Goal: Task Accomplishment & Management: Complete application form

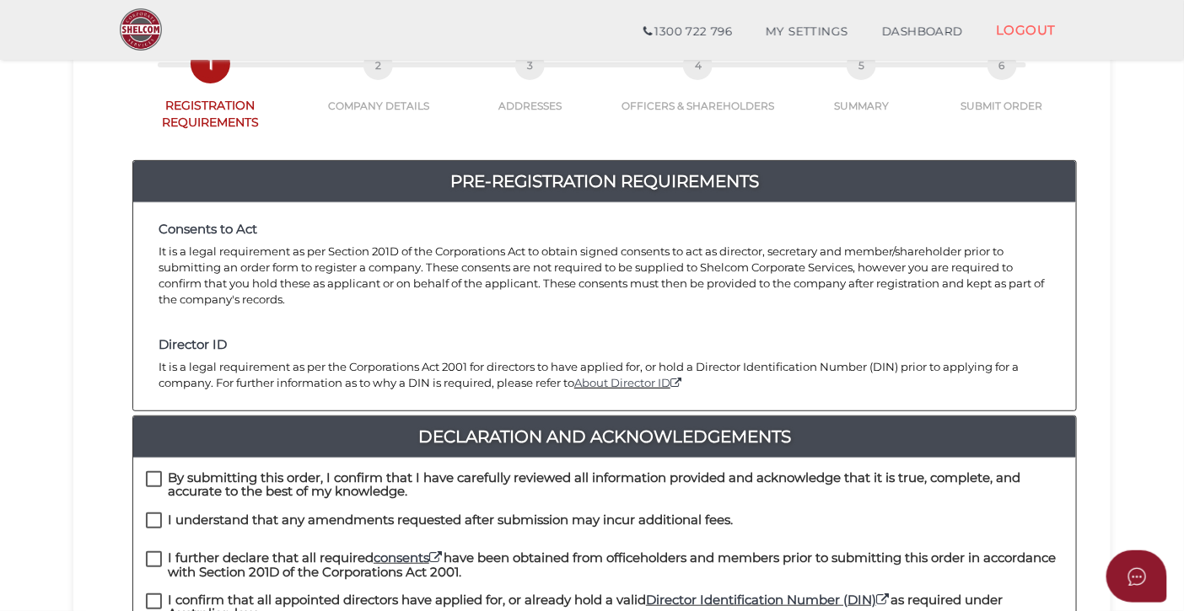
scroll to position [249, 0]
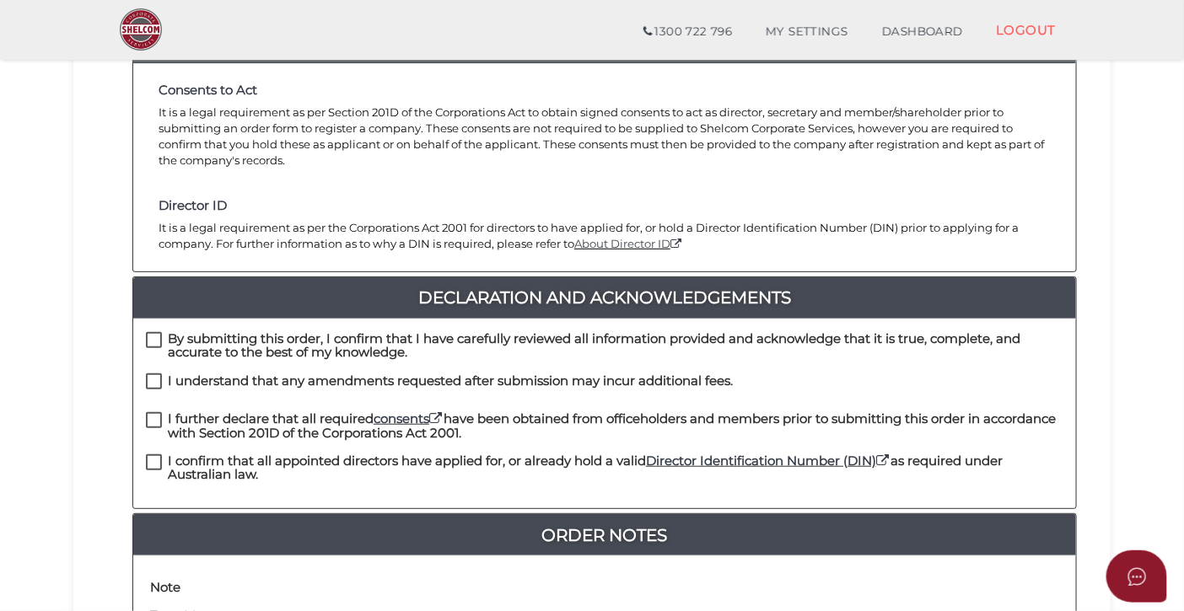
drag, startPoint x: 158, startPoint y: 322, endPoint x: 160, endPoint y: 344, distance: 22.0
click at [158, 332] on label "By submitting this order, I confirm that I have carefully reviewed all informat…" at bounding box center [604, 342] width 917 height 21
checkbox input "true"
click at [157, 374] on label "I understand that any amendments requested after submission may incur additiona…" at bounding box center [439, 384] width 587 height 21
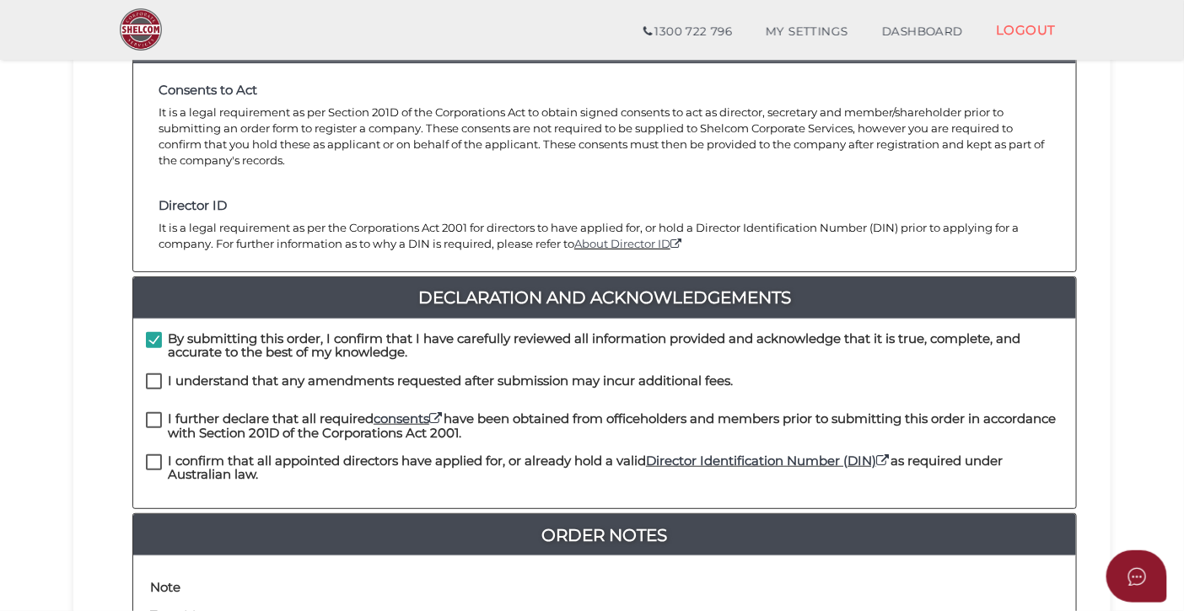
checkbox input "true"
drag, startPoint x: 158, startPoint y: 406, endPoint x: 158, endPoint y: 416, distance: 9.3
click at [158, 412] on label "I further declare that all required consents have been obtained from officehold…" at bounding box center [604, 422] width 917 height 21
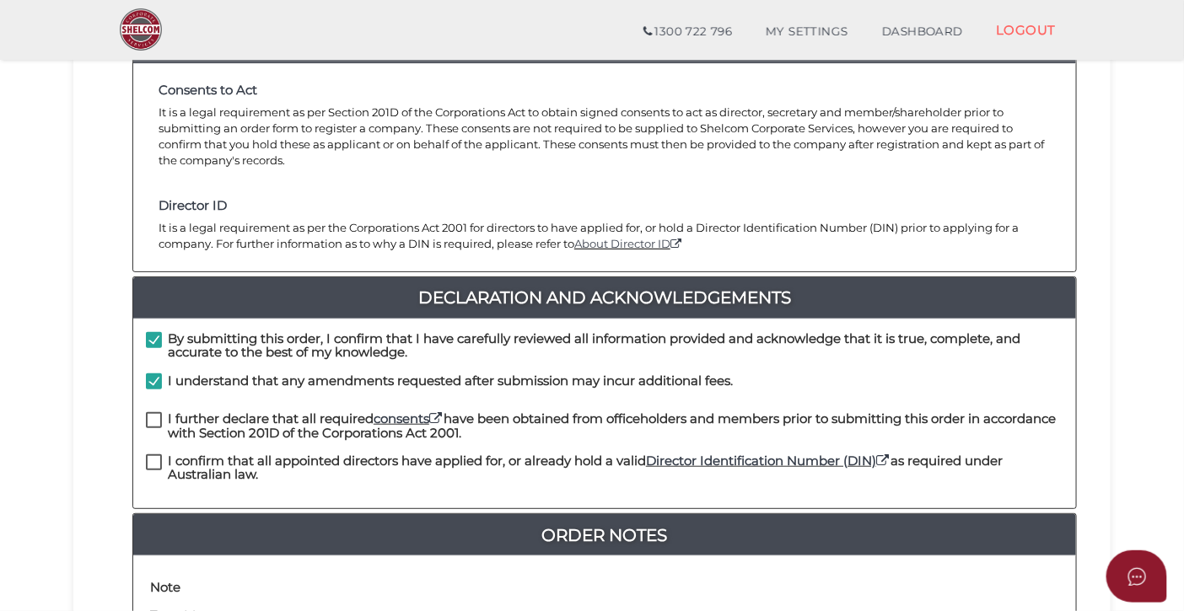
checkbox input "true"
click at [152, 454] on label "I confirm that all appointed directors have applied for, or already hold a vali…" at bounding box center [604, 464] width 917 height 21
checkbox input "true"
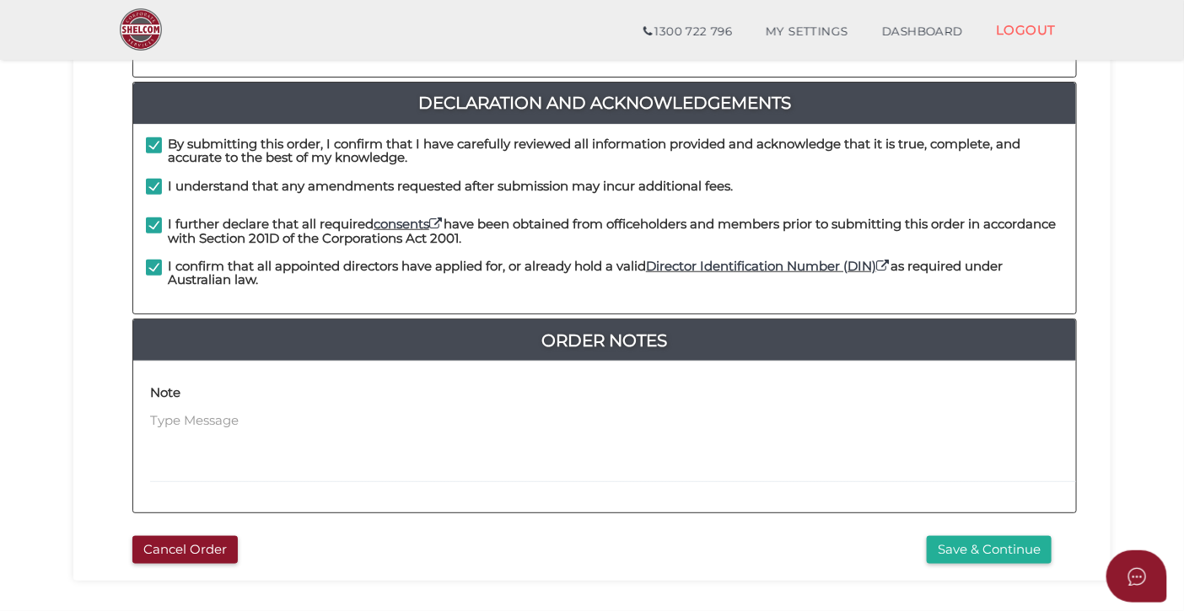
scroll to position [486, 0]
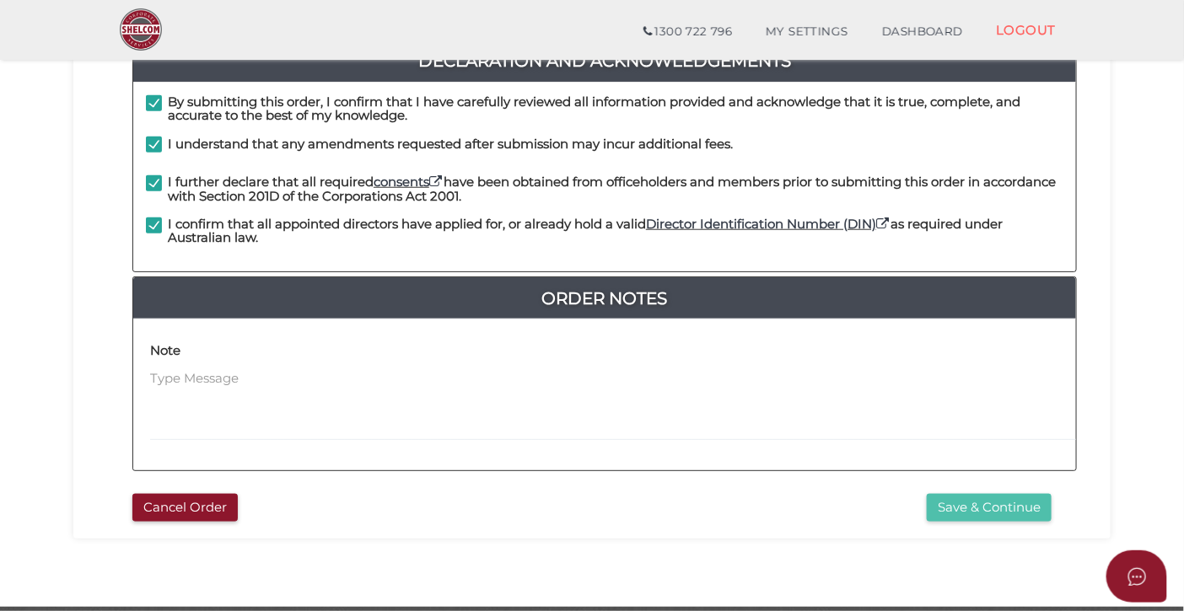
click at [978, 494] on button "Save & Continue" at bounding box center [988, 508] width 125 height 28
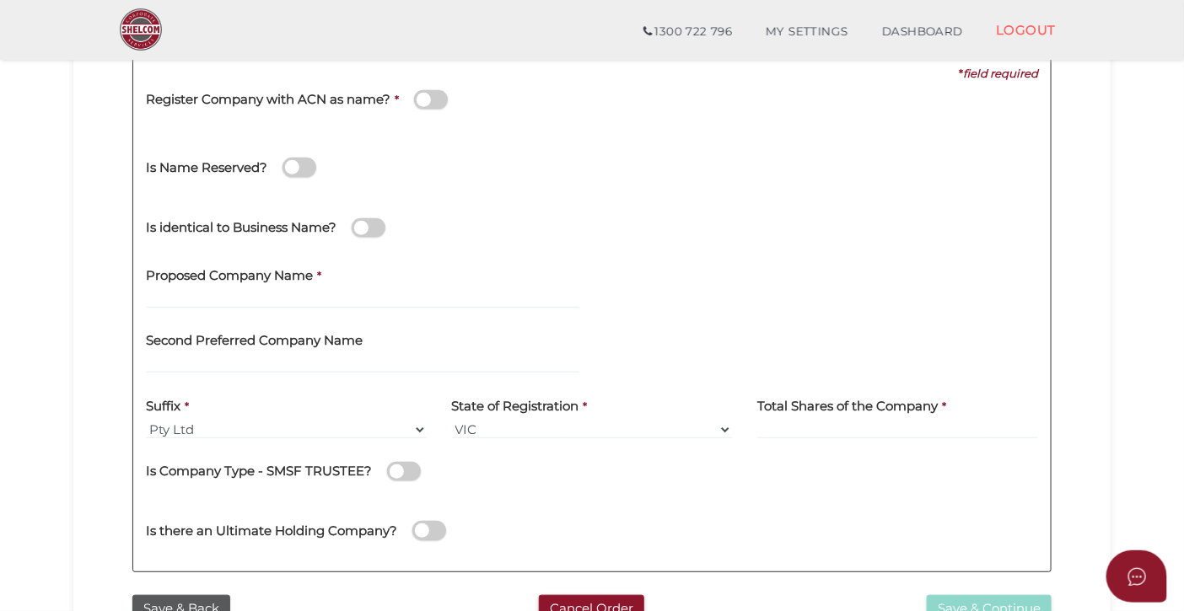
scroll to position [249, 0]
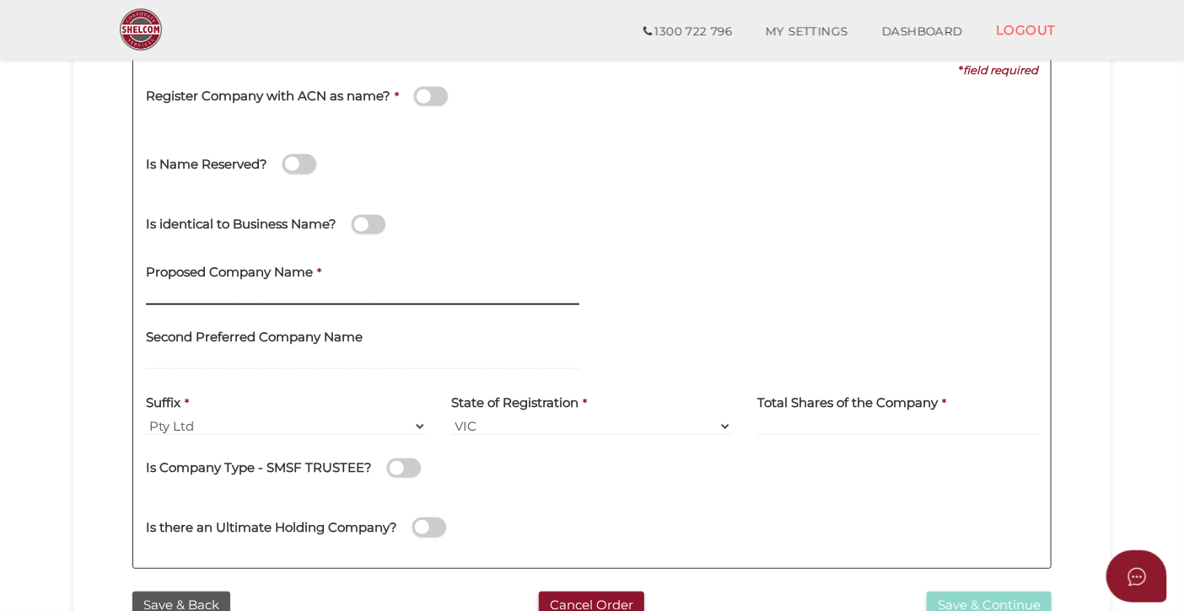
click at [205, 297] on input "text" at bounding box center [362, 296] width 433 height 19
paste input "FMZ Petronex"
type input "FMZ Petronex"
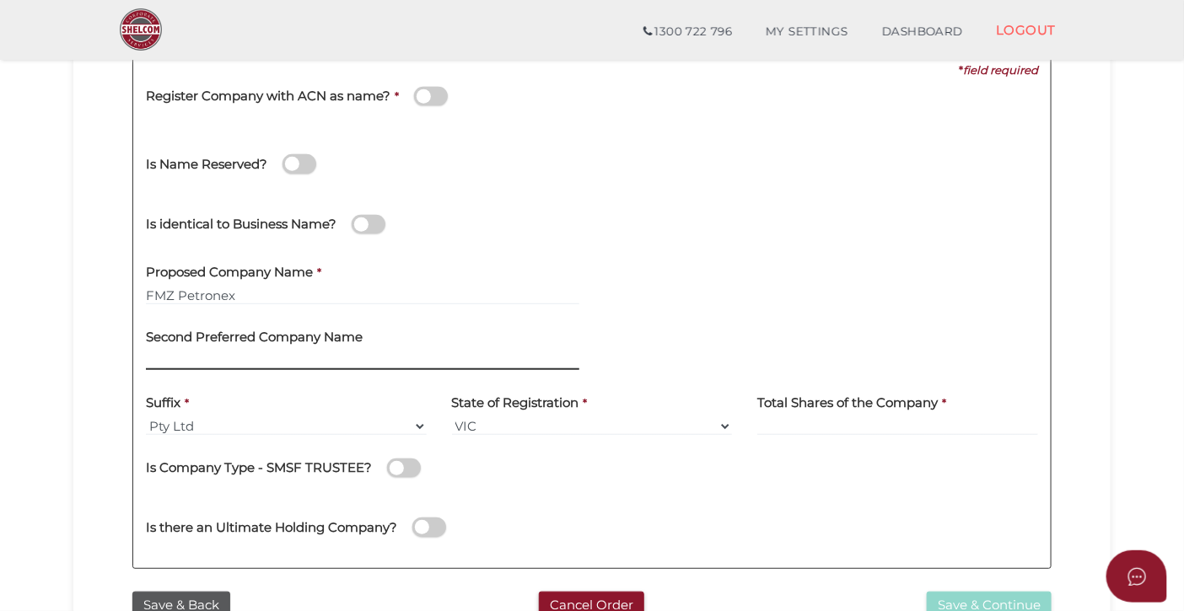
click at [343, 359] on input "text" at bounding box center [362, 361] width 433 height 19
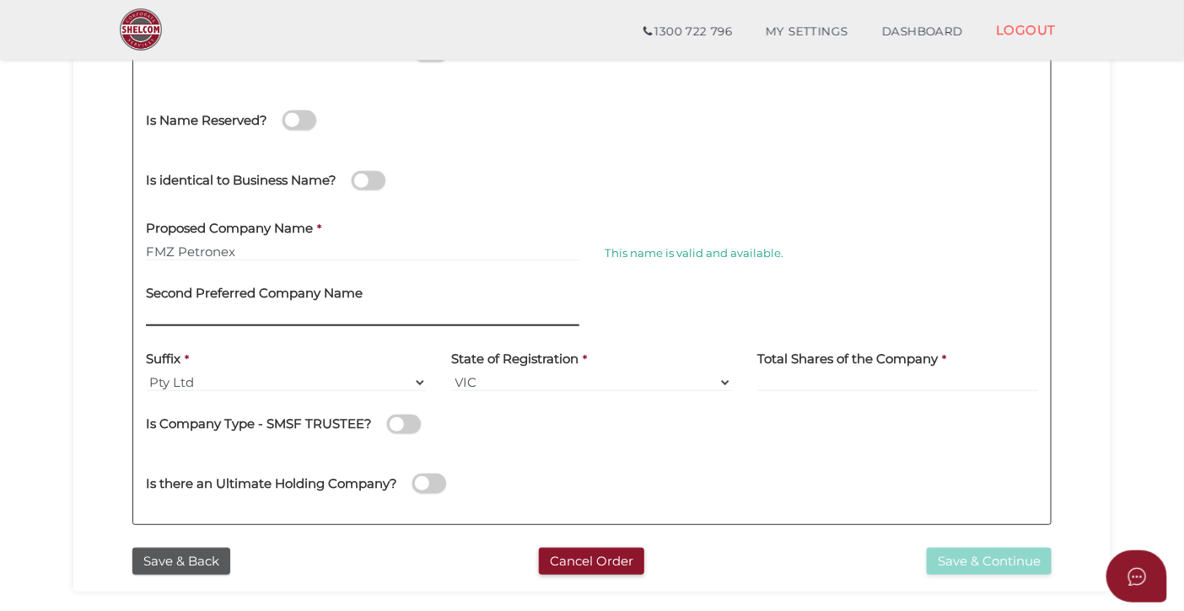
scroll to position [293, 0]
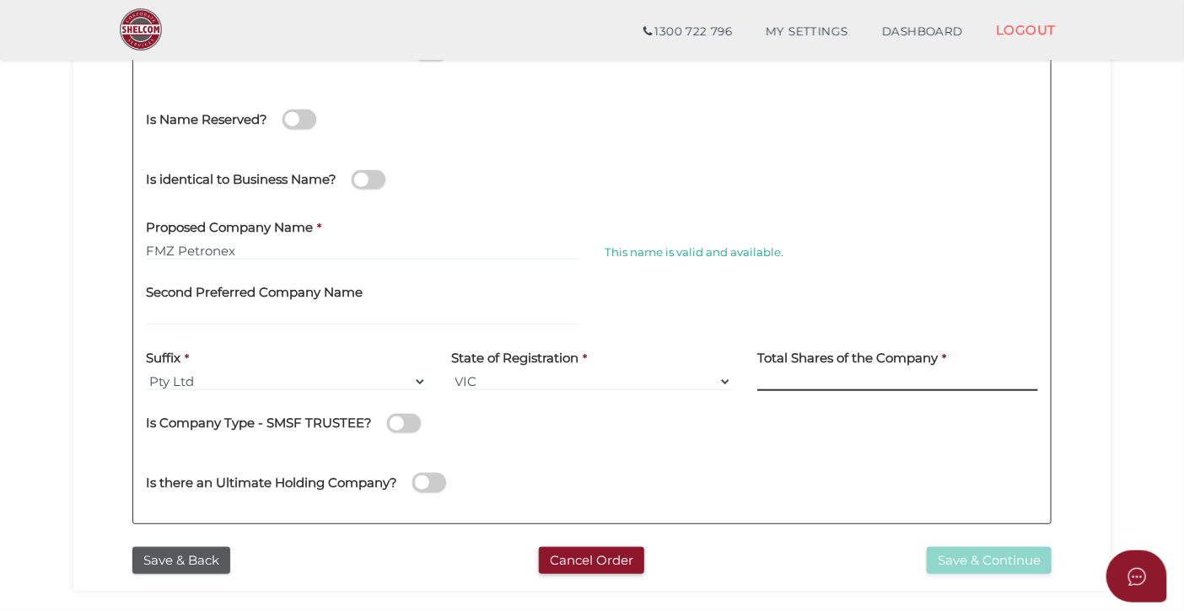
click at [820, 378] on input at bounding box center [897, 382] width 281 height 19
type input "100"
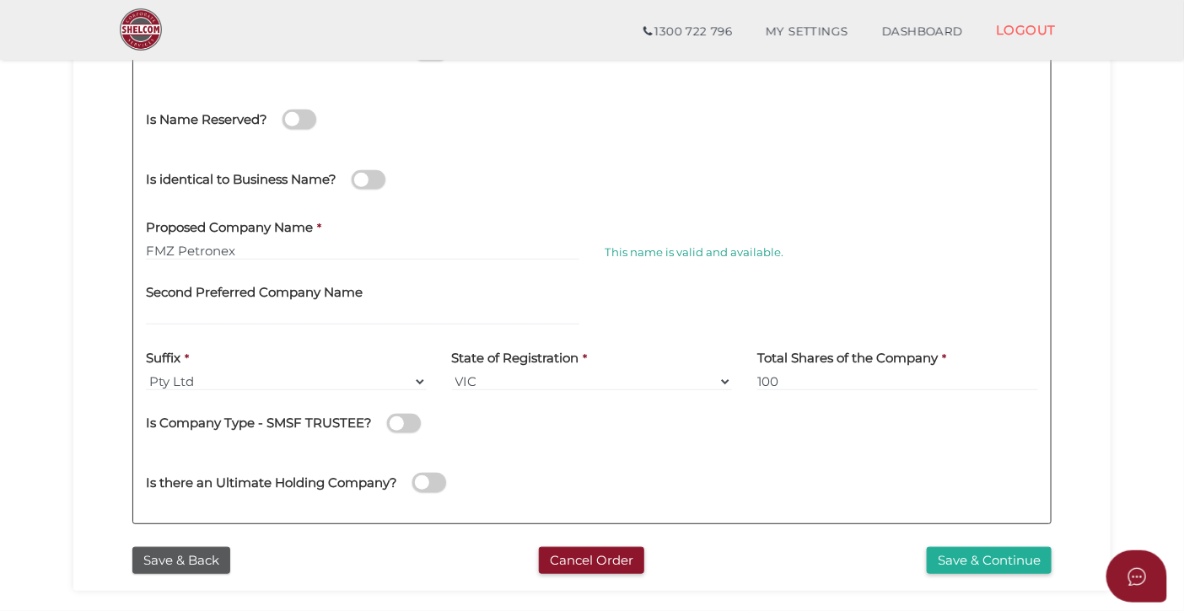
drag, startPoint x: 968, startPoint y: 555, endPoint x: 969, endPoint y: 536, distance: 18.6
click at [968, 555] on button "Save & Continue" at bounding box center [988, 561] width 125 height 28
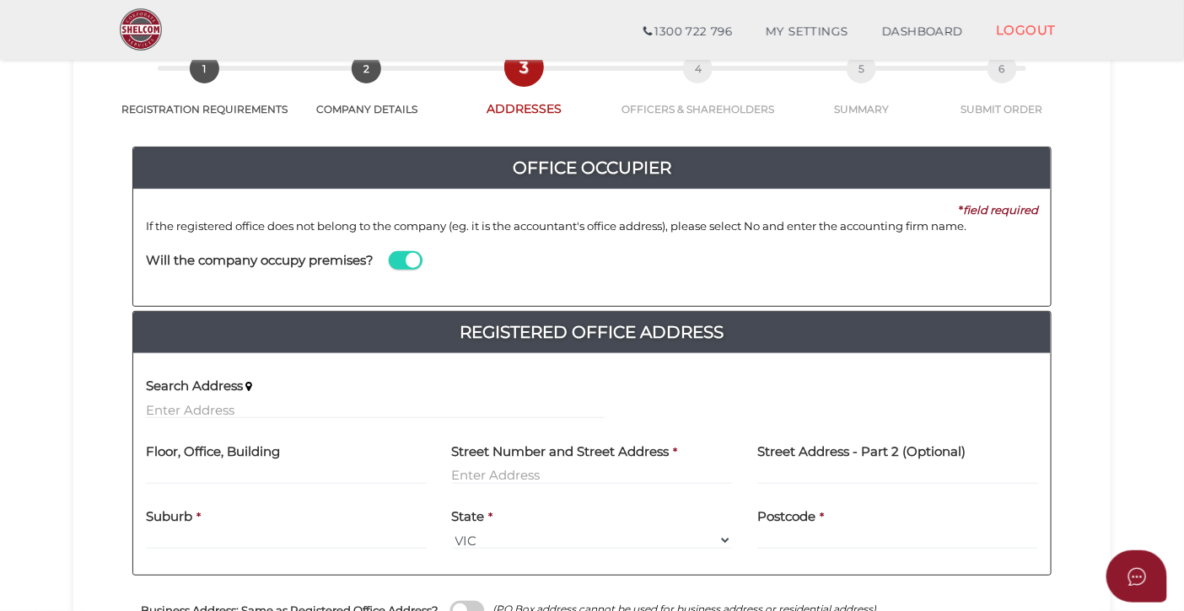
scroll to position [108, 0]
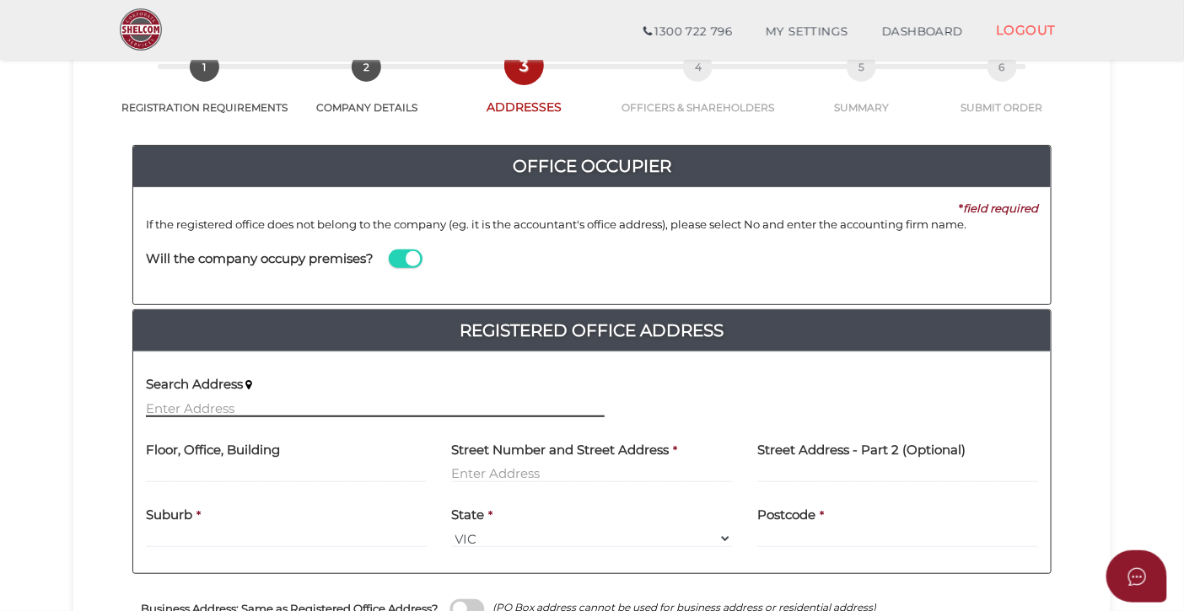
click at [164, 405] on input "text" at bounding box center [375, 408] width 459 height 19
paste input "[STREET_ADDRESS]"
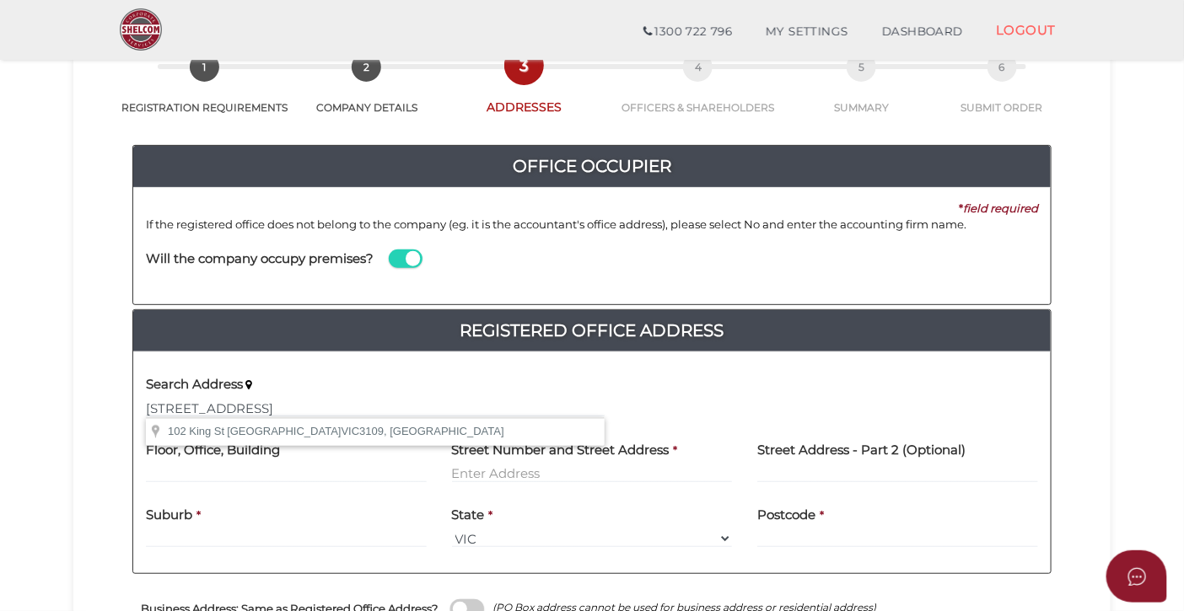
type input "[STREET_ADDRESS]"
type input "[GEOGRAPHIC_DATA]"
select select "VIC"
type input "3109"
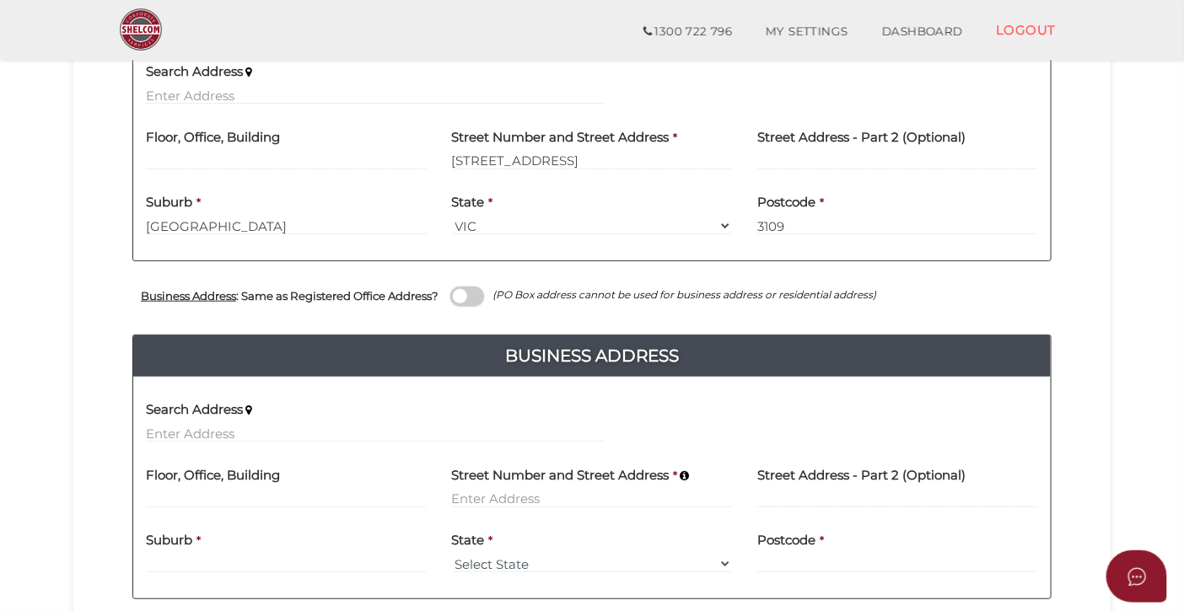
scroll to position [424, 0]
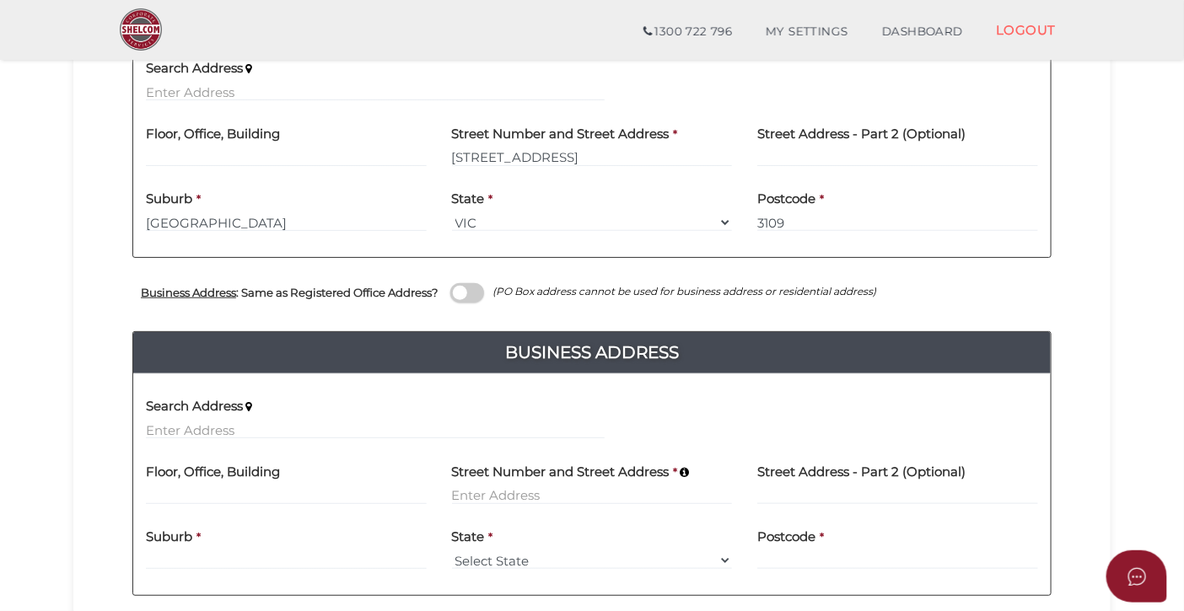
click at [478, 293] on span at bounding box center [467, 292] width 34 height 19
click at [0, 0] on input "checkbox" at bounding box center [0, 0] width 0 height 0
type input "[STREET_ADDRESS]"
type input "[GEOGRAPHIC_DATA]"
select select "VIC"
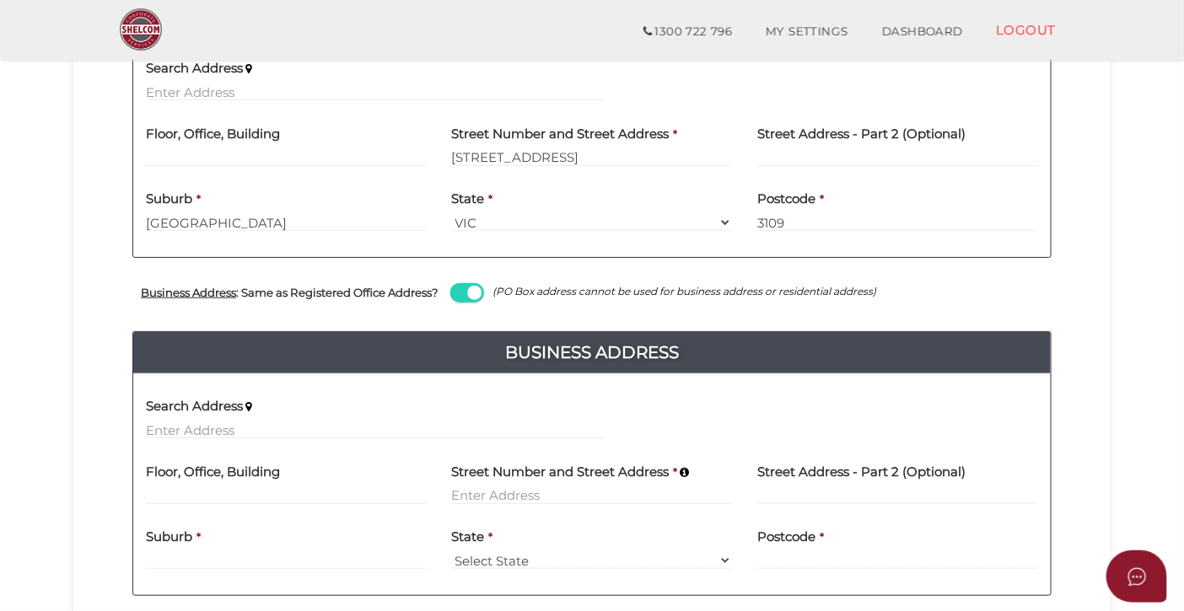
type input "3109"
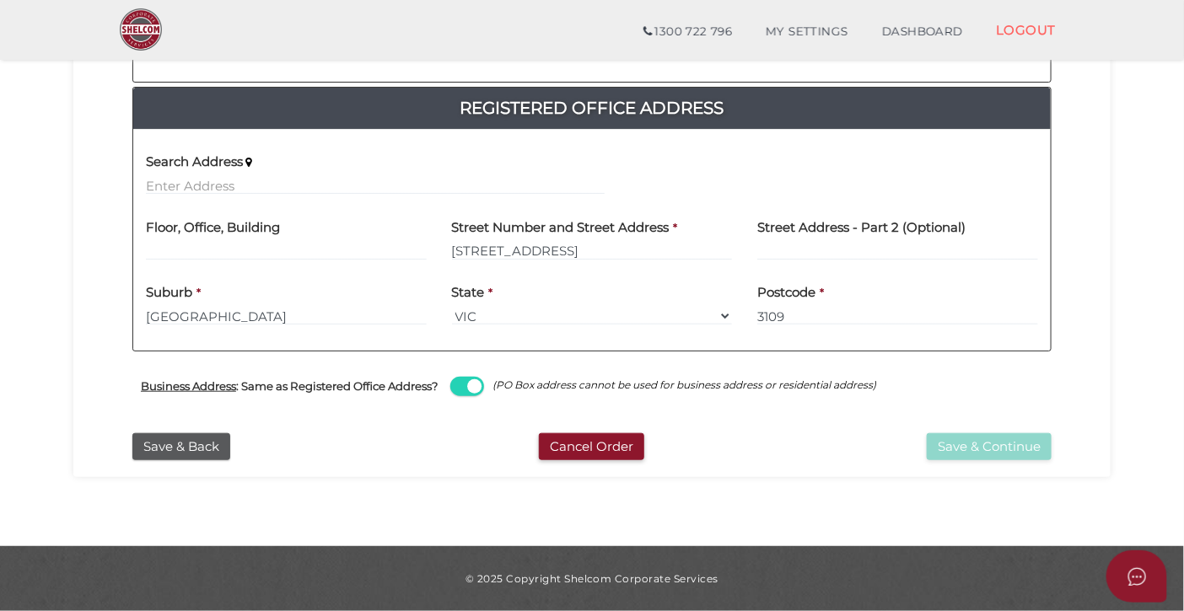
scroll to position [330, 0]
click at [476, 386] on span at bounding box center [467, 386] width 34 height 19
click at [0, 0] on input "checkbox" at bounding box center [0, 0] width 0 height 0
select select
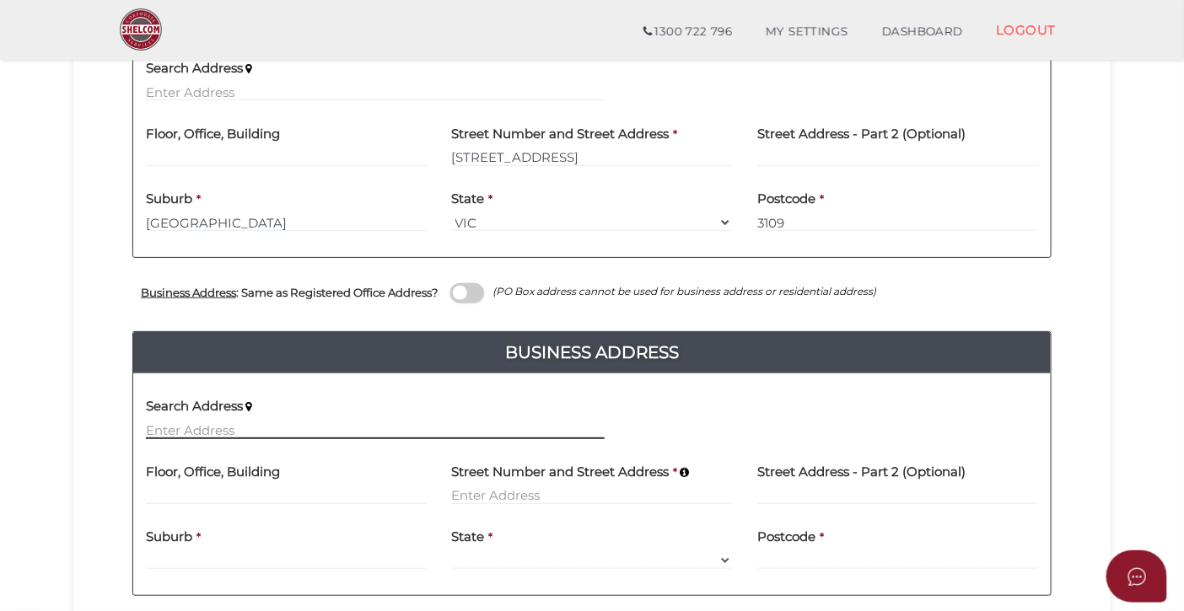
click at [202, 429] on input "text" at bounding box center [375, 430] width 459 height 19
paste input "102 King St Doncaster East 3109"
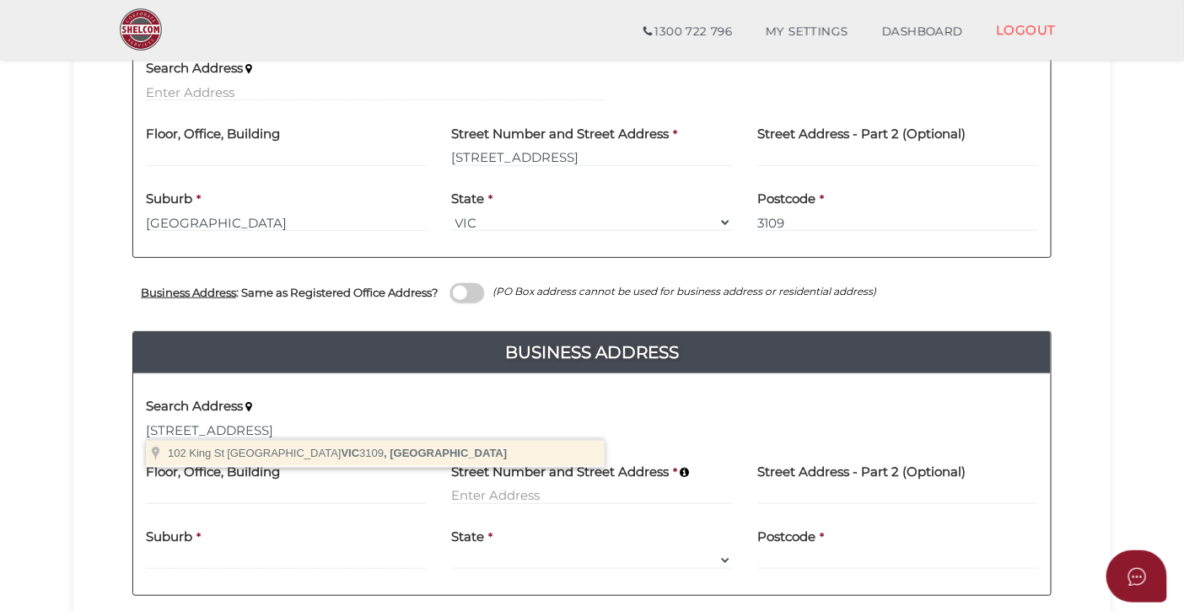
type input "102 King St, Doncaster East VIC 3109, Australia"
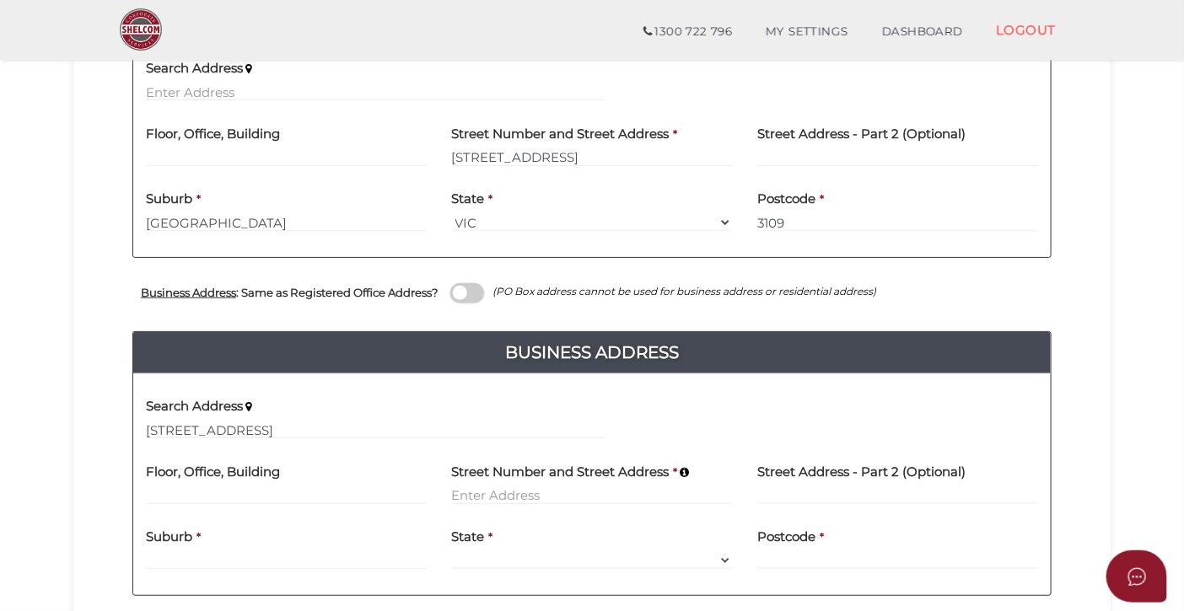
type input "[STREET_ADDRESS]"
type input "[GEOGRAPHIC_DATA]"
select select "VIC"
type input "3109"
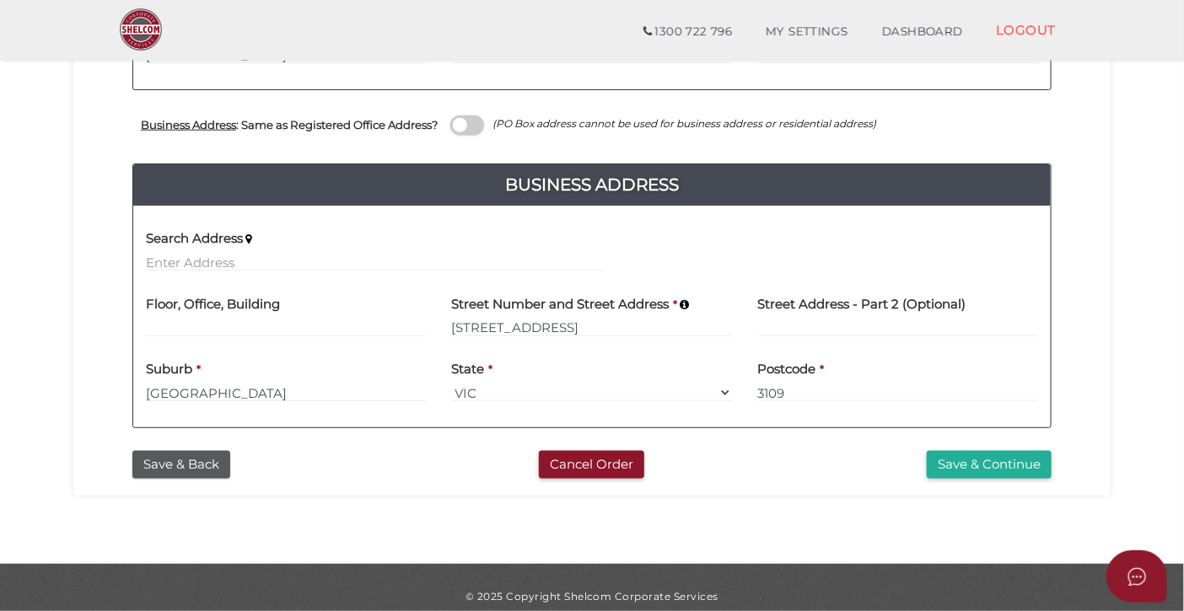
scroll to position [609, 0]
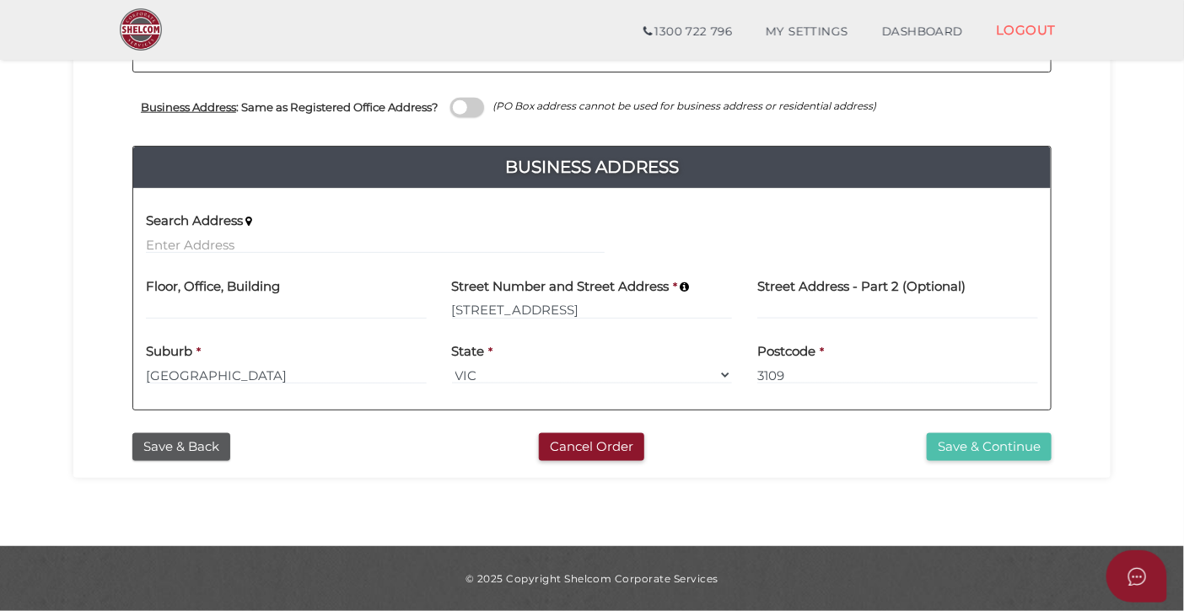
drag, startPoint x: 961, startPoint y: 447, endPoint x: 953, endPoint y: 445, distance: 8.6
click at [961, 447] on button "Save & Continue" at bounding box center [988, 447] width 125 height 28
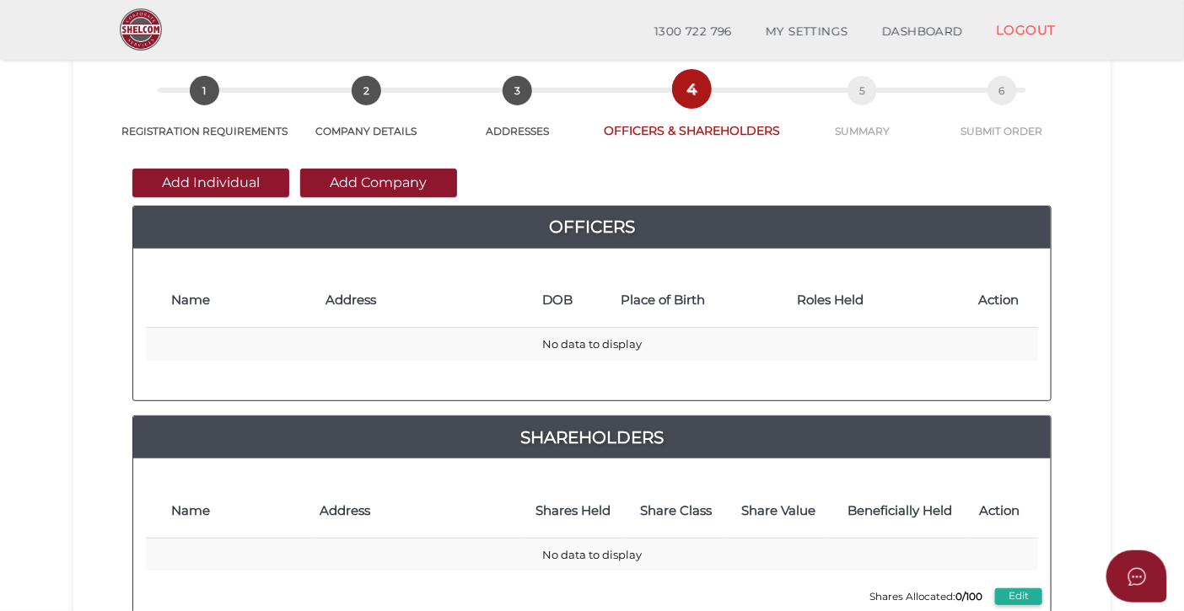
scroll to position [86, 0]
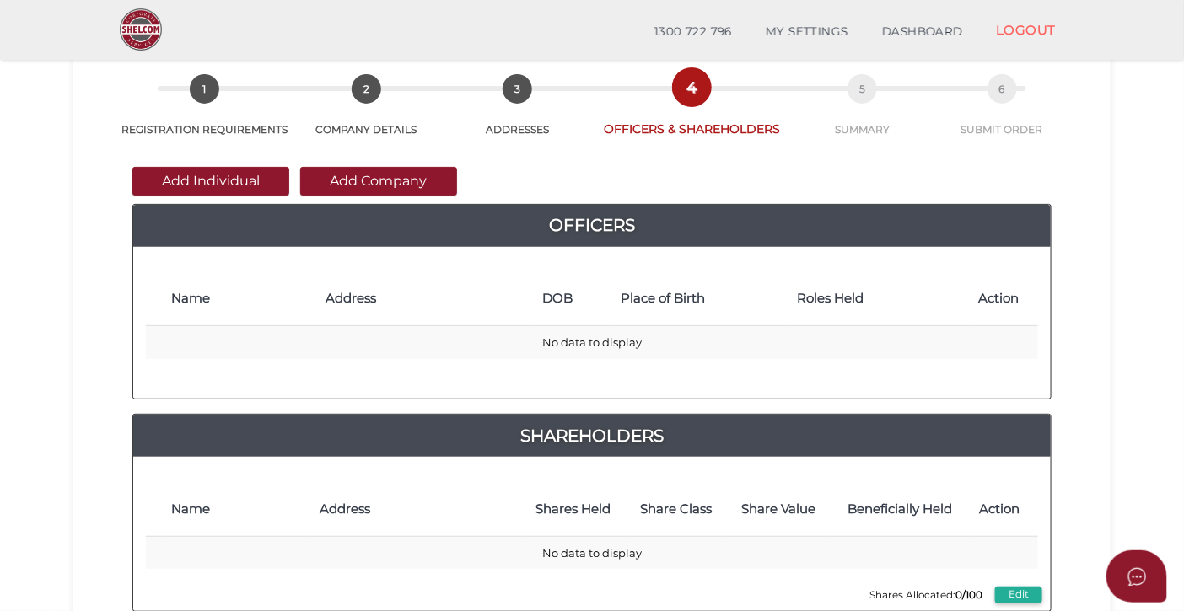
click at [219, 179] on button "Add Individual" at bounding box center [210, 181] width 157 height 29
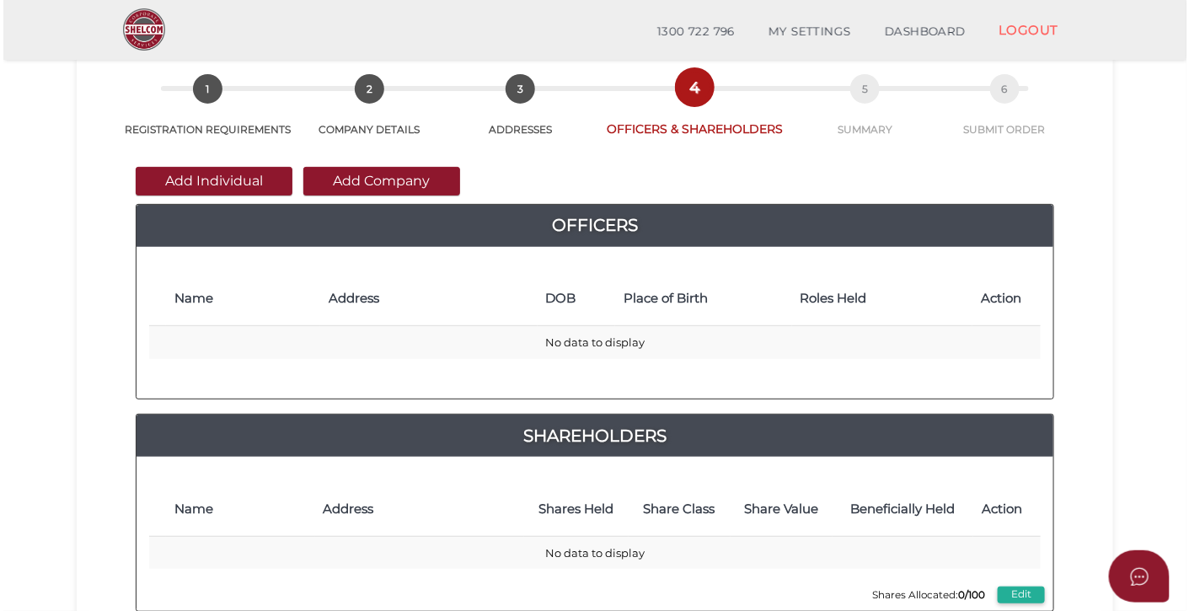
scroll to position [0, 0]
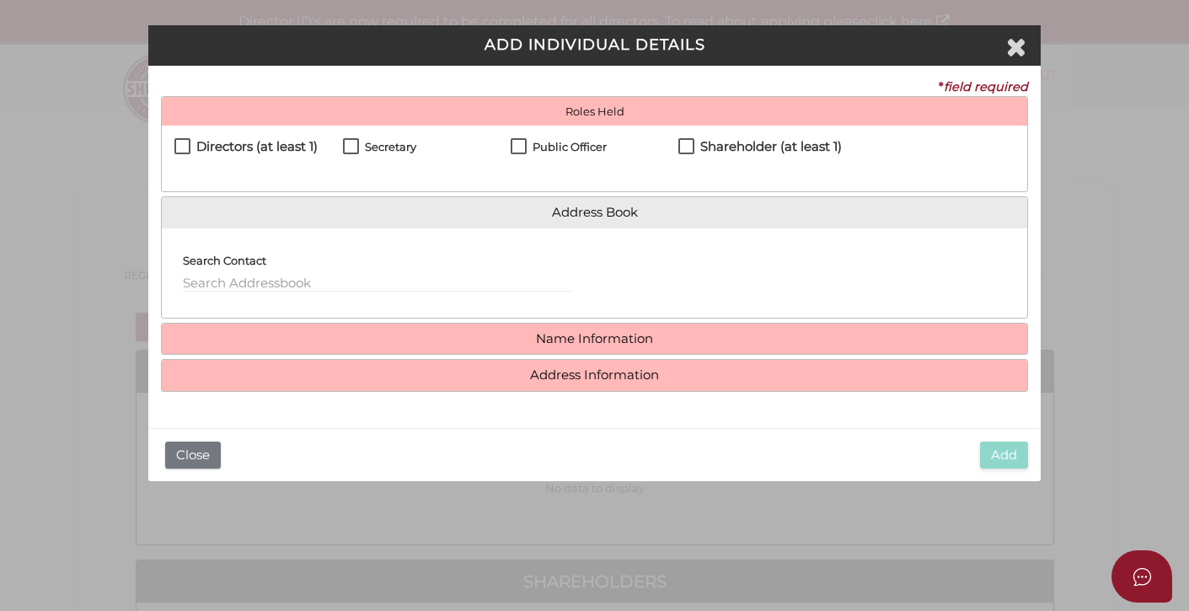
click at [180, 143] on label "Directors (at least 1)" at bounding box center [245, 150] width 143 height 21
checkbox input "true"
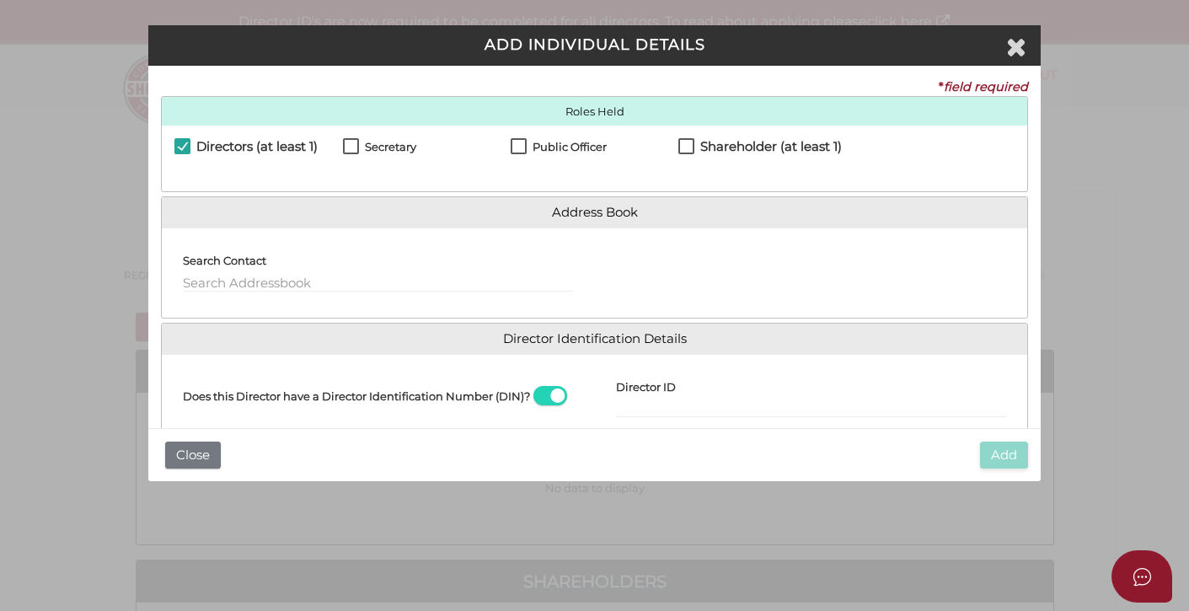
drag, startPoint x: 354, startPoint y: 143, endPoint x: 363, endPoint y: 143, distance: 9.3
click at [355, 143] on label "Secretary" at bounding box center [379, 151] width 73 height 21
checkbox input "true"
drag, startPoint x: 519, startPoint y: 146, endPoint x: 657, endPoint y: 138, distance: 137.6
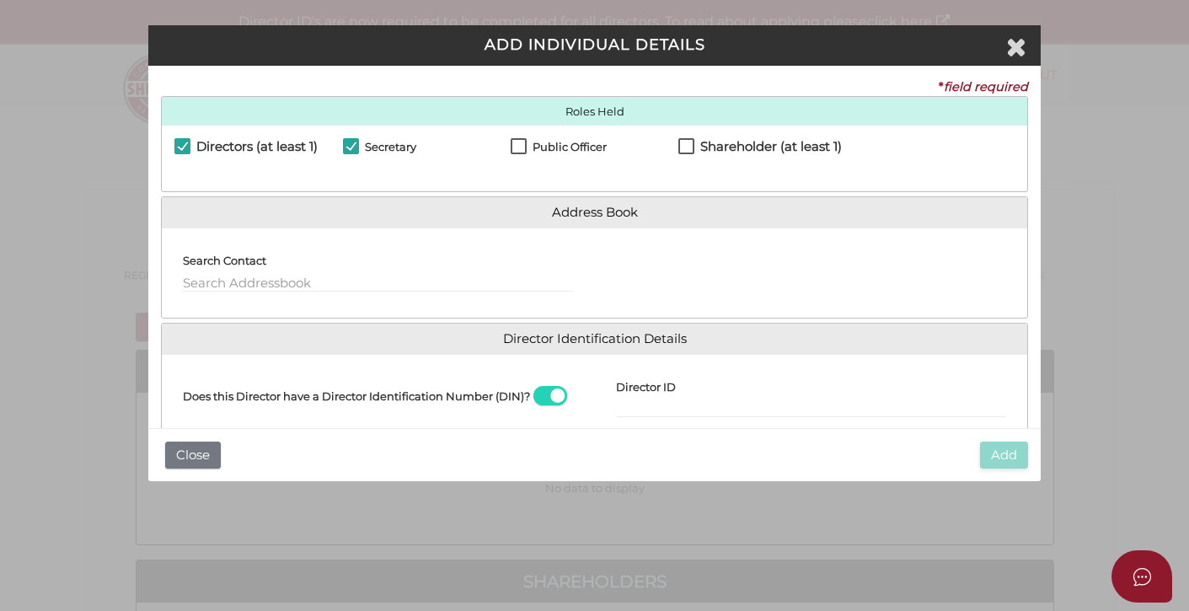
click at [520, 146] on label "Public Officer" at bounding box center [559, 151] width 96 height 21
checkbox input "true"
drag, startPoint x: 688, startPoint y: 148, endPoint x: 612, endPoint y: 144, distance: 75.9
click at [687, 148] on label "Shareholder (at least 1)" at bounding box center [761, 150] width 164 height 21
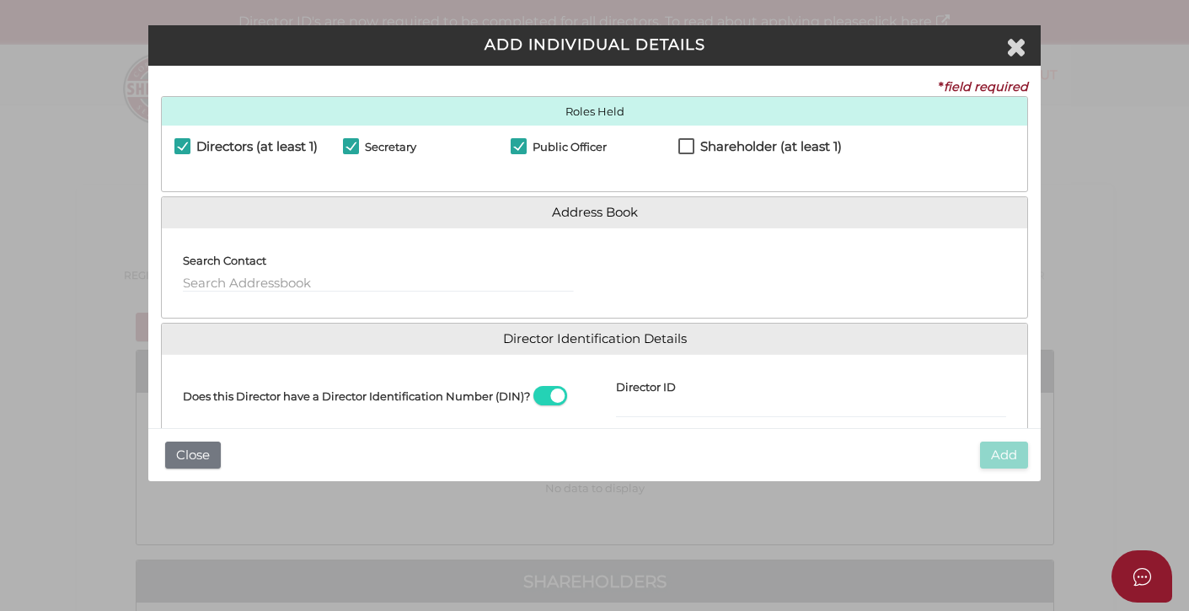
checkbox input "true"
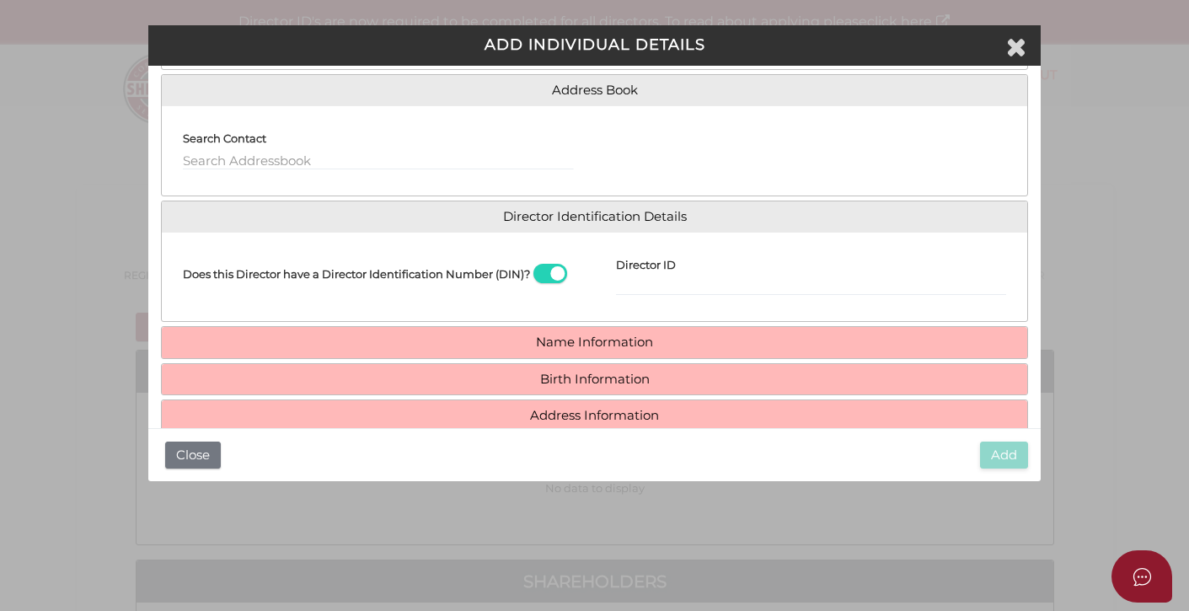
scroll to position [123, 0]
click at [657, 282] on input "Director ID" at bounding box center [811, 285] width 390 height 19
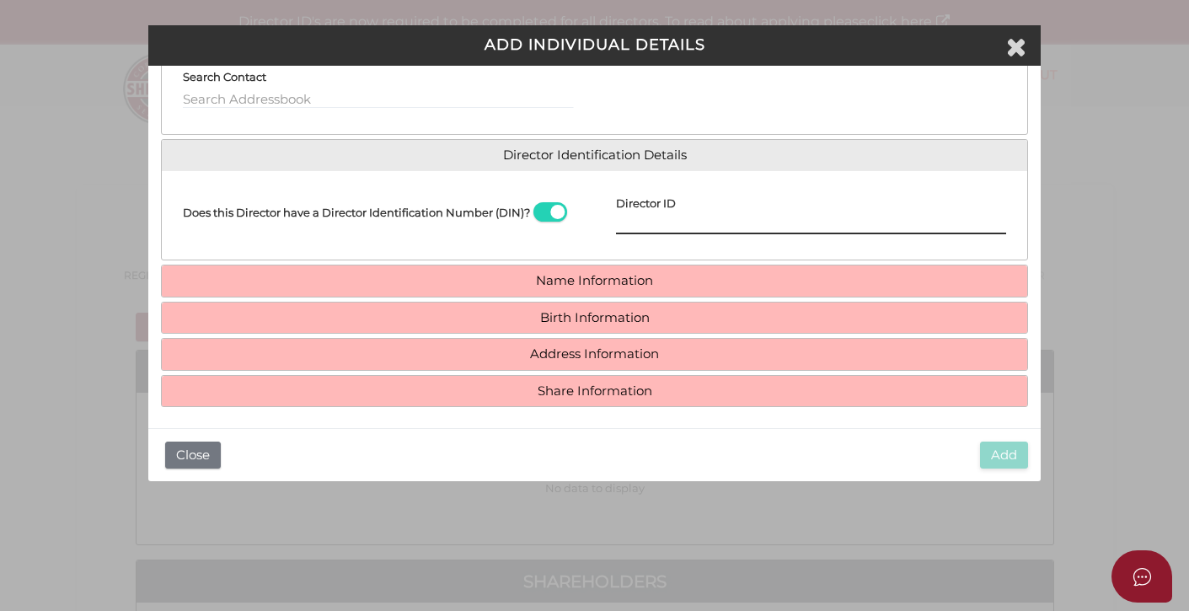
scroll to position [187, 0]
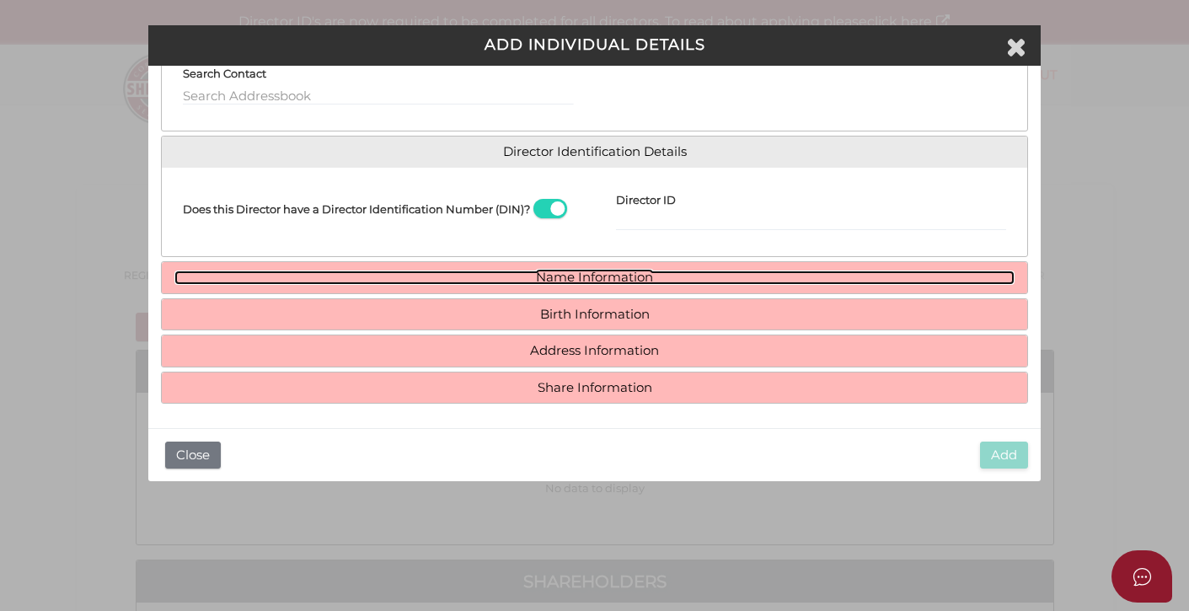
click at [572, 279] on link "Name Information" at bounding box center [594, 278] width 840 height 14
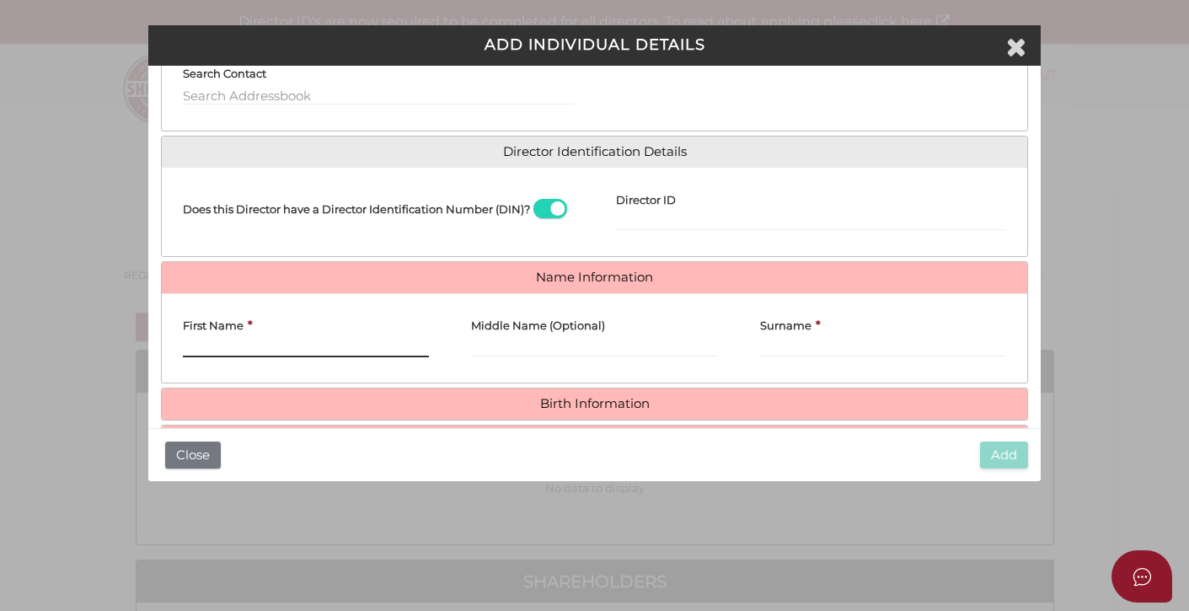
click at [223, 345] on input "First Name" at bounding box center [306, 348] width 246 height 19
paste input "ARLENE CASTILLO FOOM"
click at [251, 342] on input "ARLENE CASTILLO FOOM" at bounding box center [306, 348] width 246 height 19
type input "ARLENE FOOM"
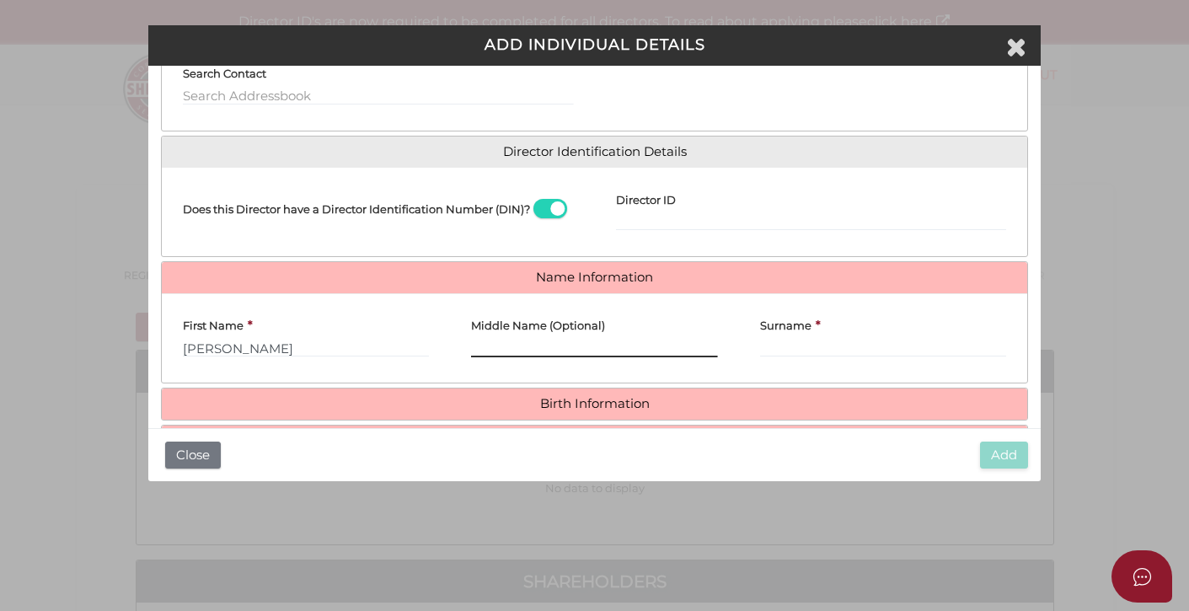
click at [499, 346] on input "Middle Name (Optional)" at bounding box center [594, 348] width 246 height 19
paste input "CASTILLO"
type input "CASTILLO"
click at [259, 346] on input "ARLENE FOOM" at bounding box center [306, 348] width 246 height 19
click at [259, 345] on input "ARLENE FOOM" at bounding box center [306, 348] width 246 height 19
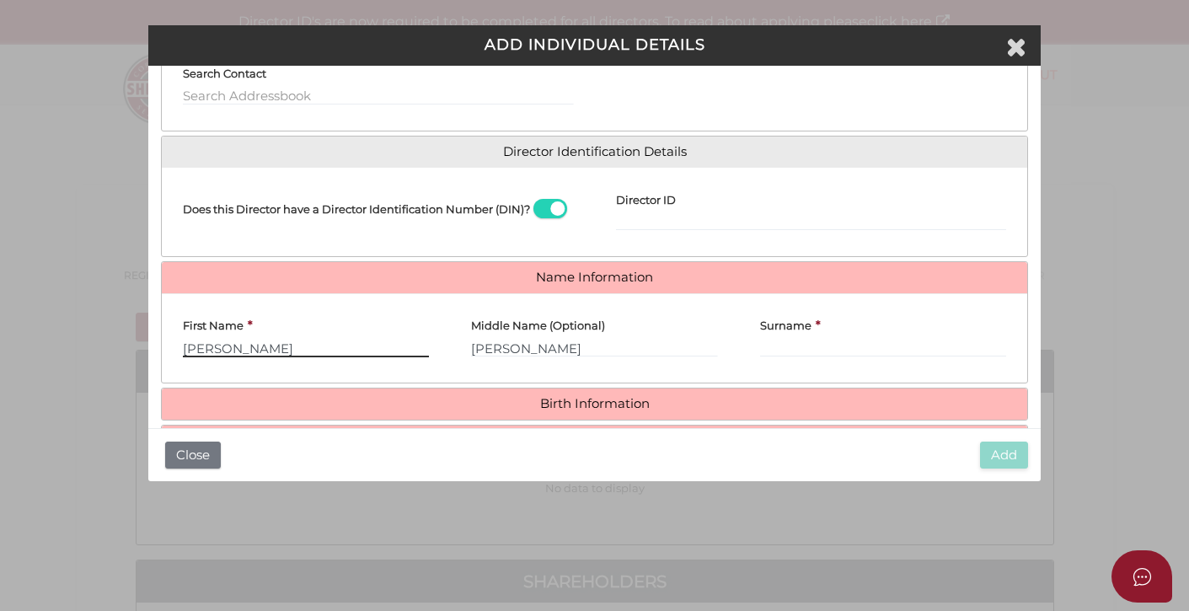
type input "ARLENE"
click at [770, 352] on input "Surname" at bounding box center [883, 348] width 246 height 19
paste input "FOOM"
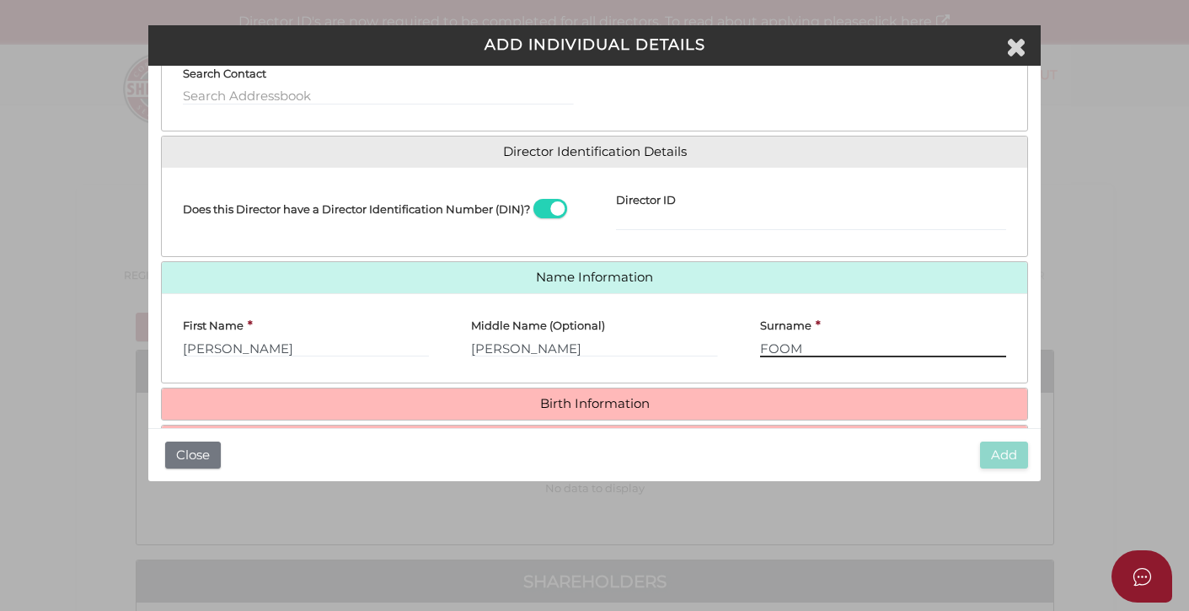
click at [778, 346] on input "FOOM" at bounding box center [883, 348] width 246 height 19
paste input "EZHI"
type input "FOOMEZHI"
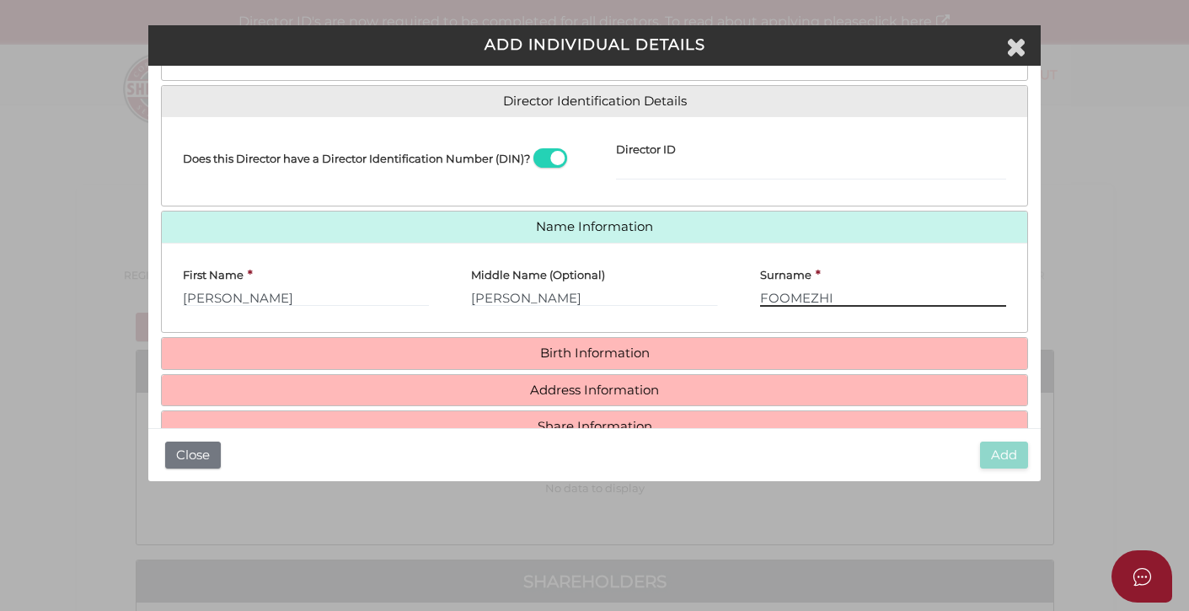
scroll to position [266, 0]
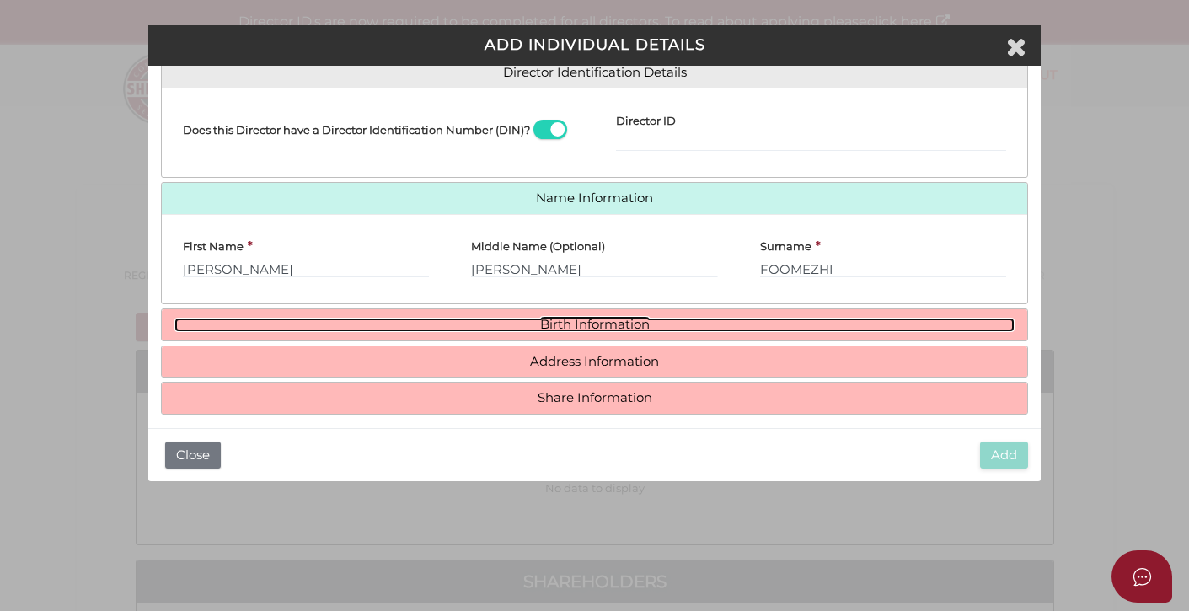
click at [579, 324] on link "Birth Information" at bounding box center [594, 325] width 840 height 14
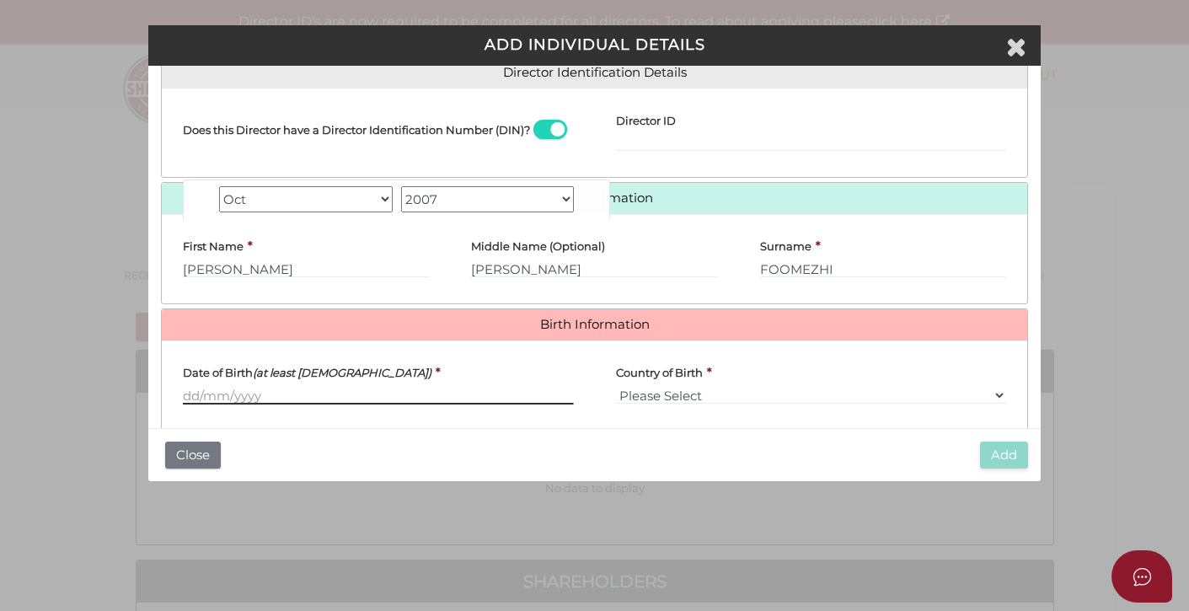
click at [193, 395] on input "Date of Birth (at least 18 years old)" at bounding box center [378, 395] width 390 height 19
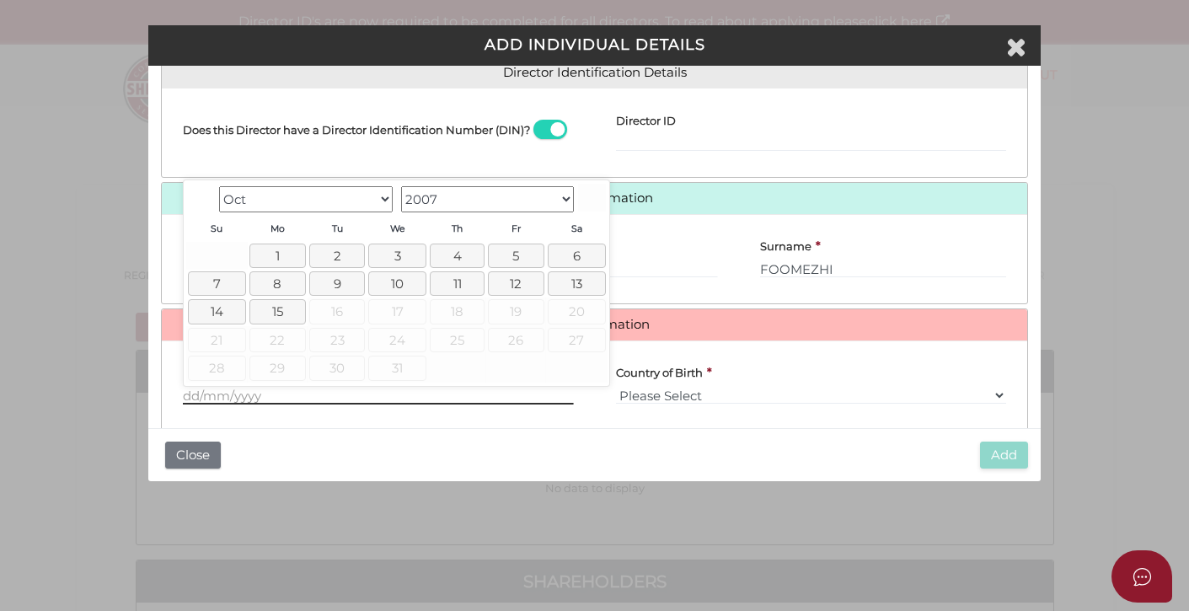
paste input "[DATE]"
click at [457, 400] on input "[DATE]" at bounding box center [378, 395] width 390 height 19
type input "[DATE]"
click at [693, 398] on select "Please Select v Australia Afghanistan Albania Algeria American Samoa Andorra An…" at bounding box center [811, 395] width 390 height 19
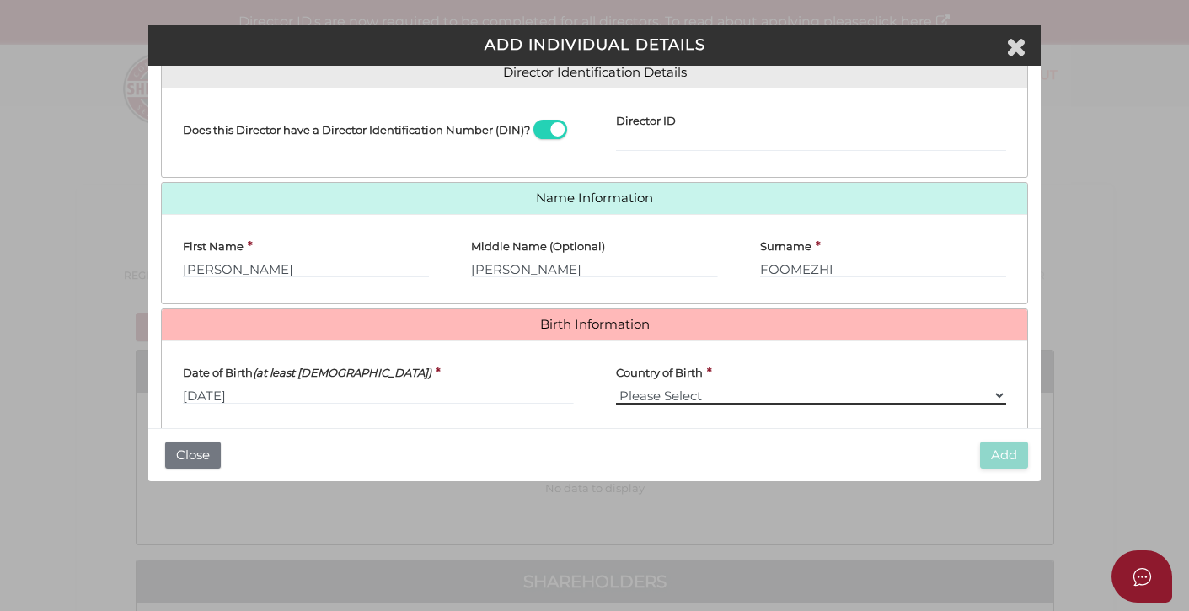
click at [677, 393] on select "Please Select v Australia Afghanistan Albania Algeria American Samoa Andorra An…" at bounding box center [811, 395] width 390 height 19
select select "[GEOGRAPHIC_DATA]"
click at [616, 387] on select "Please Select v Australia Afghanistan Albania Algeria American Samoa Andorra An…" at bounding box center [811, 395] width 390 height 19
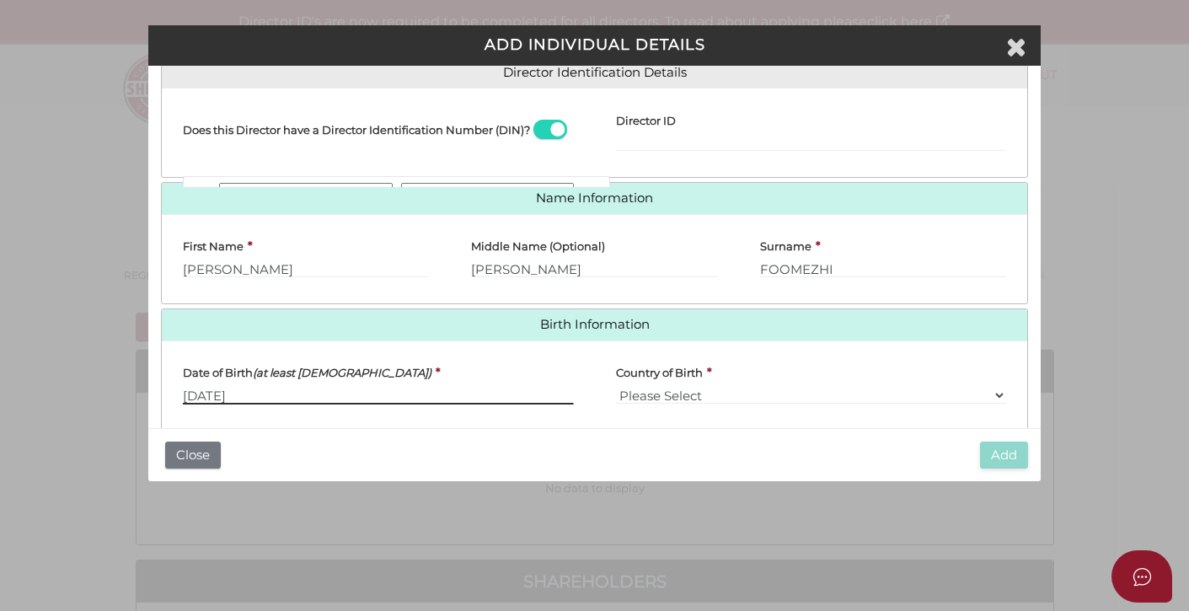
click at [319, 399] on input "[DATE]" at bounding box center [378, 395] width 390 height 19
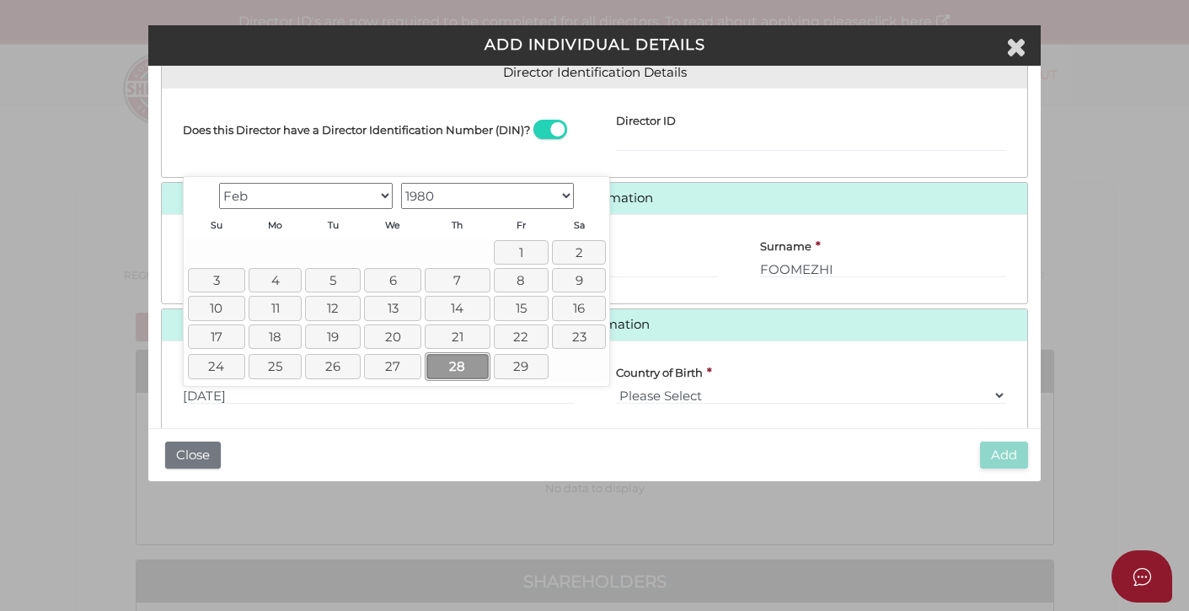
click at [453, 370] on link "28" at bounding box center [457, 366] width 65 height 28
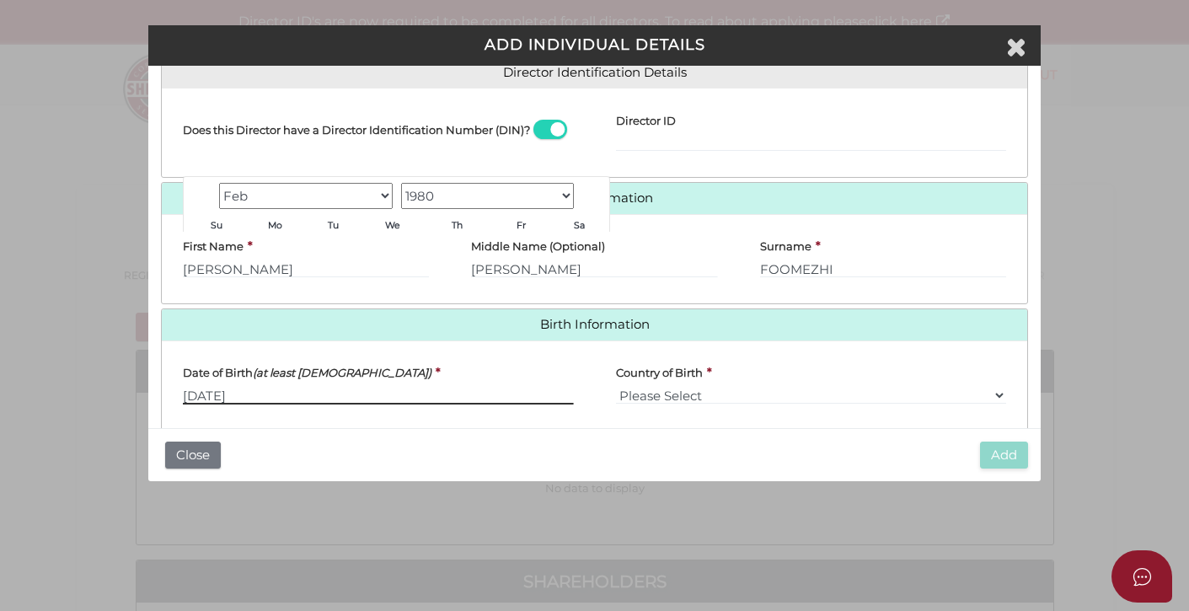
click at [266, 394] on input "[DATE]" at bounding box center [378, 395] width 390 height 19
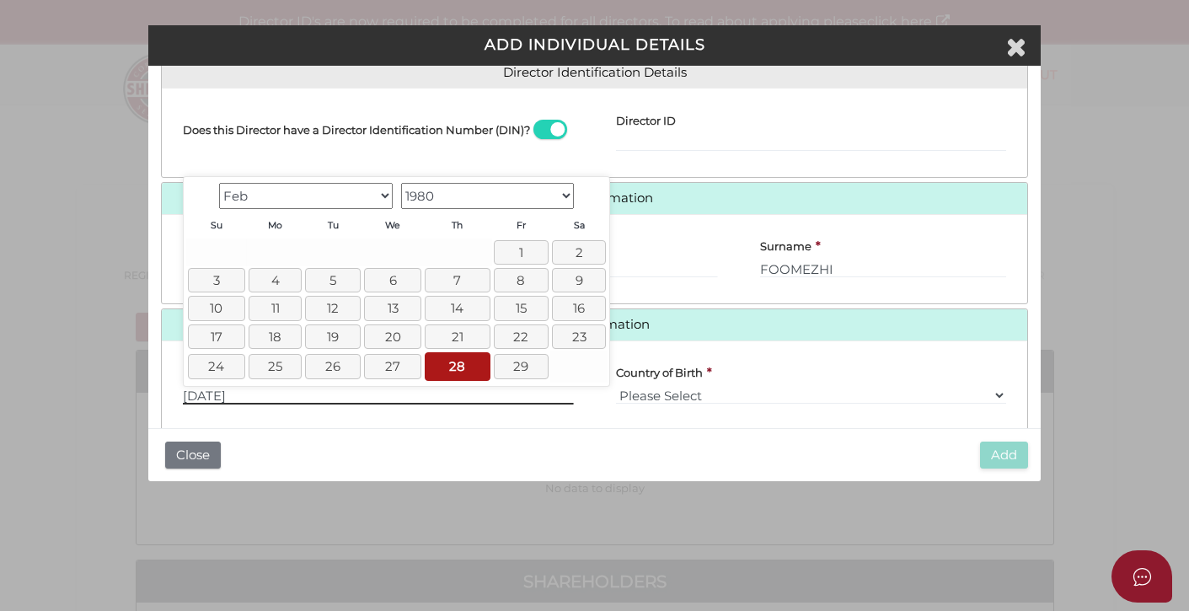
click at [266, 393] on input "[DATE]" at bounding box center [378, 395] width 390 height 19
click at [442, 365] on link "28" at bounding box center [457, 366] width 65 height 28
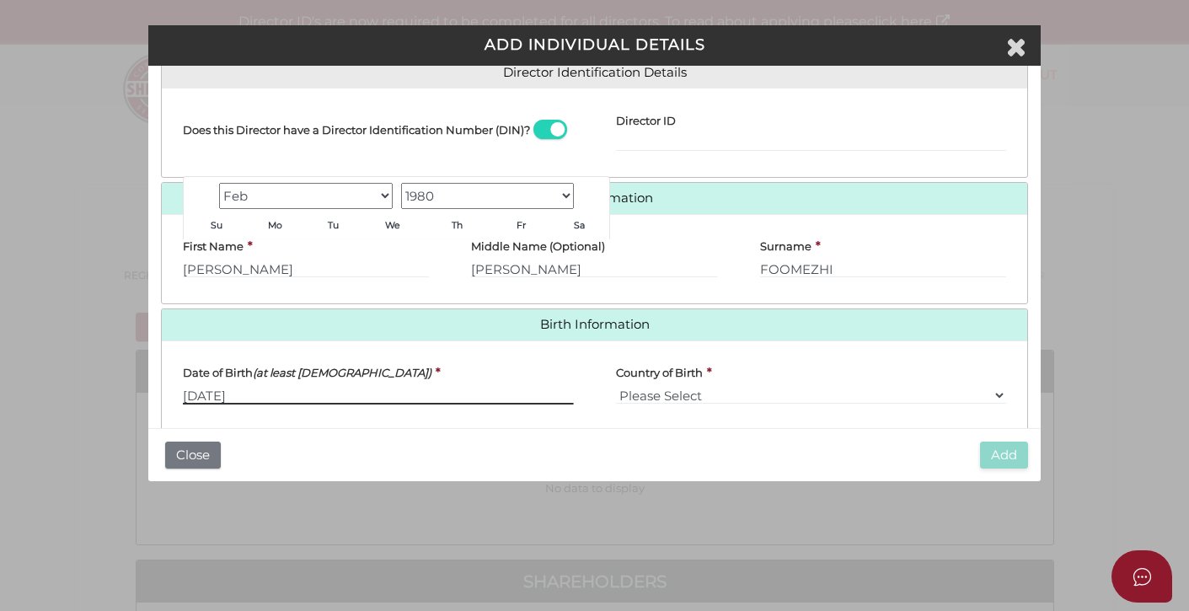
click at [502, 405] on input "[DATE]" at bounding box center [378, 395] width 390 height 19
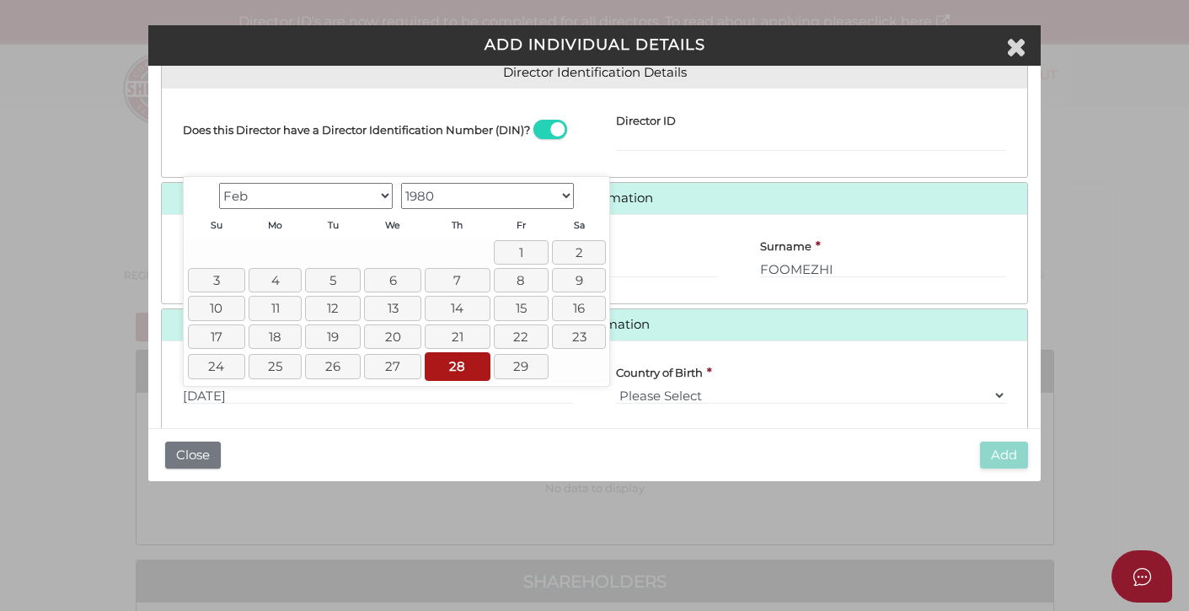
click at [622, 420] on div "State of Birth Please Select VIC ACT NSW NT QLD TAS WA SA" at bounding box center [811, 448] width 432 height 63
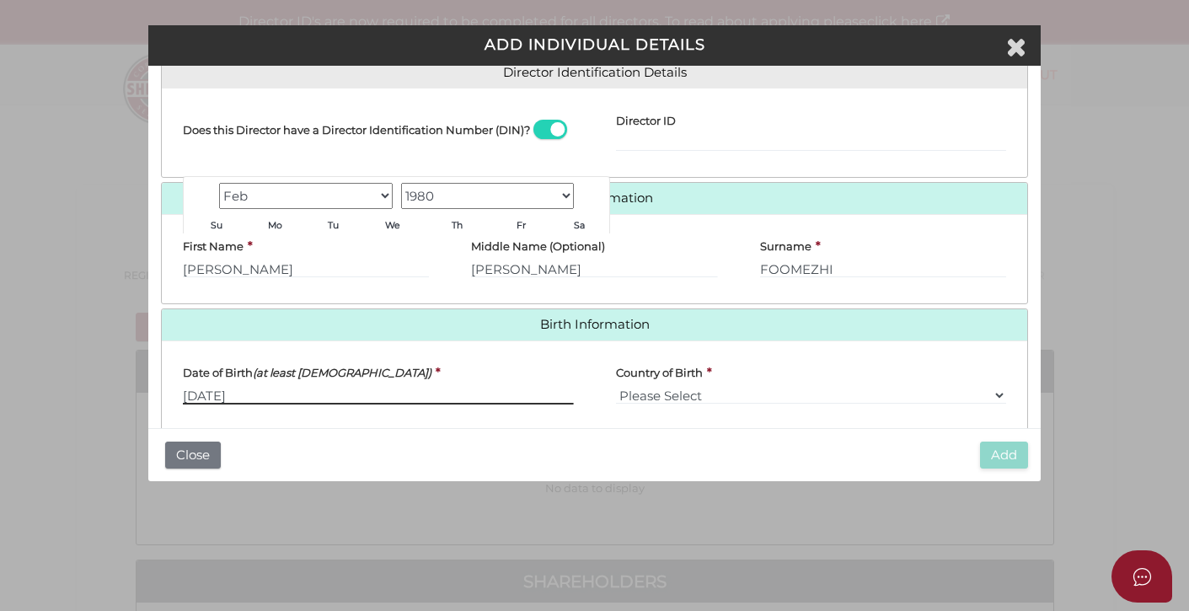
click at [199, 396] on input "[DATE]" at bounding box center [378, 395] width 390 height 19
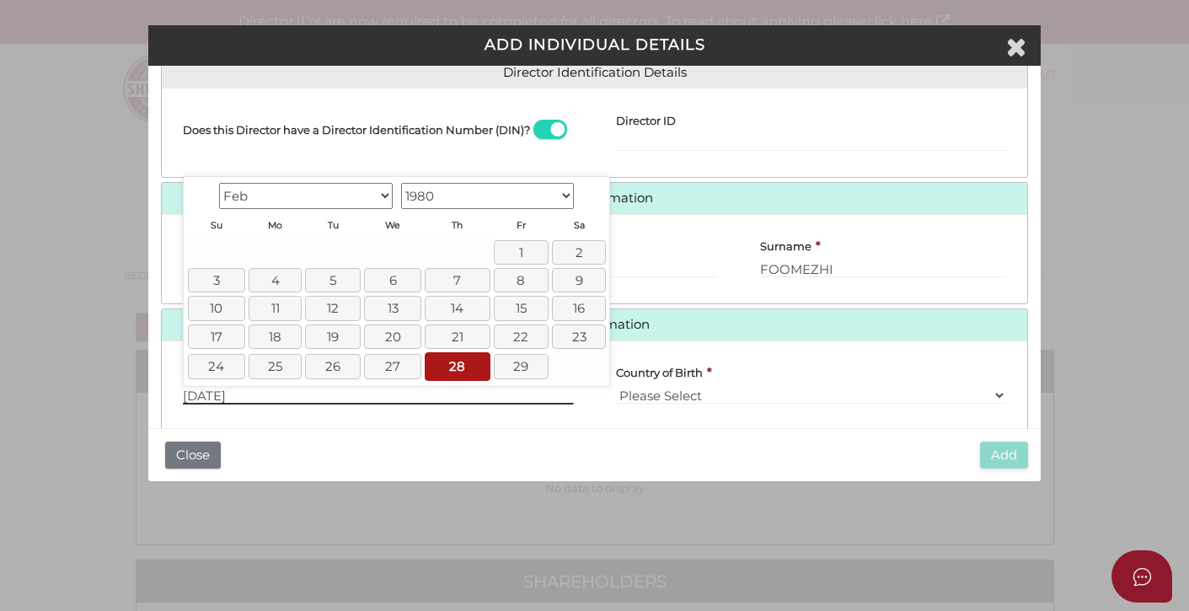
click at [277, 397] on input "[DATE]" at bounding box center [378, 395] width 390 height 19
drag, startPoint x: 781, startPoint y: 447, endPoint x: 689, endPoint y: 380, distance: 113.5
click at [780, 446] on div "Add Close" at bounding box center [594, 455] width 892 height 54
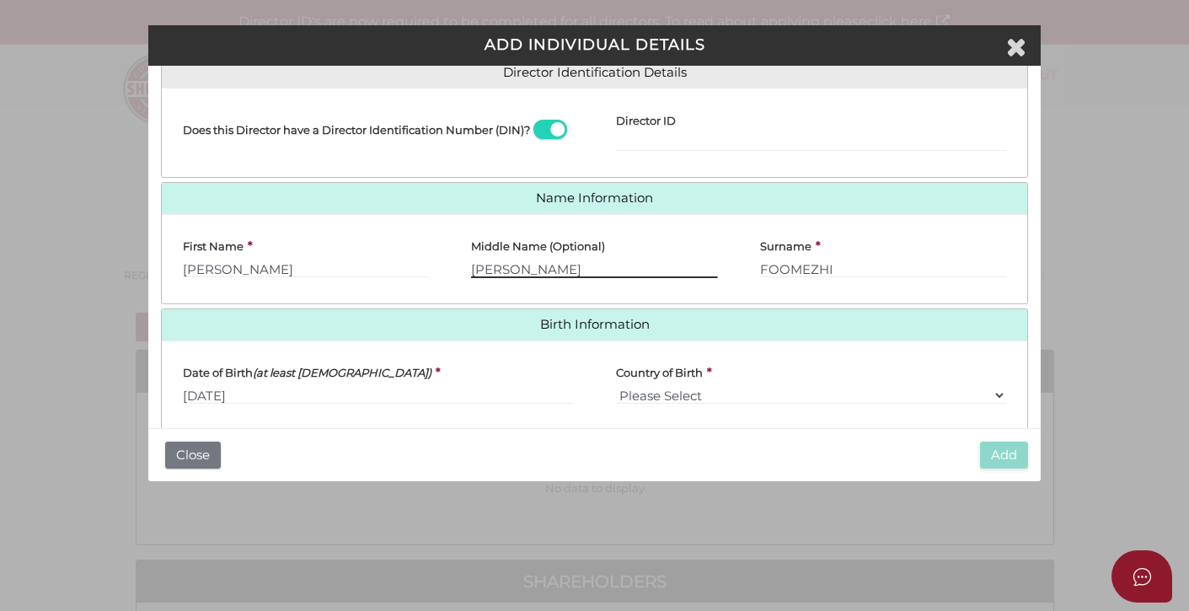
click at [533, 266] on input "CASTILLO" at bounding box center [594, 269] width 246 height 19
drag, startPoint x: 535, startPoint y: 273, endPoint x: 460, endPoint y: 272, distance: 75.0
click at [461, 273] on div "Middle Name (Optional) CASTILLO" at bounding box center [594, 259] width 288 height 63
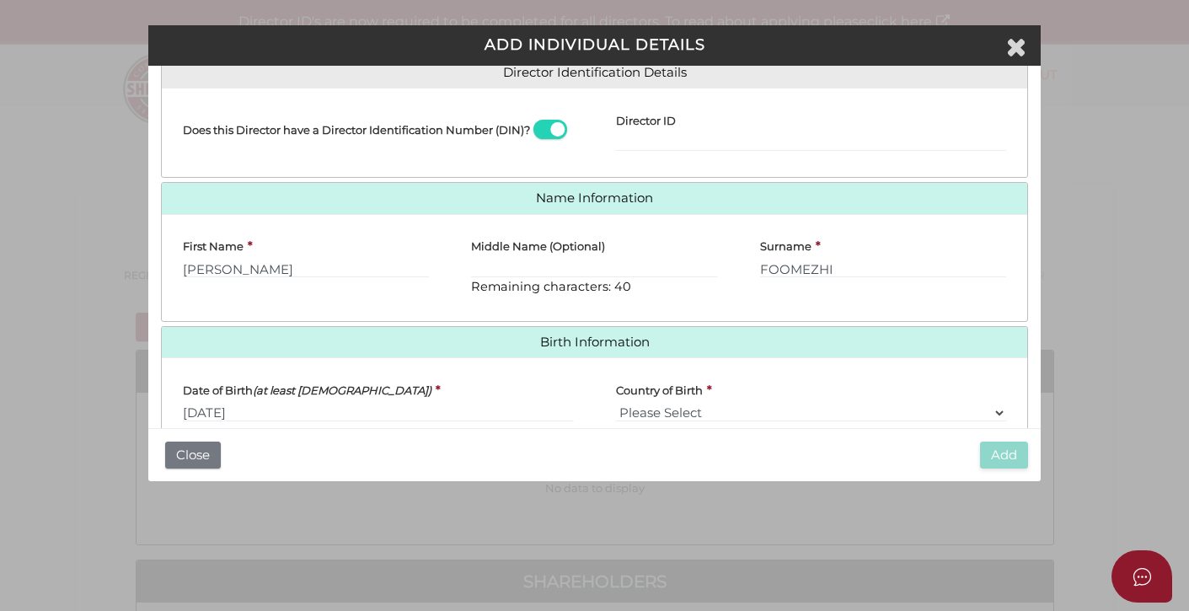
click at [476, 454] on div "Add Close" at bounding box center [594, 455] width 892 height 54
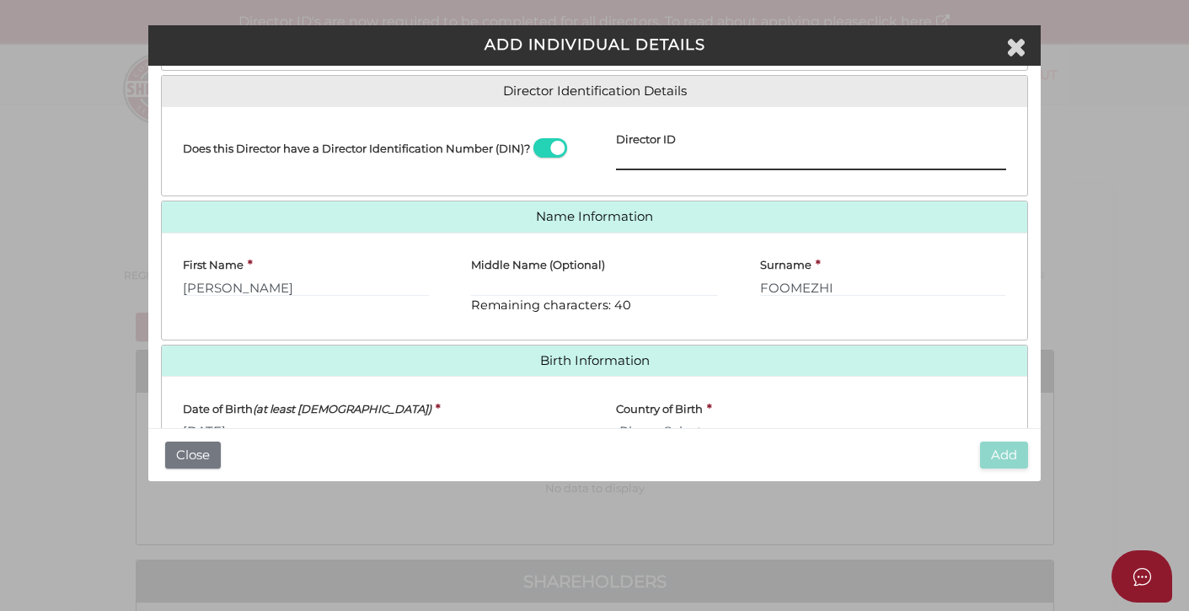
click at [654, 163] on input "Director ID" at bounding box center [811, 161] width 390 height 19
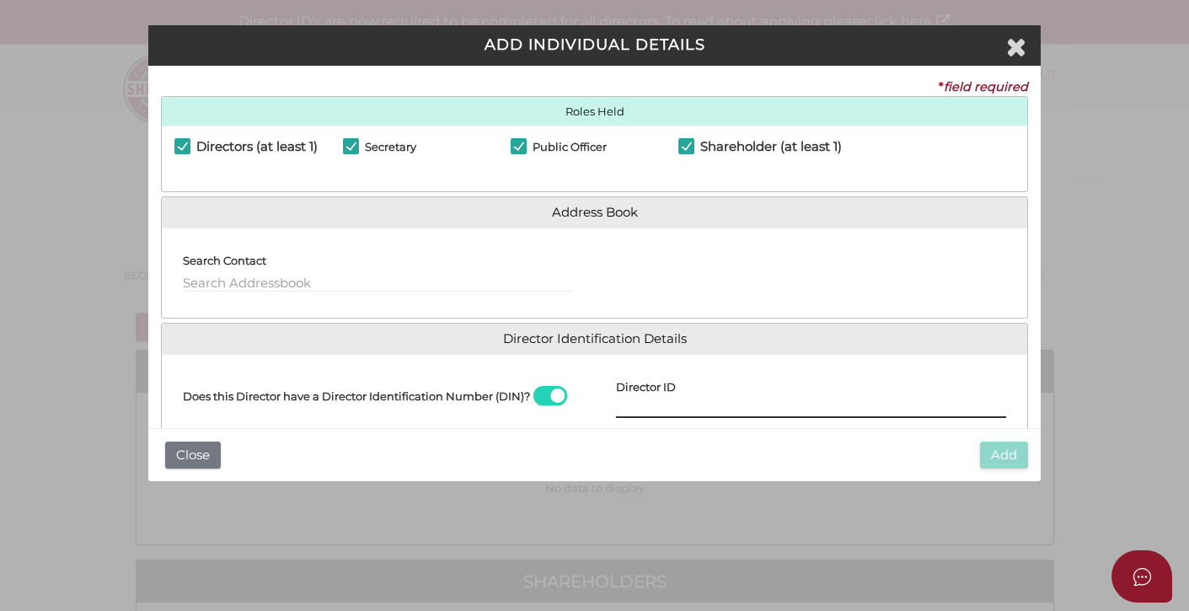
scroll to position [175, 0]
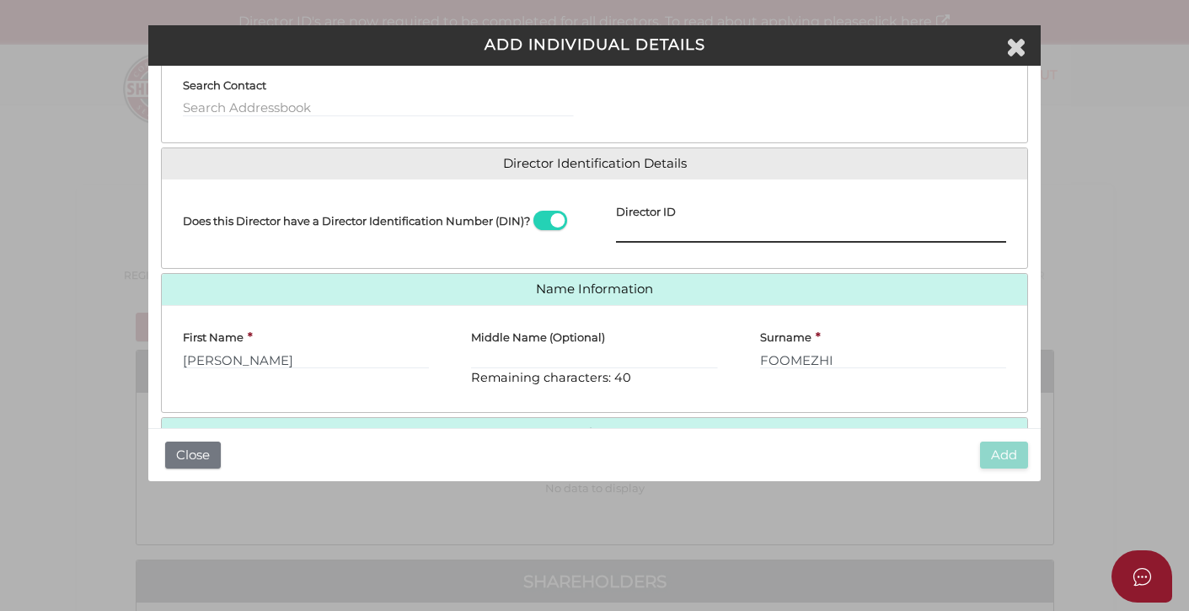
click at [652, 237] on input "Director ID" at bounding box center [811, 233] width 390 height 19
click at [676, 236] on input "234556" at bounding box center [811, 233] width 390 height 19
click at [640, 239] on input "234556" at bounding box center [811, 233] width 390 height 19
drag, startPoint x: 640, startPoint y: 239, endPoint x: 672, endPoint y: 237, distance: 32.1
click at [640, 239] on input "234556" at bounding box center [811, 233] width 390 height 19
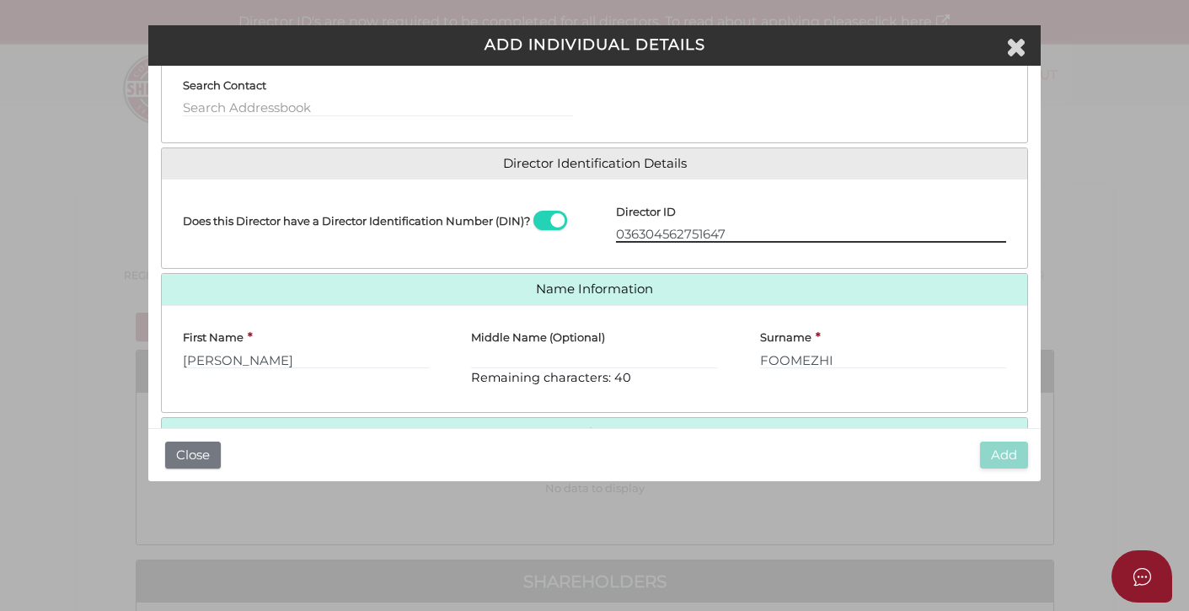
type input "036304562751647"
click at [549, 364] on input "Middle Name (Optional)" at bounding box center [594, 360] width 246 height 19
click at [531, 357] on input "Middle Name (Optional)" at bounding box center [594, 360] width 246 height 19
paste input "CASTILLO"
type input "CASTILLO"
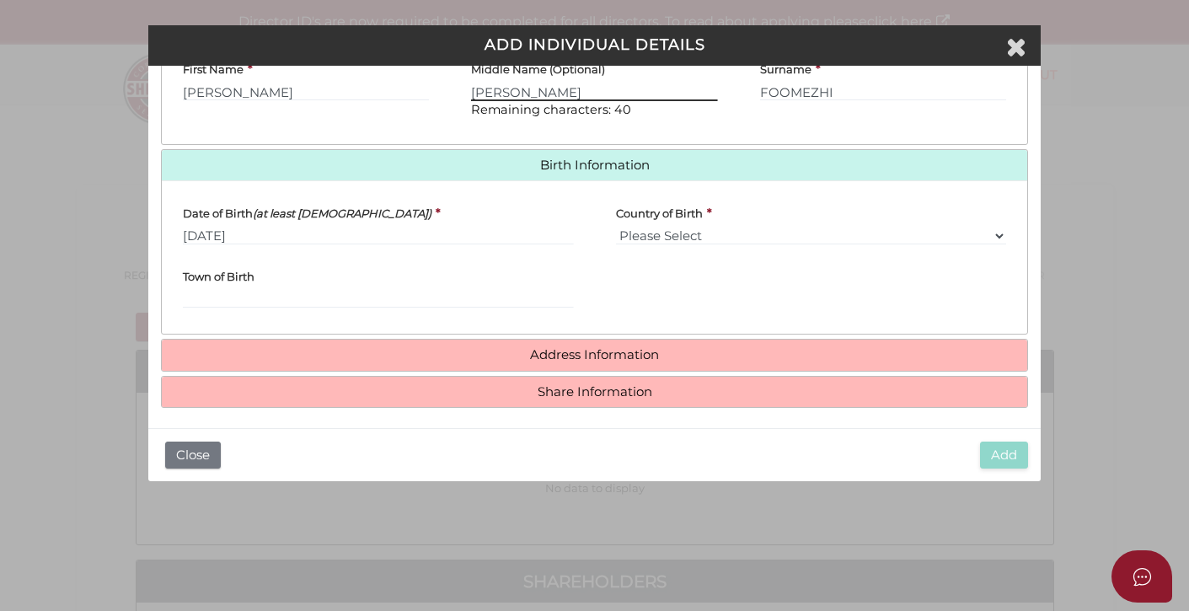
scroll to position [451, 0]
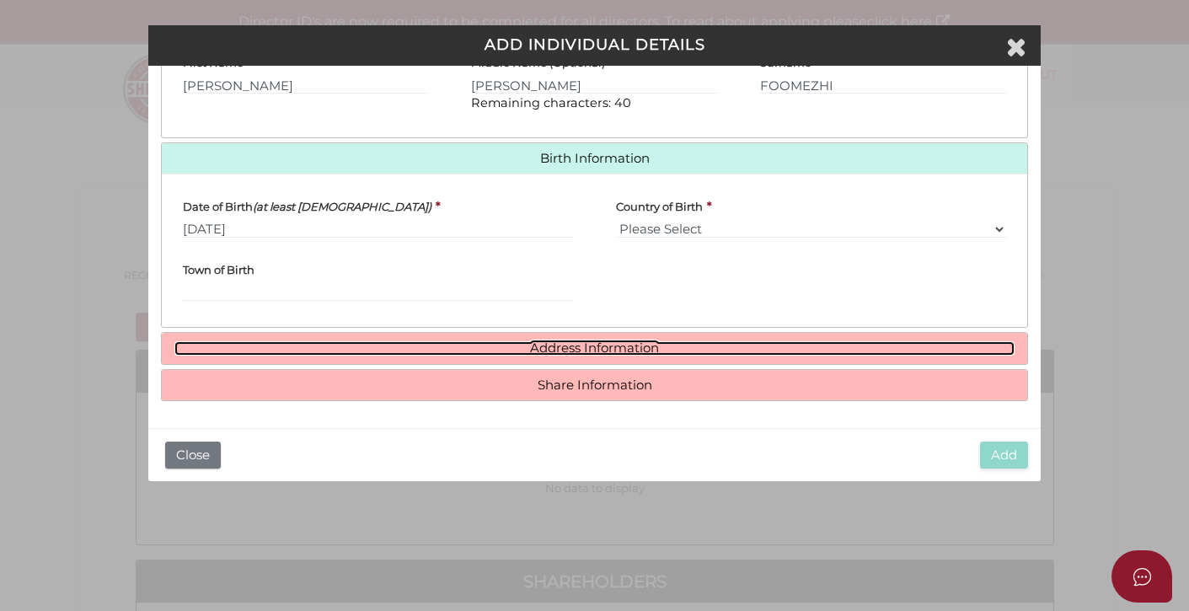
click at [567, 347] on link "Address Information" at bounding box center [594, 348] width 840 height 14
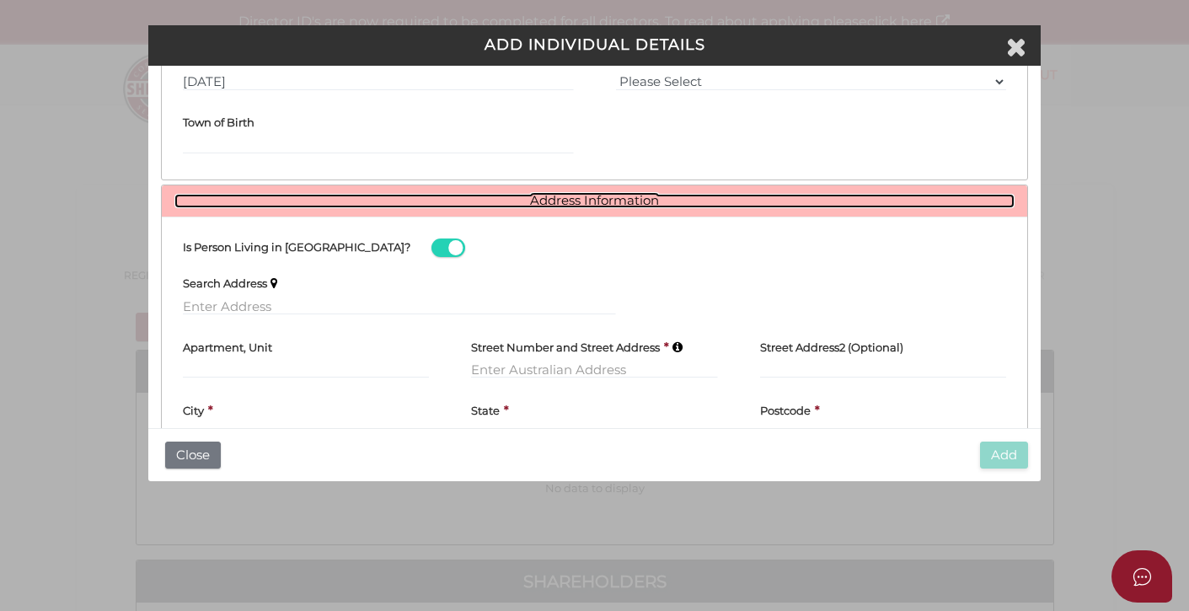
scroll to position [596, 0]
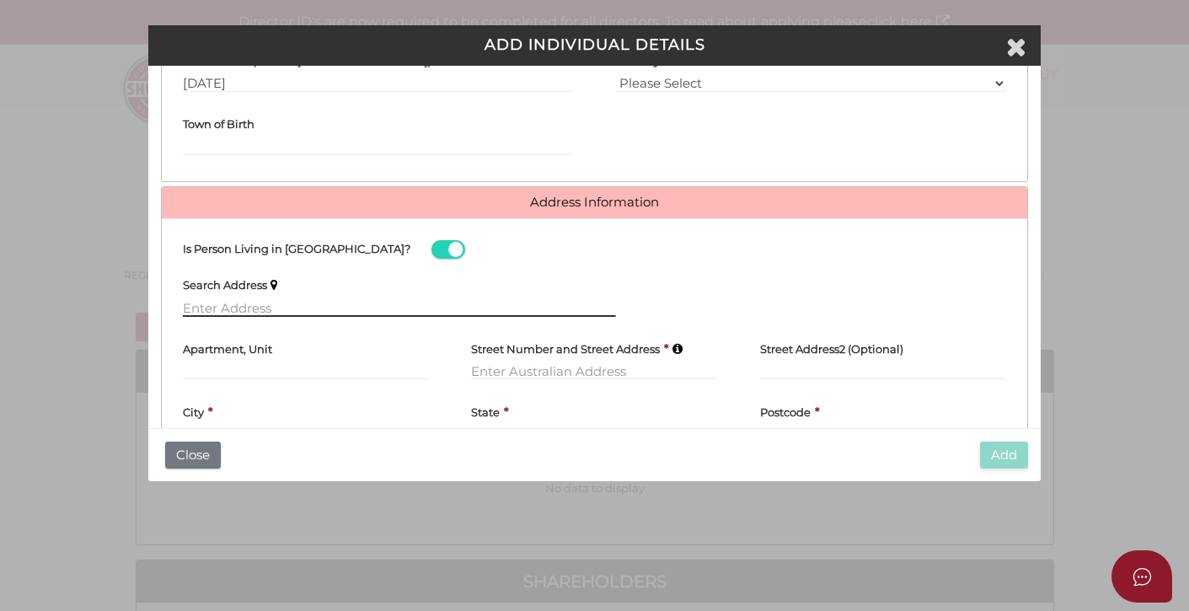
click at [234, 309] on input "text" at bounding box center [399, 307] width 432 height 19
paste input "102 King St Doncaster East 3109"
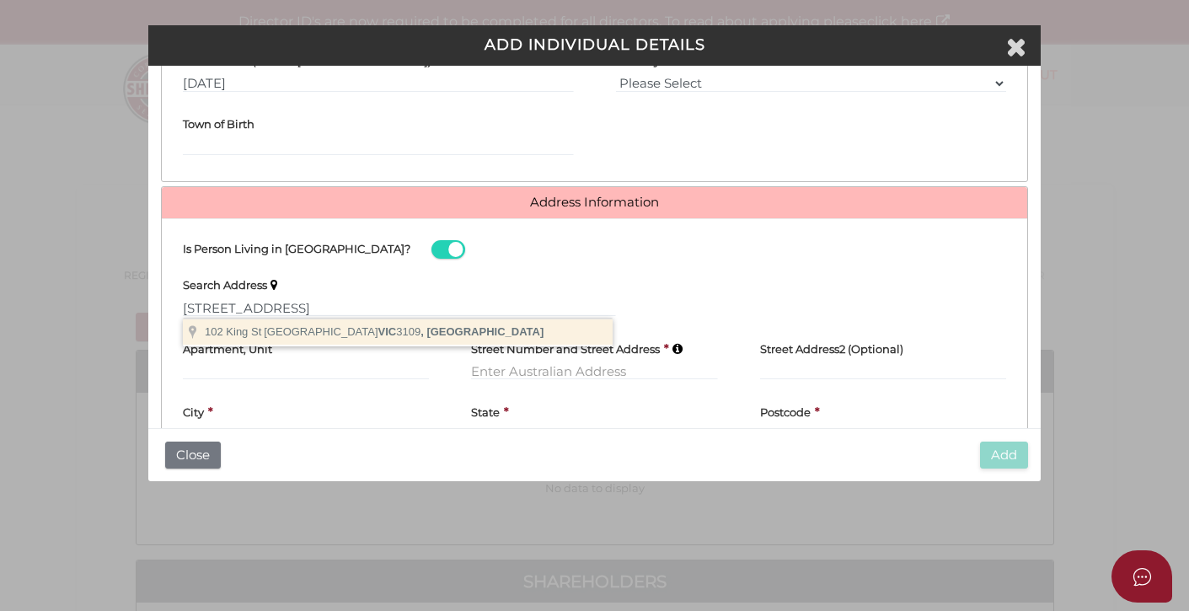
type input "102 King St, Doncaster East VIC 3109, Australia"
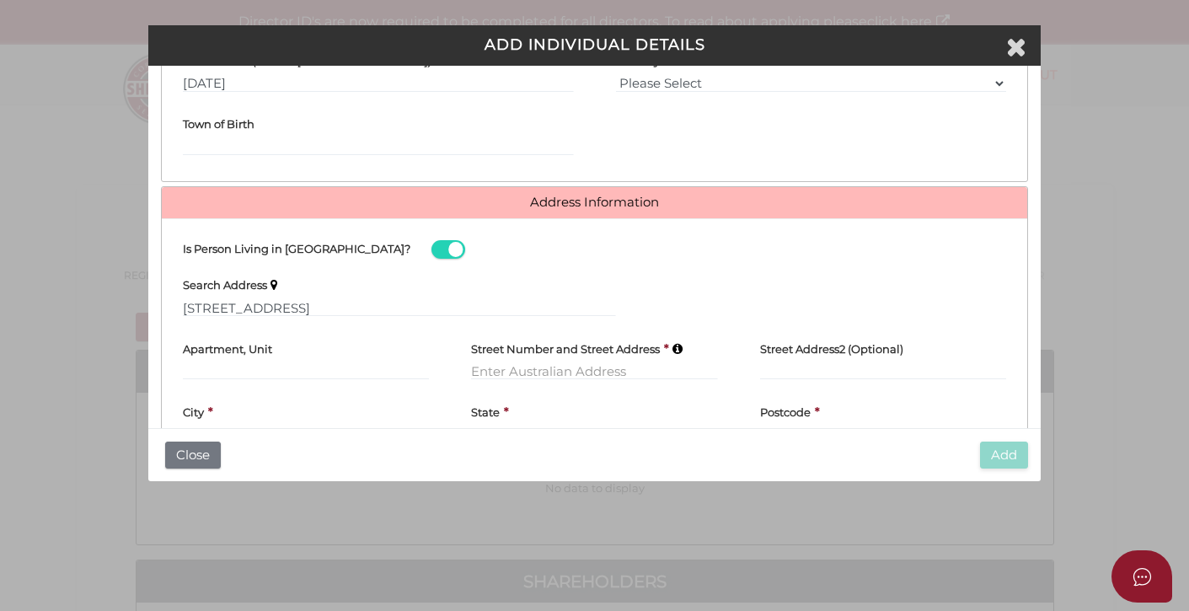
type input "102 King Street"
type input "Doncaster East"
select select "VIC"
type input "3109"
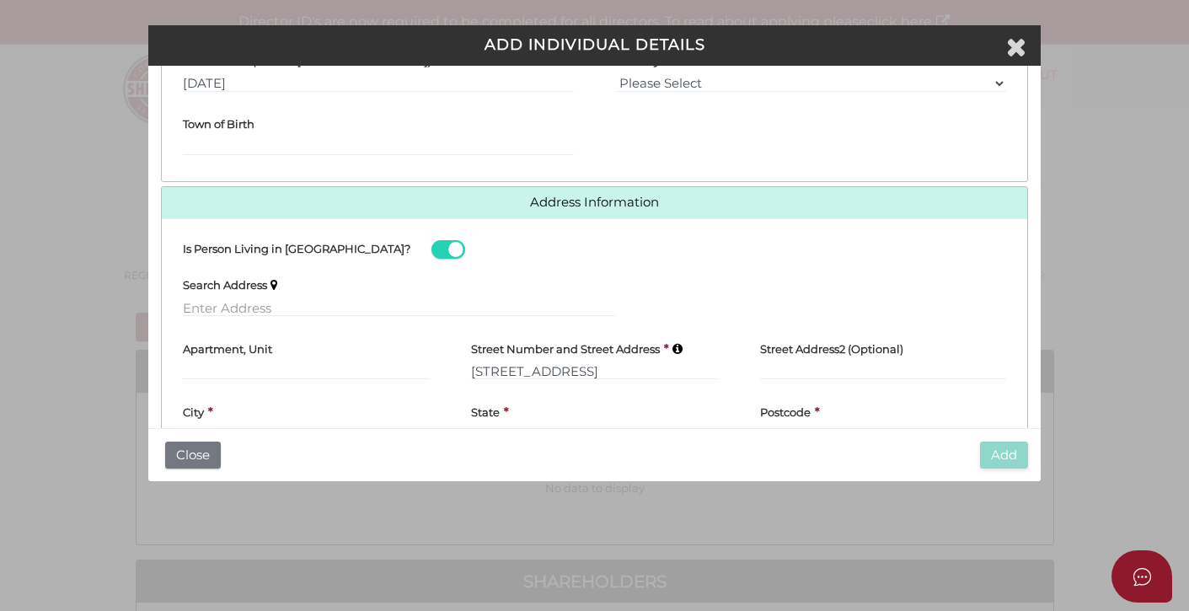
scroll to position [702, 0]
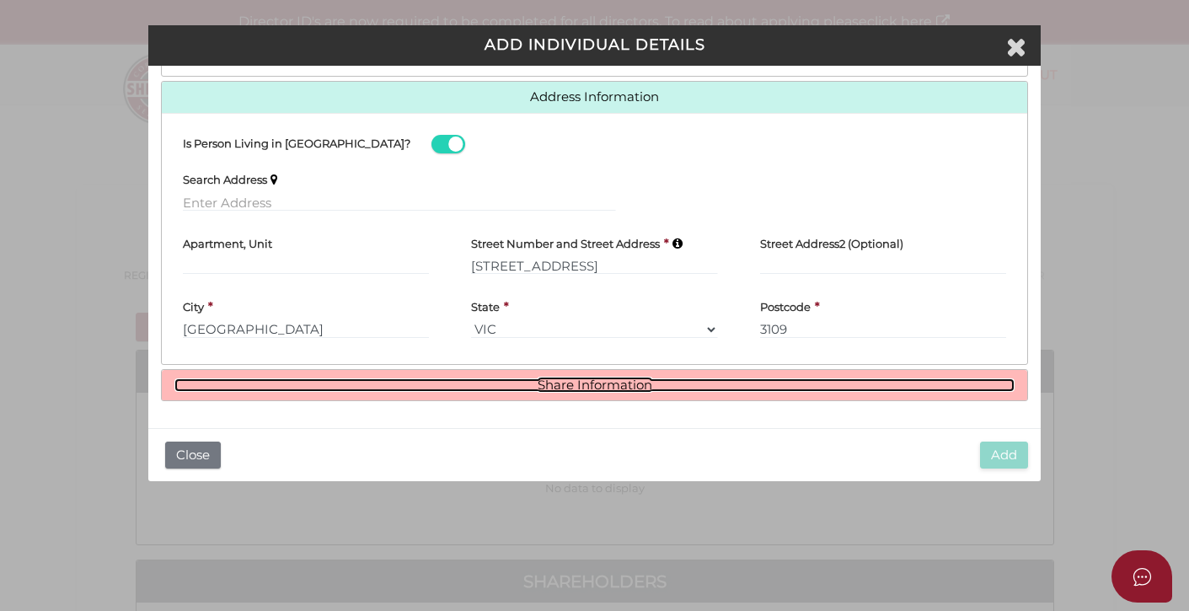
click at [596, 385] on link "Share Information" at bounding box center [594, 385] width 840 height 14
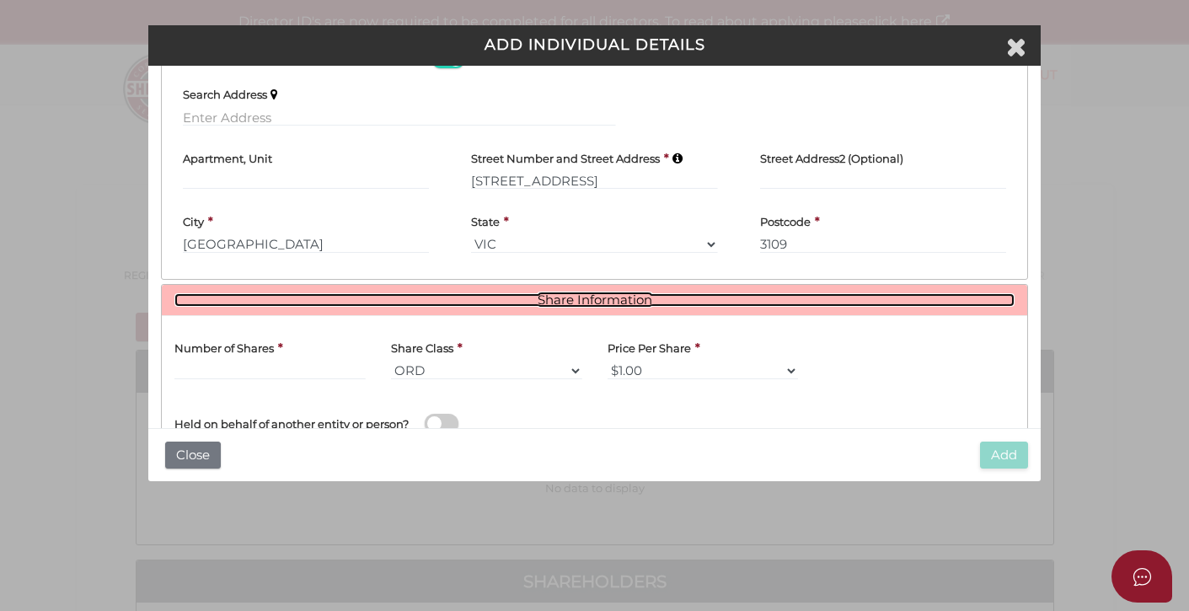
scroll to position [905, 0]
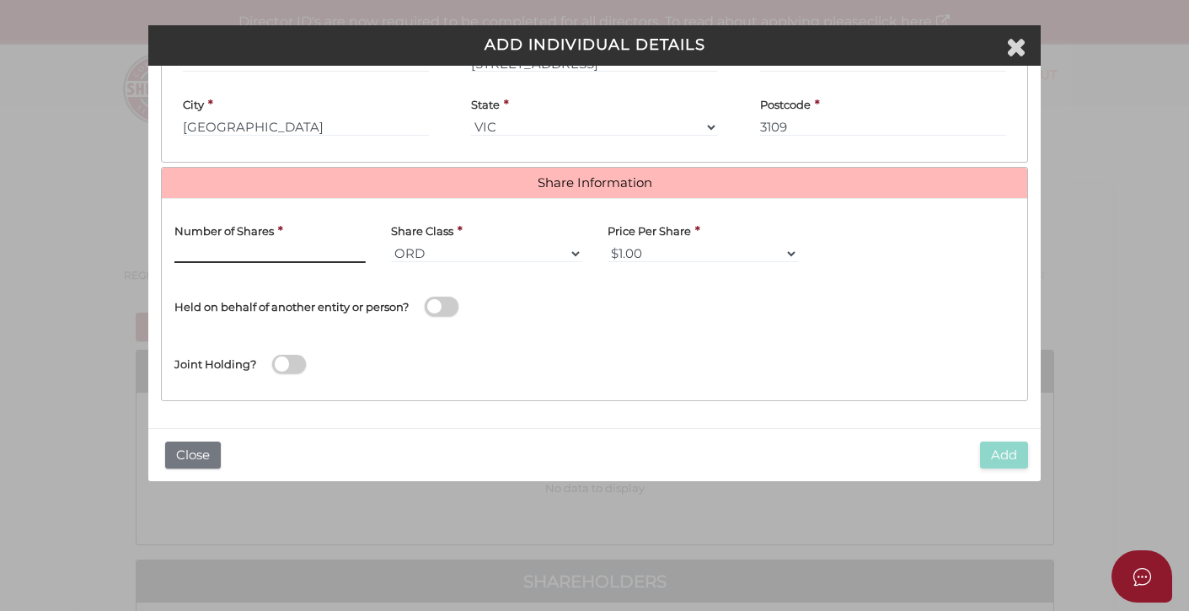
click at [195, 251] on input "text" at bounding box center [269, 253] width 191 height 19
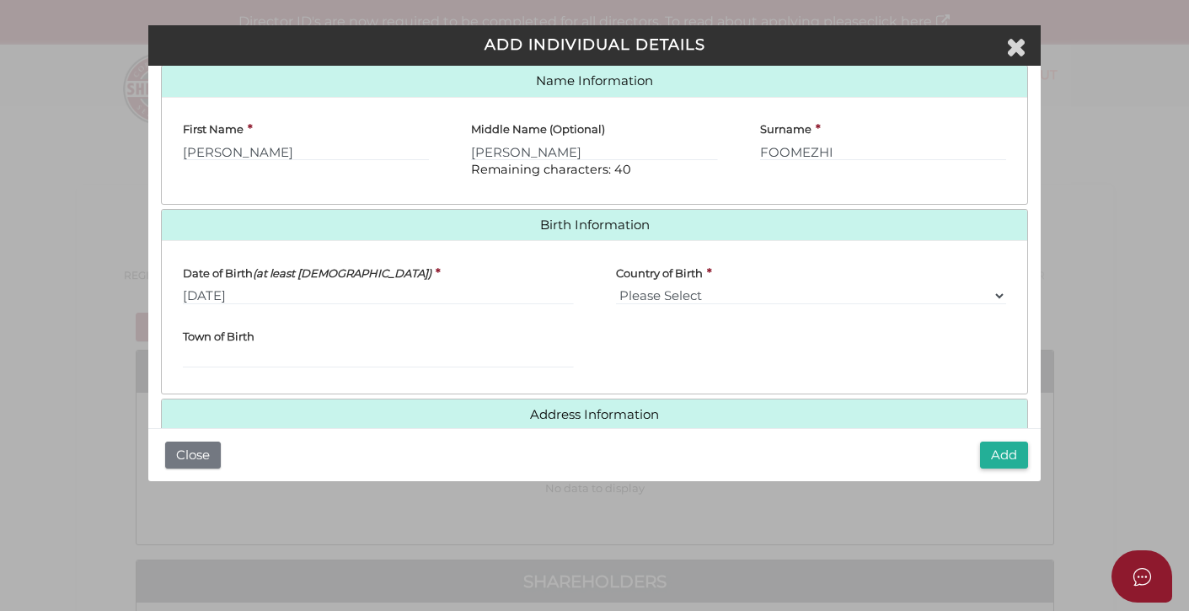
scroll to position [0, 0]
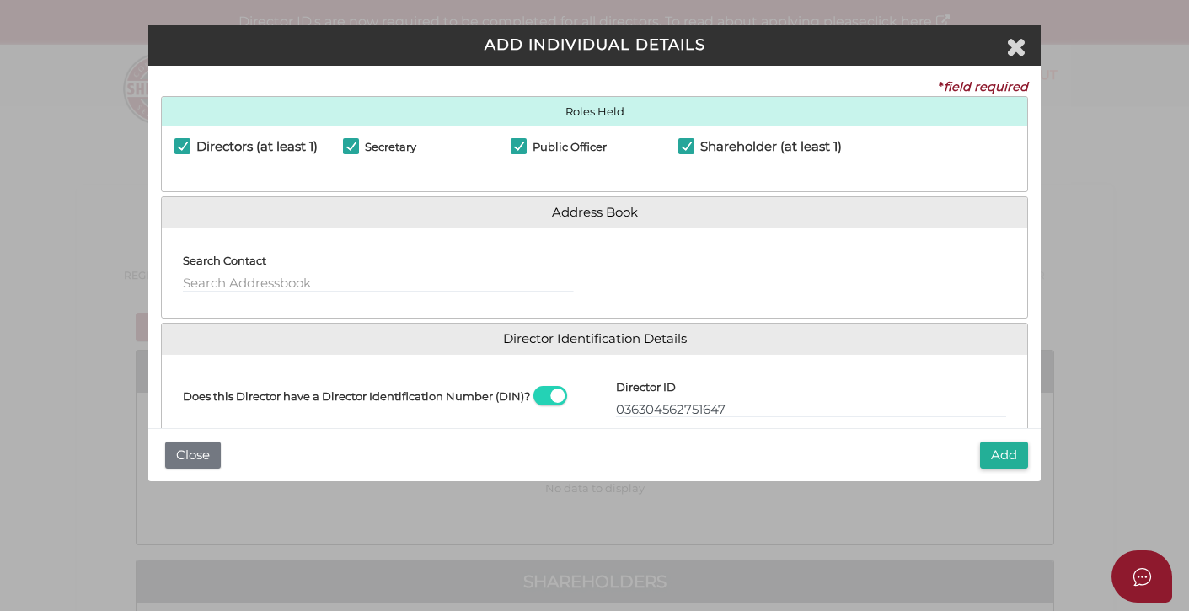
type input "100"
click at [644, 415] on input "036304562751647" at bounding box center [811, 409] width 390 height 19
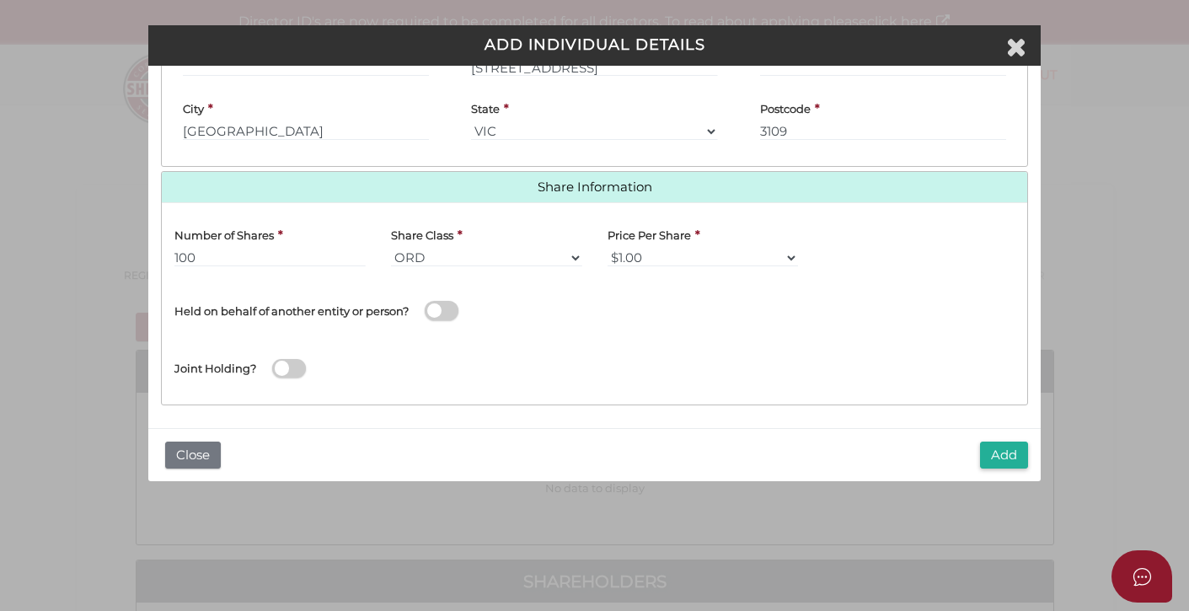
scroll to position [905, 0]
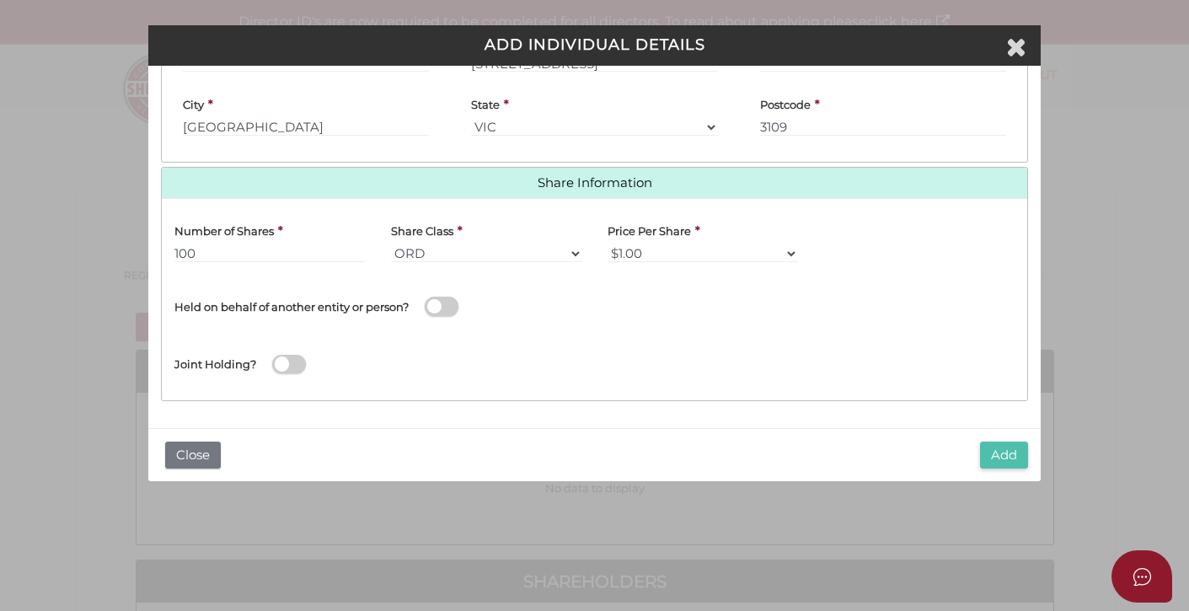
click at [1014, 451] on button "Add" at bounding box center [1004, 456] width 48 height 28
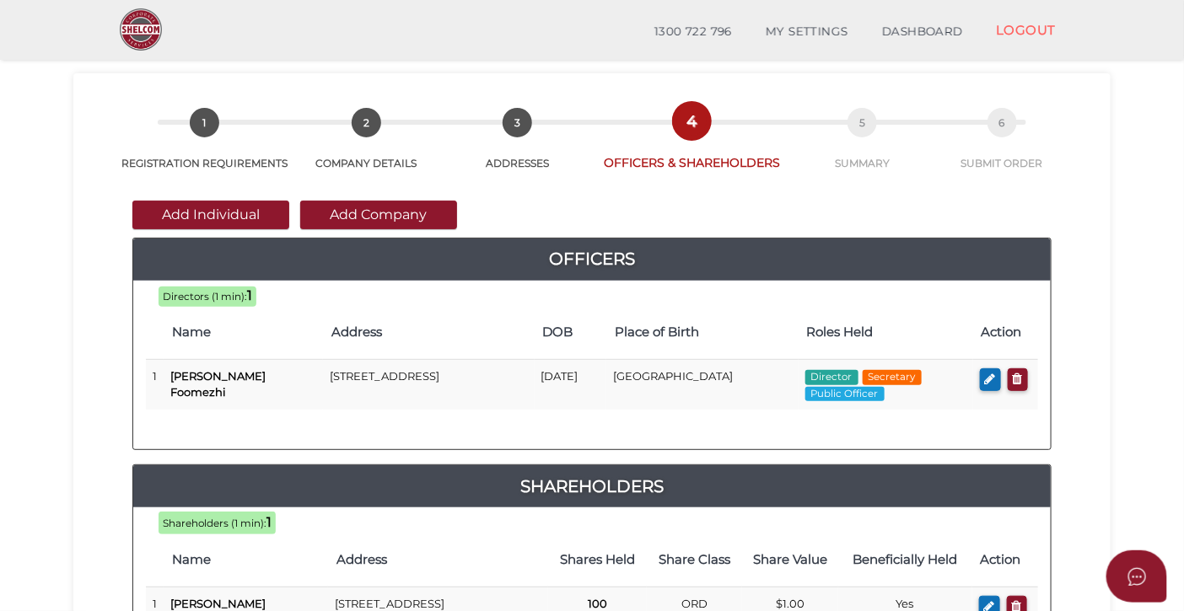
scroll to position [55, 0]
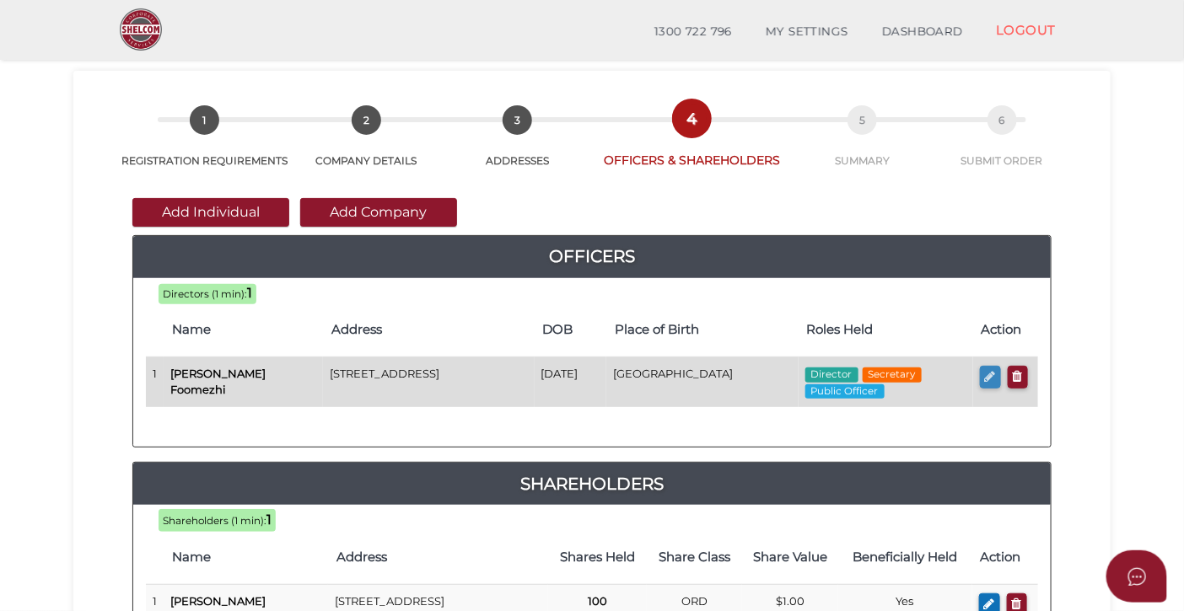
click at [988, 378] on icon "button" at bounding box center [990, 376] width 11 height 13
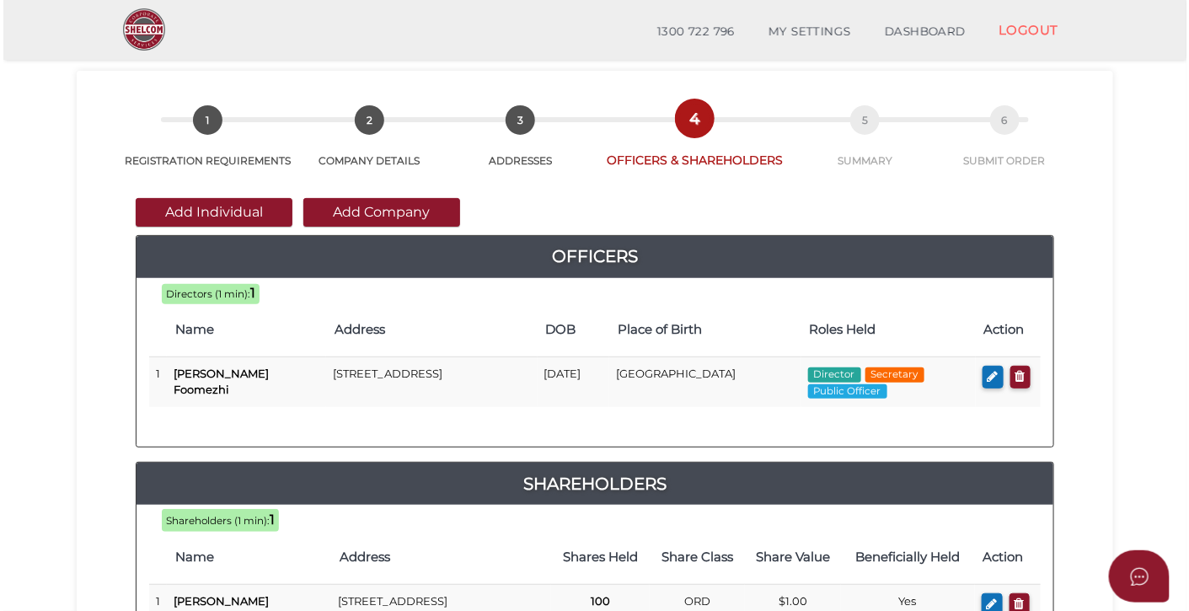
scroll to position [0, 0]
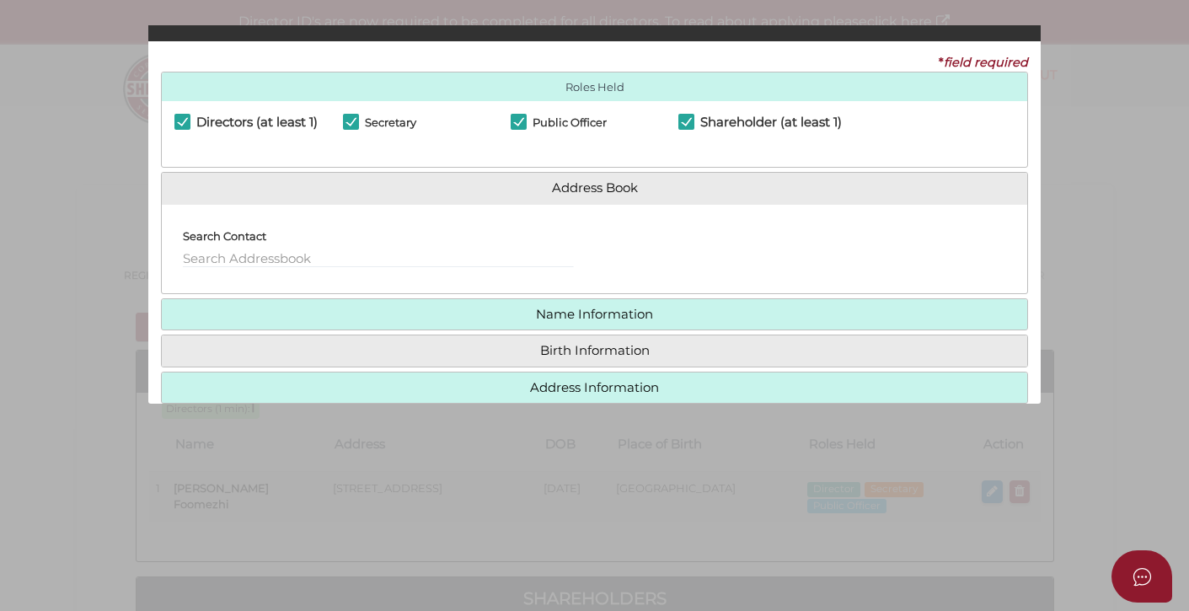
checkbox input "true"
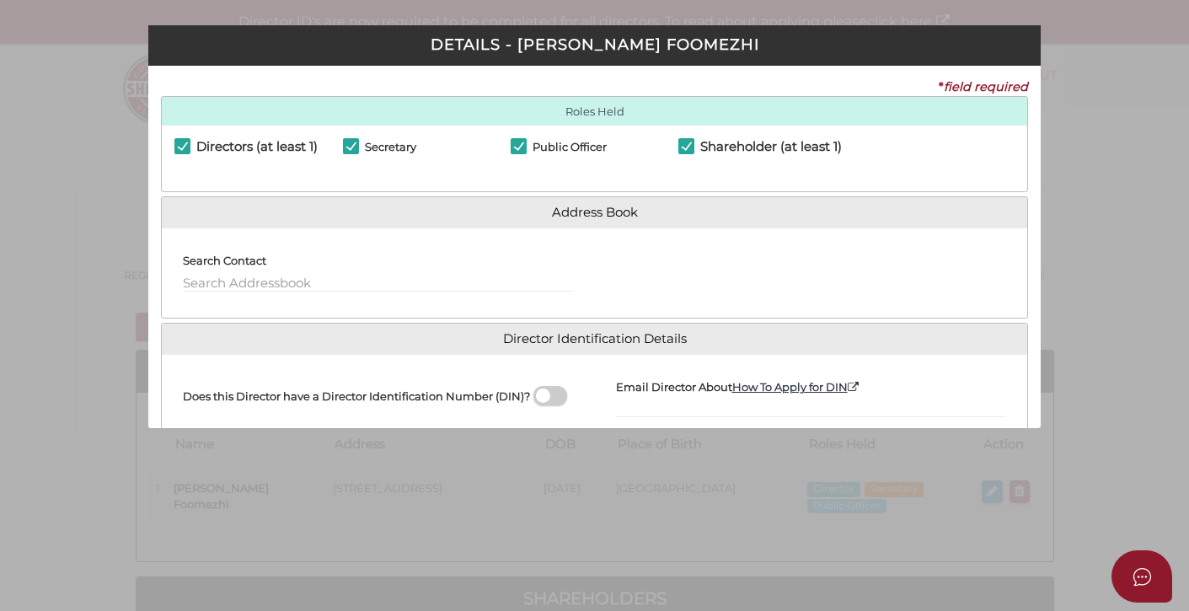
click at [353, 143] on label "Secretary" at bounding box center [379, 151] width 73 height 21
checkbox input "false"
click at [514, 145] on label "Public Officer" at bounding box center [559, 151] width 96 height 21
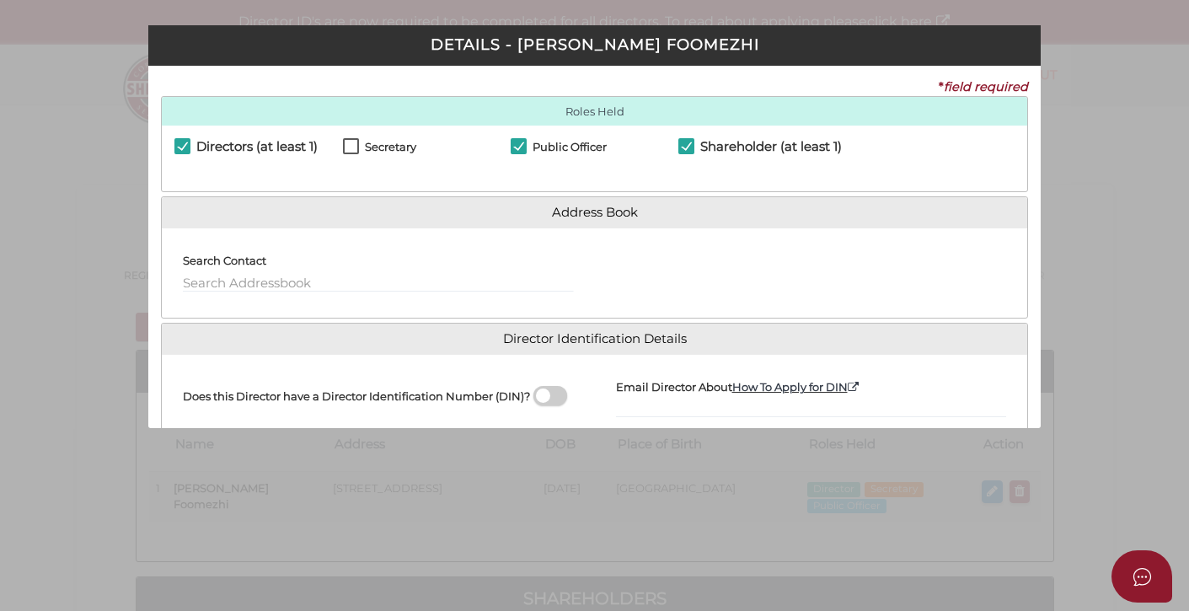
checkbox input "false"
drag, startPoint x: 685, startPoint y: 143, endPoint x: 710, endPoint y: 217, distance: 78.1
click at [685, 143] on label "Shareholder (at least 1)" at bounding box center [761, 150] width 164 height 21
checkbox input "false"
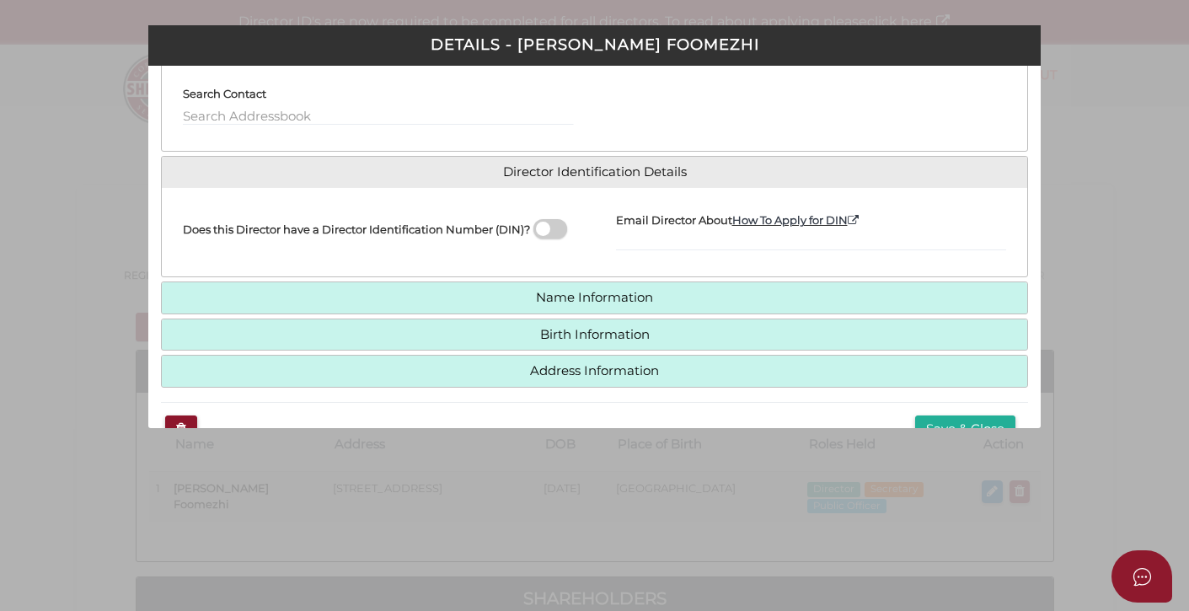
scroll to position [207, 0]
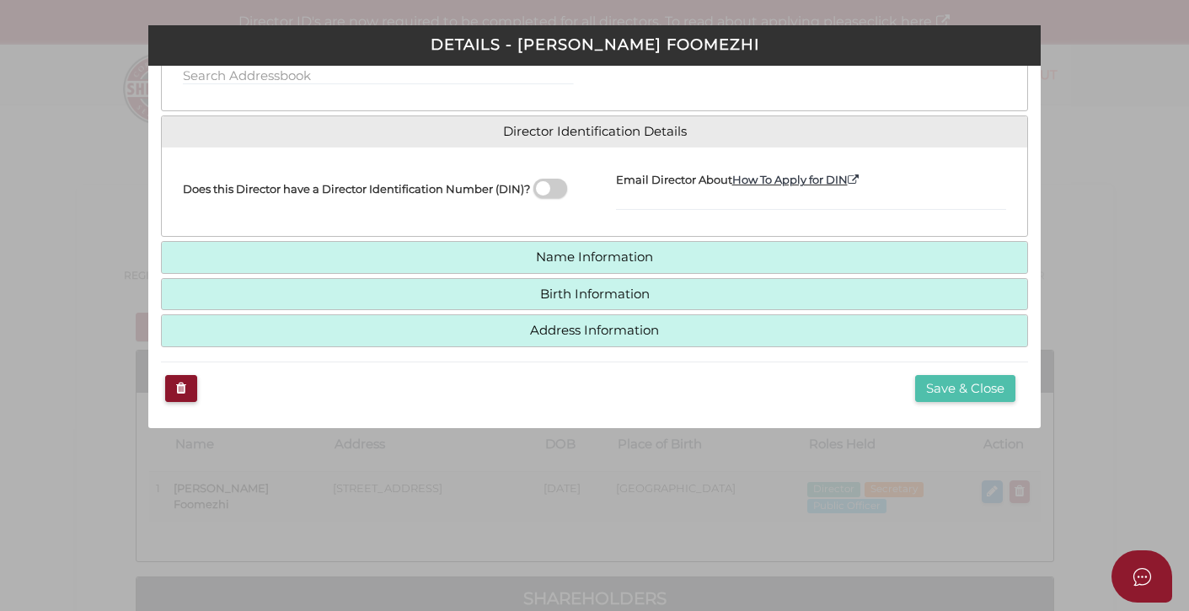
click at [932, 391] on button "Save & Close" at bounding box center [965, 389] width 100 height 28
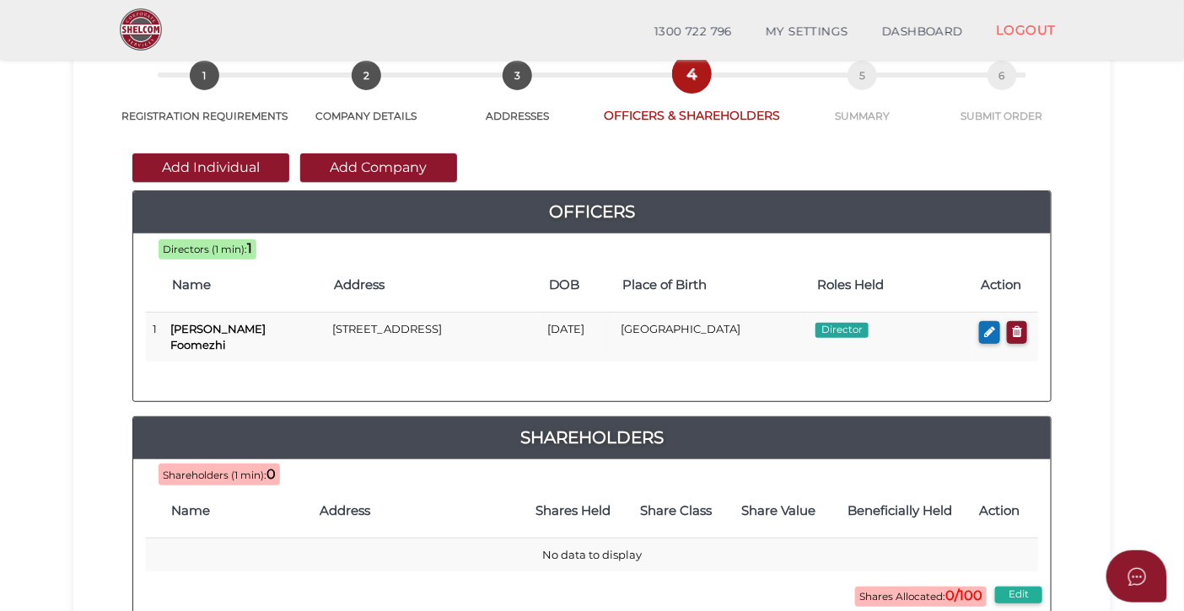
scroll to position [87, 0]
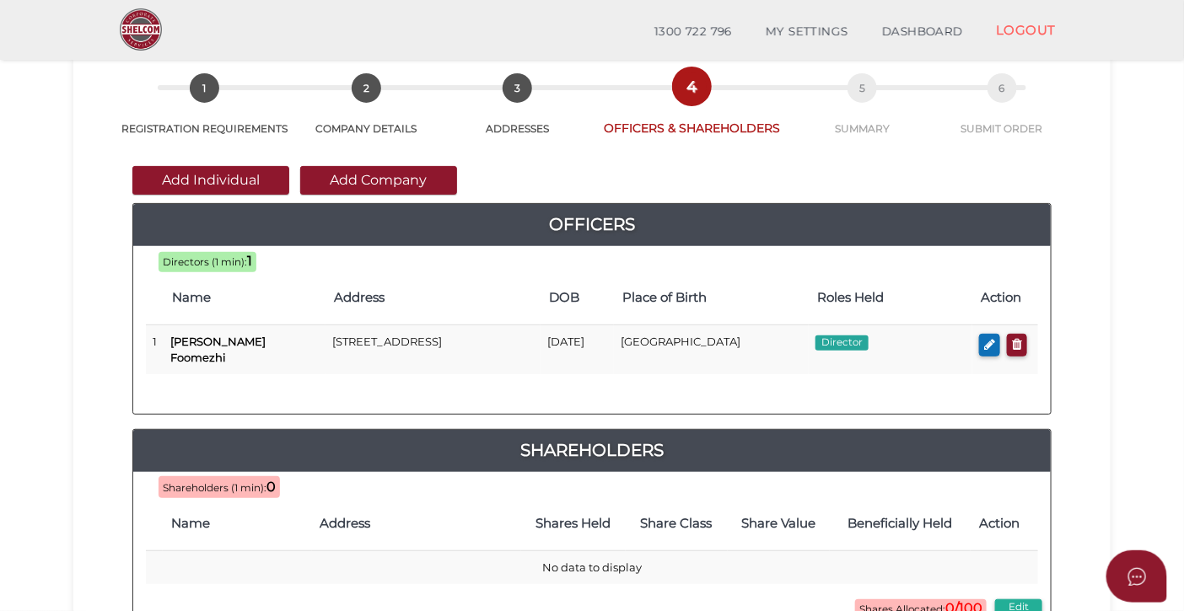
drag, startPoint x: 185, startPoint y: 180, endPoint x: 197, endPoint y: 172, distance: 14.0
click at [185, 180] on button "Add Individual" at bounding box center [210, 180] width 157 height 29
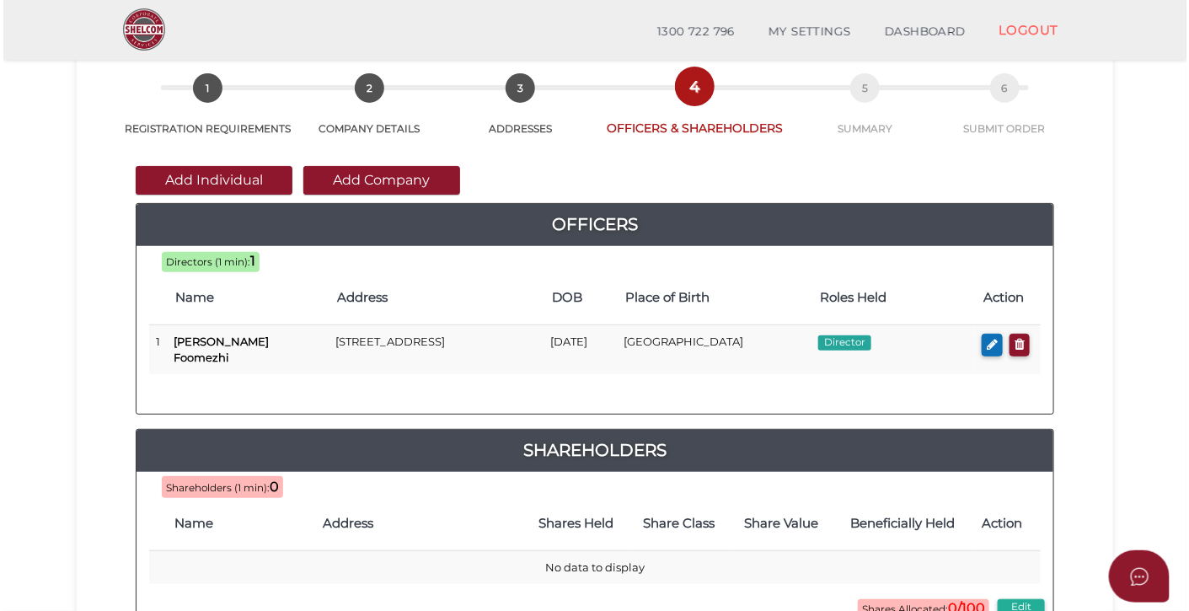
scroll to position [0, 0]
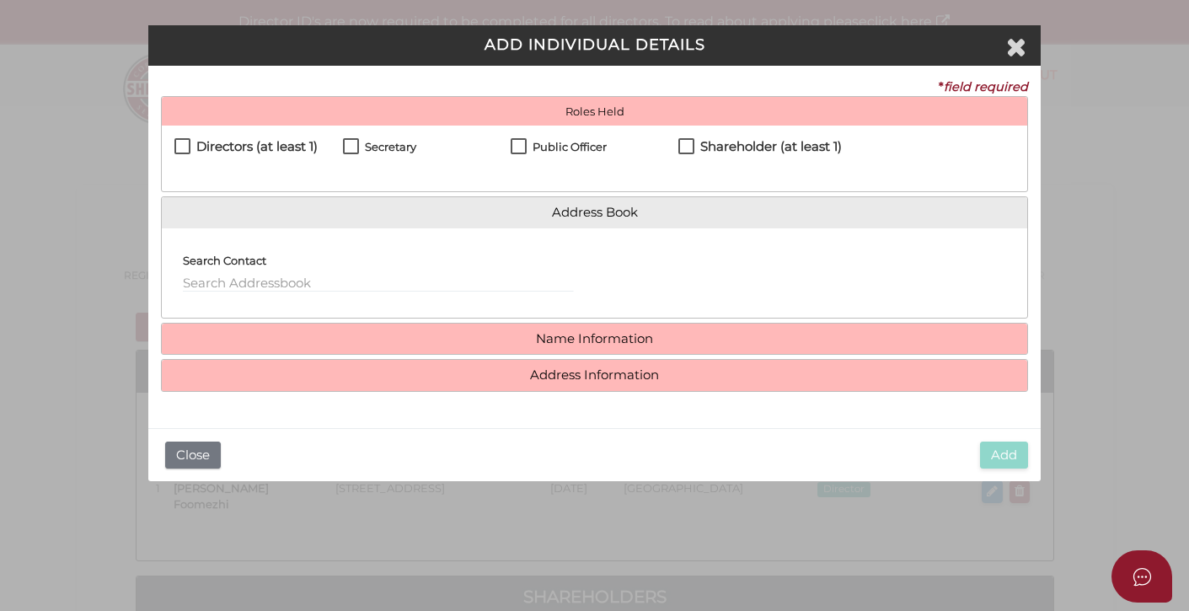
click at [357, 145] on label "Secretary" at bounding box center [379, 151] width 73 height 21
checkbox input "true"
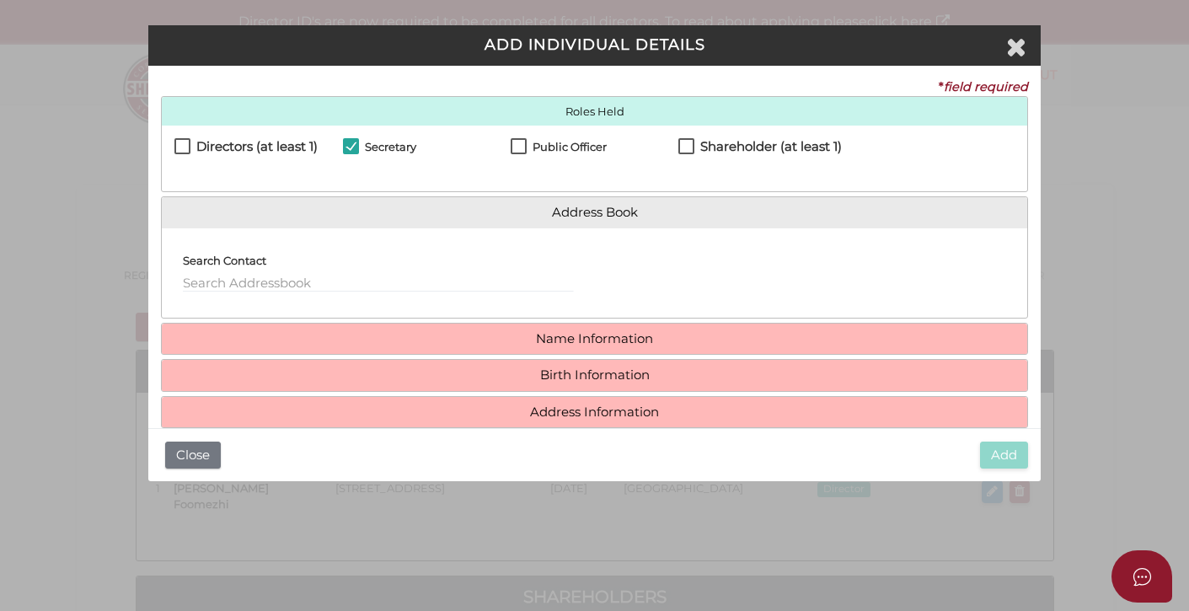
click at [518, 142] on label "Public Officer" at bounding box center [559, 151] width 96 height 21
checkbox input "true"
click at [254, 273] on label "Search Contact" at bounding box center [224, 257] width 83 height 32
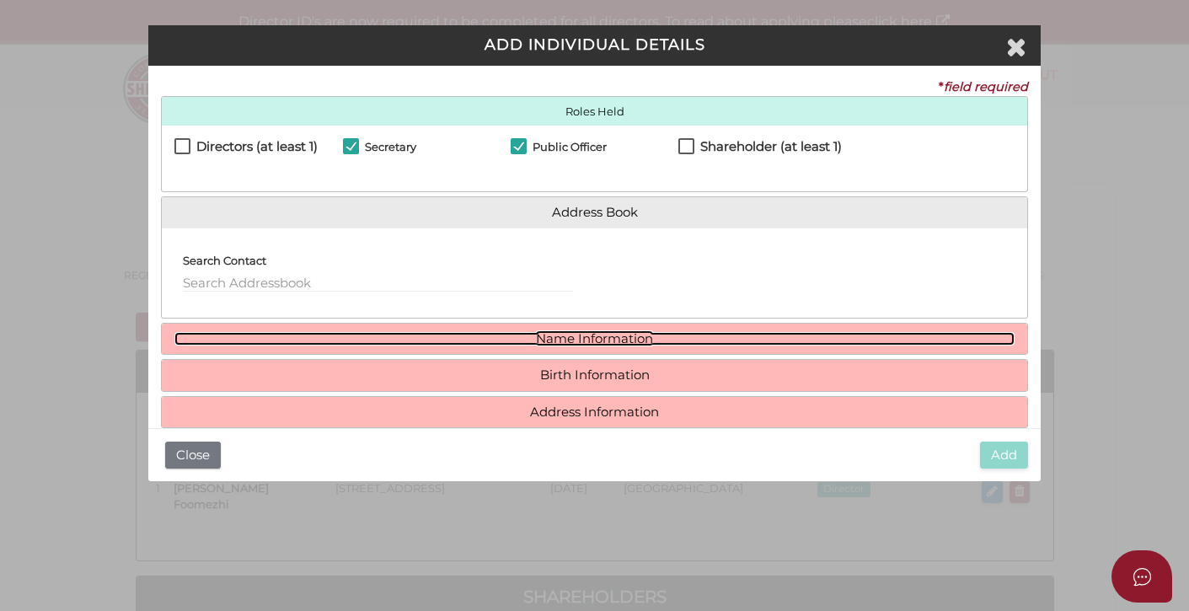
click at [621, 336] on link "Name Information" at bounding box center [594, 339] width 840 height 14
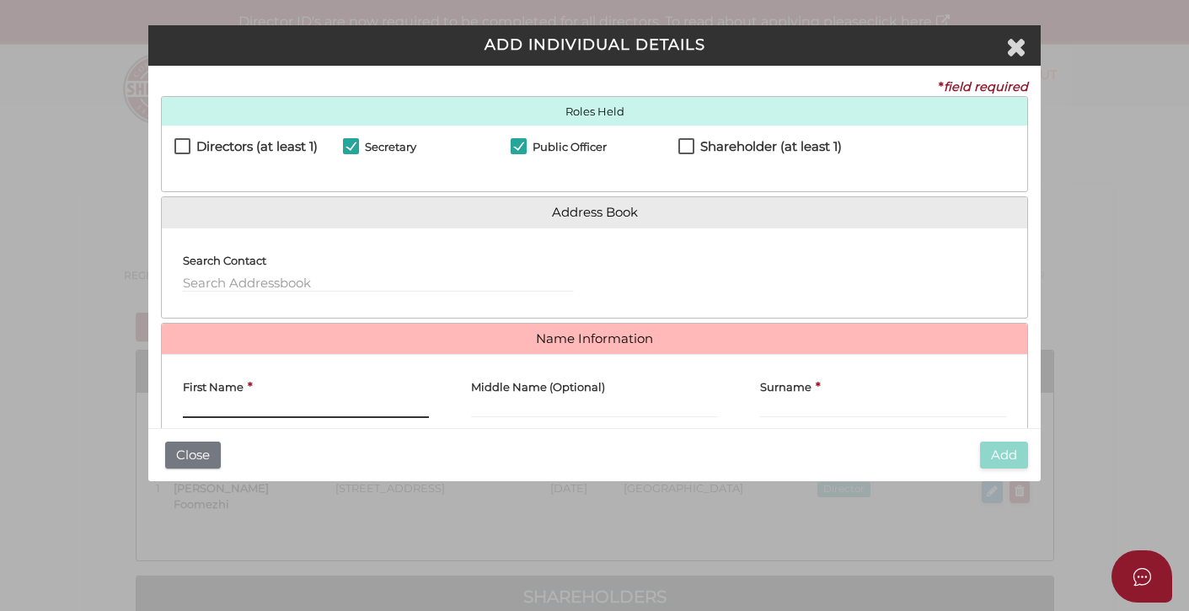
click at [203, 410] on input "First Name" at bounding box center [306, 409] width 246 height 19
paste input "FOOMEZHI, AMIR"
type input "FOOMEZHI, AMIR"
click at [797, 410] on input "Surname" at bounding box center [883, 409] width 246 height 19
paste input "FOOMEZHI, AMIR"
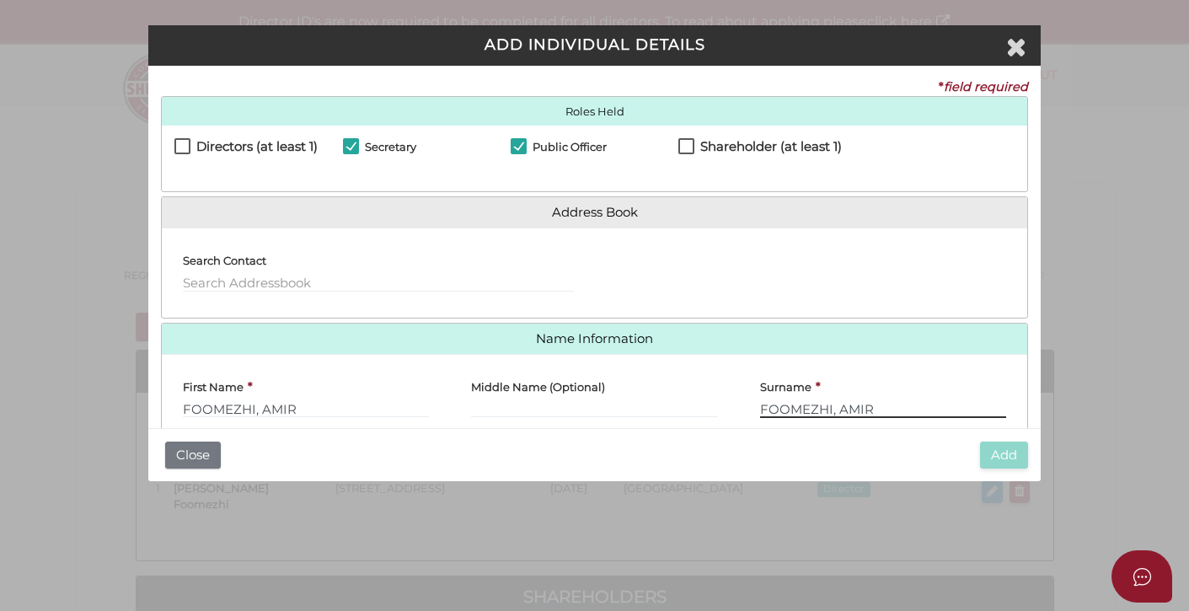
type input "FOOMEZHI, AMIR"
drag, startPoint x: 260, startPoint y: 409, endPoint x: 178, endPoint y: 408, distance: 82.6
click at [179, 408] on div "First Name * FOOMEZHI, AMIR" at bounding box center [306, 399] width 288 height 63
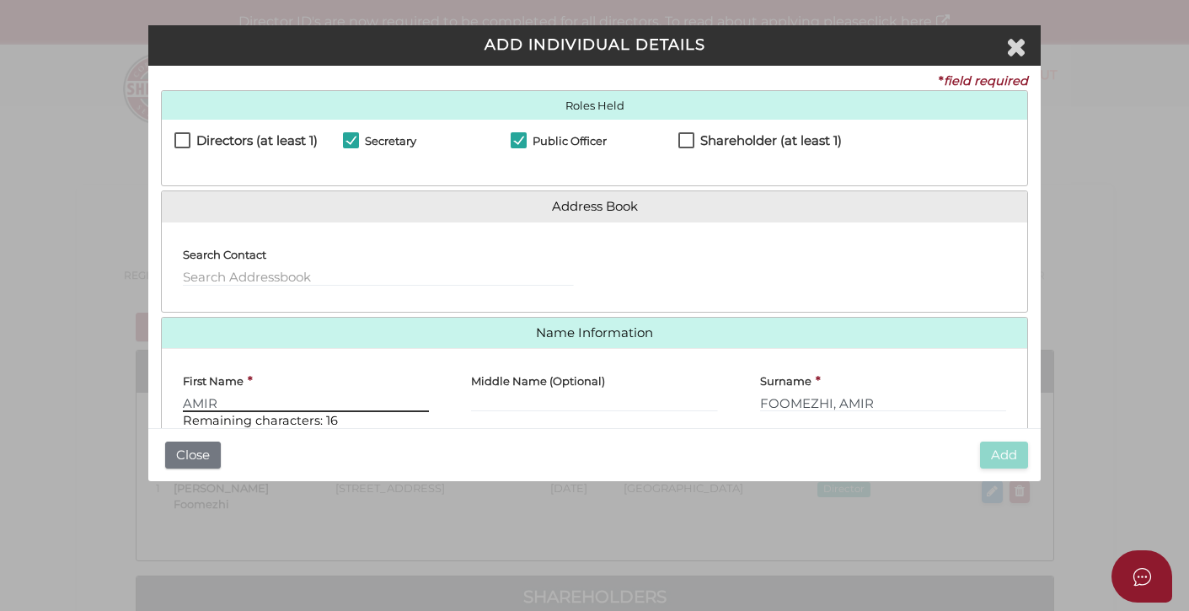
type input "AMIR"
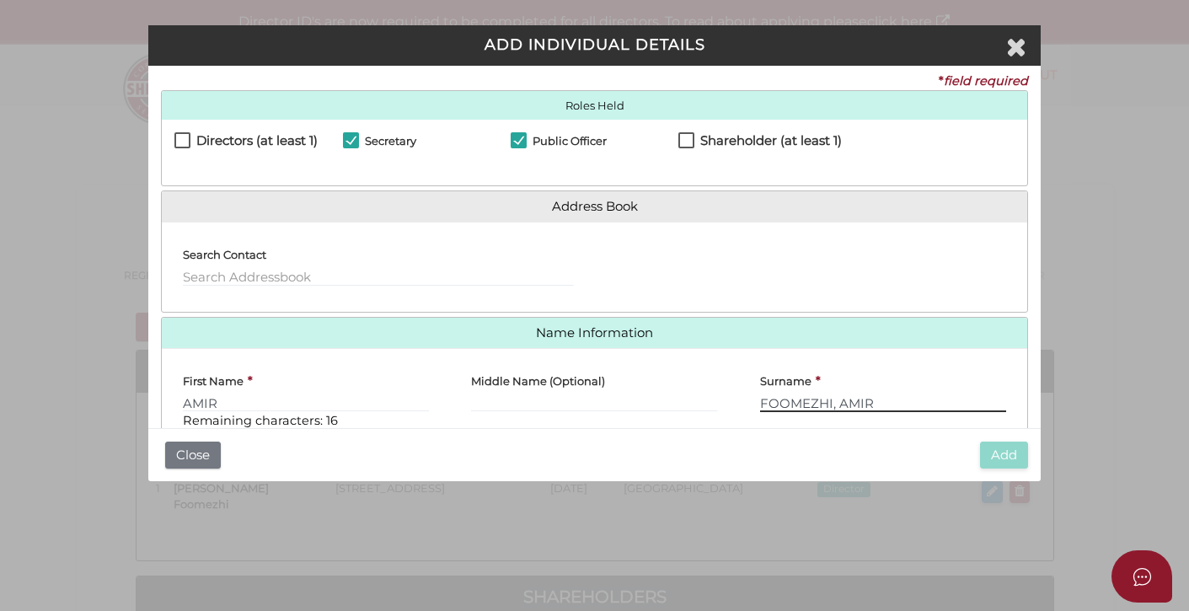
drag, startPoint x: 875, startPoint y: 399, endPoint x: 829, endPoint y: 411, distance: 47.2
click at [829, 403] on input "FOOMEZHI, AMIR" at bounding box center [883, 403] width 246 height 19
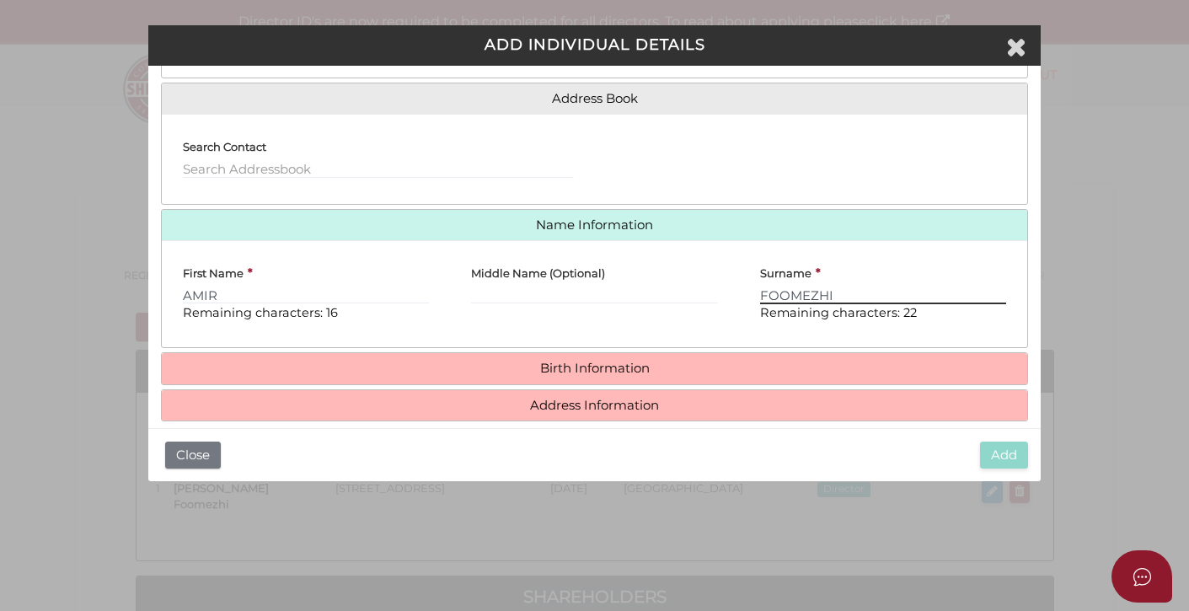
scroll to position [135, 0]
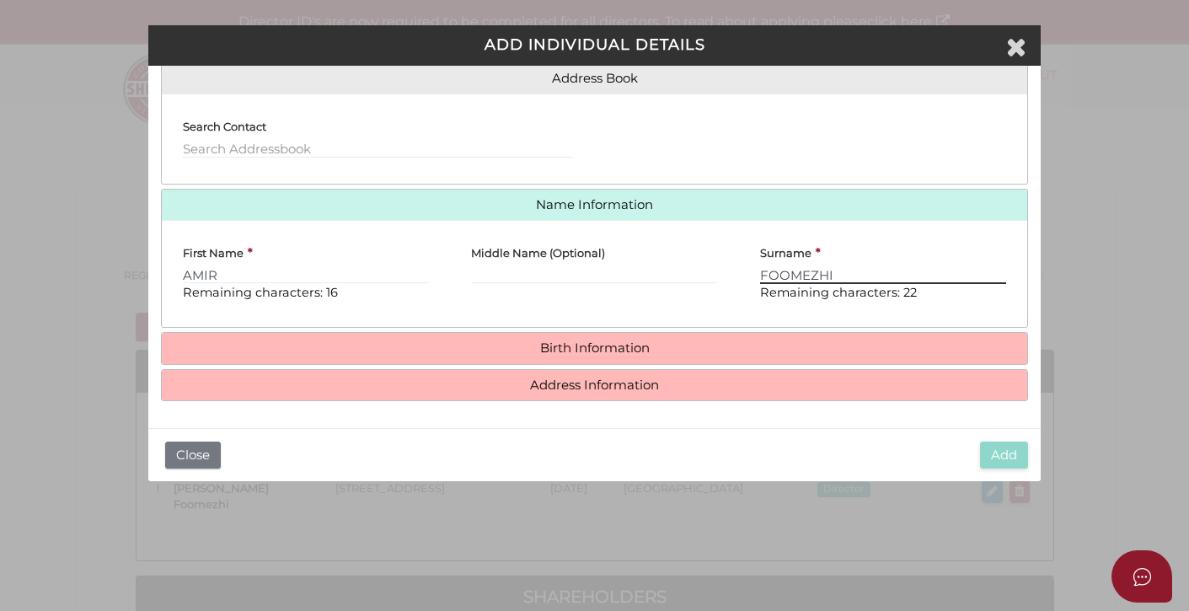
type input "FOOMEZHI"
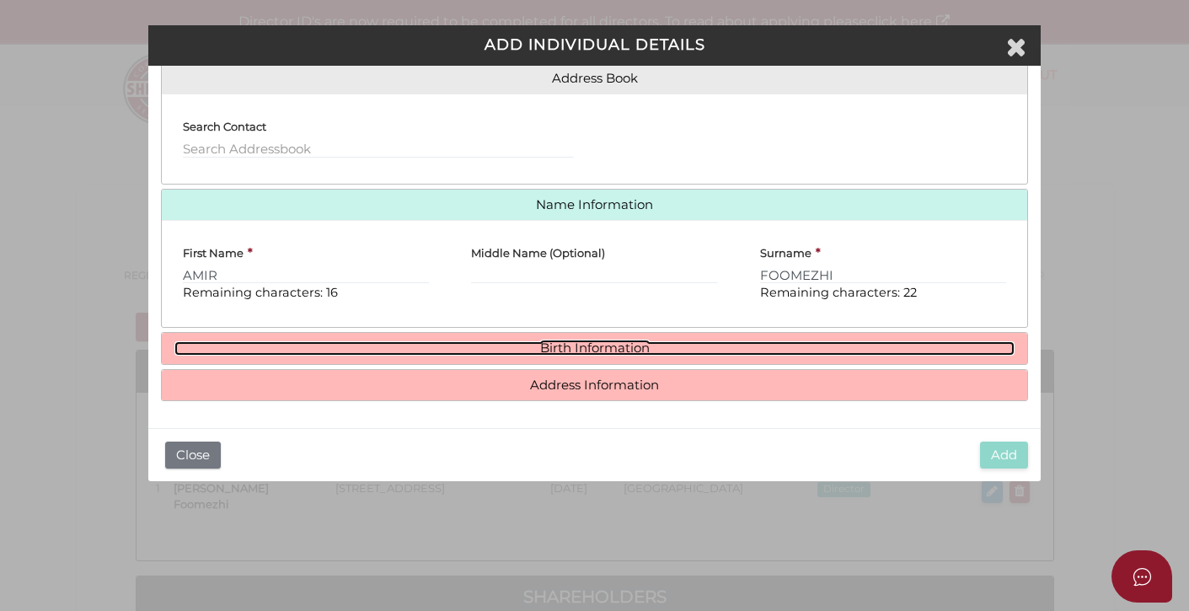
click at [605, 348] on link "Birth Information" at bounding box center [594, 348] width 840 height 14
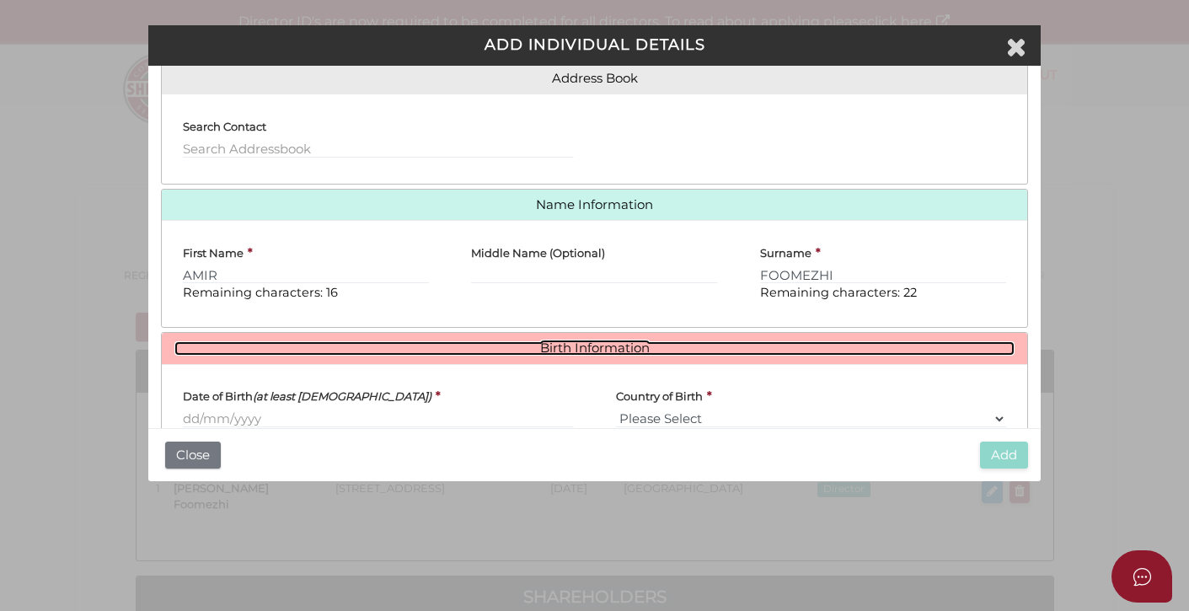
scroll to position [154, 0]
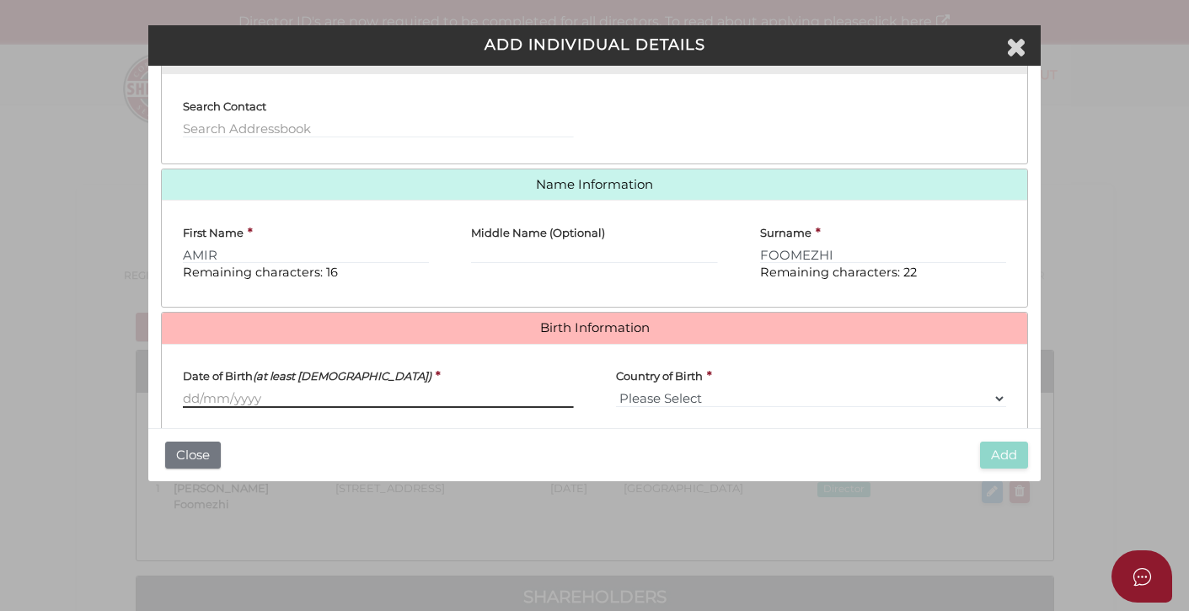
click at [190, 402] on input "Date of Birth (at least 18 years old)" at bounding box center [378, 398] width 390 height 19
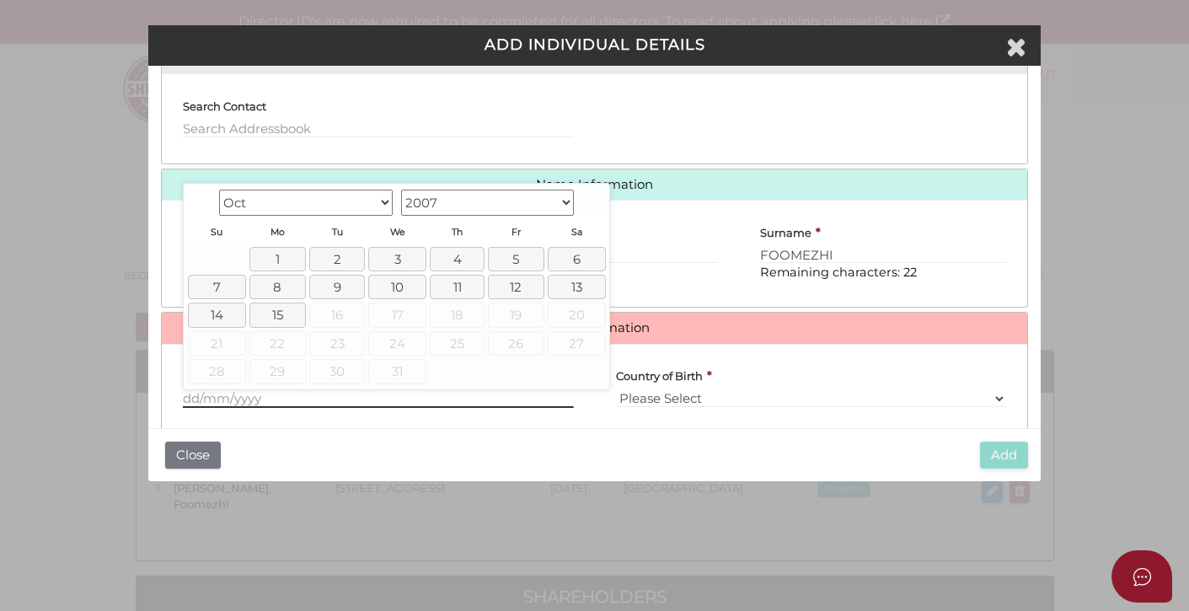
paste input "text"
click at [191, 400] on input "Date of Birth (at least 18 years old)" at bounding box center [378, 398] width 390 height 19
paste input "text"
click at [197, 396] on input "Date of Birth (at least 18 years old)" at bounding box center [378, 398] width 390 height 19
paste input "[DATE]"
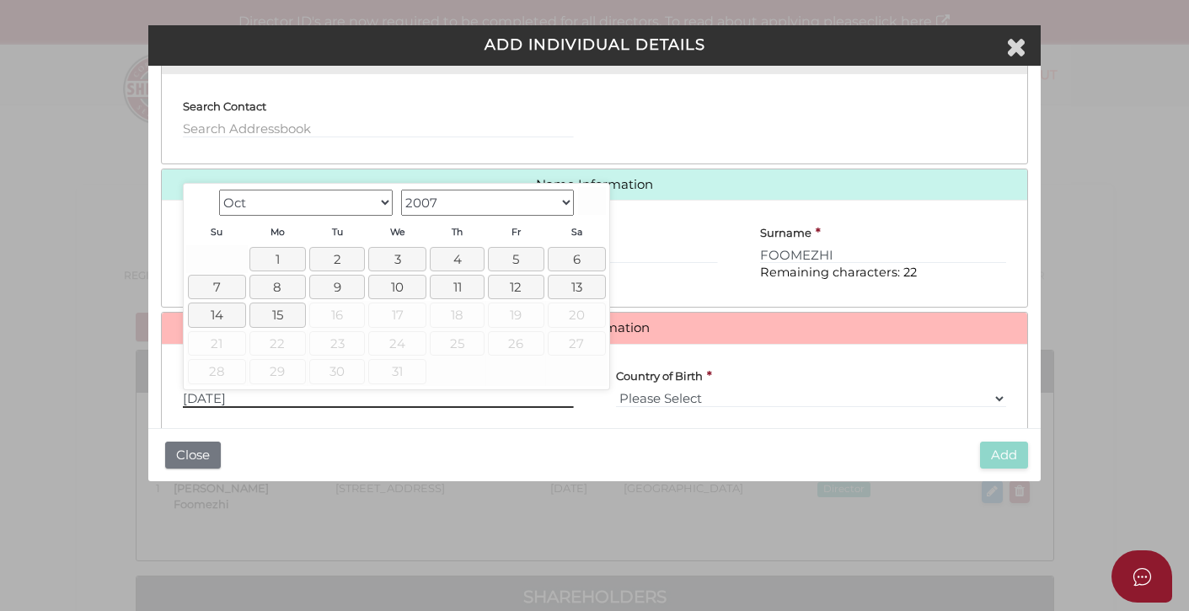
type input "[DATE]"
click at [661, 397] on select "Please Select v Australia Afghanistan Albania Algeria American Samoa Andorra An…" at bounding box center [811, 398] width 390 height 19
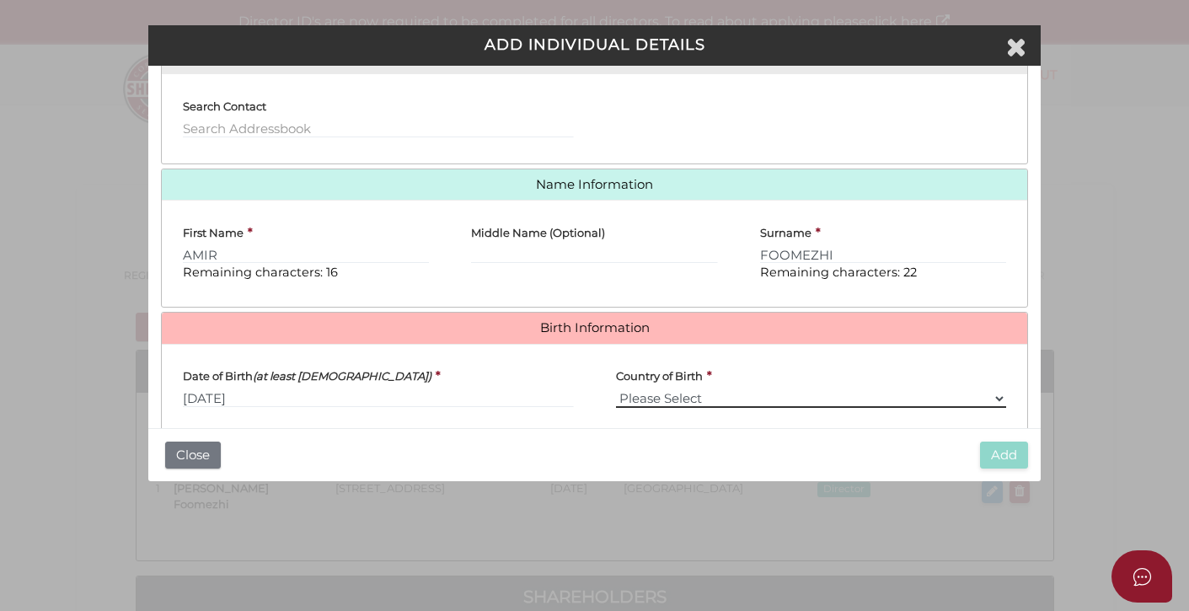
click at [645, 395] on select "Please Select v Australia Afghanistan Albania Algeria American Samoa Andorra An…" at bounding box center [811, 398] width 390 height 19
select select "Iran, [DEMOGRAPHIC_DATA] Republic of"
click at [616, 389] on select "Please Select v Australia Afghanistan Albania Algeria American Samoa Andorra An…" at bounding box center [811, 398] width 390 height 19
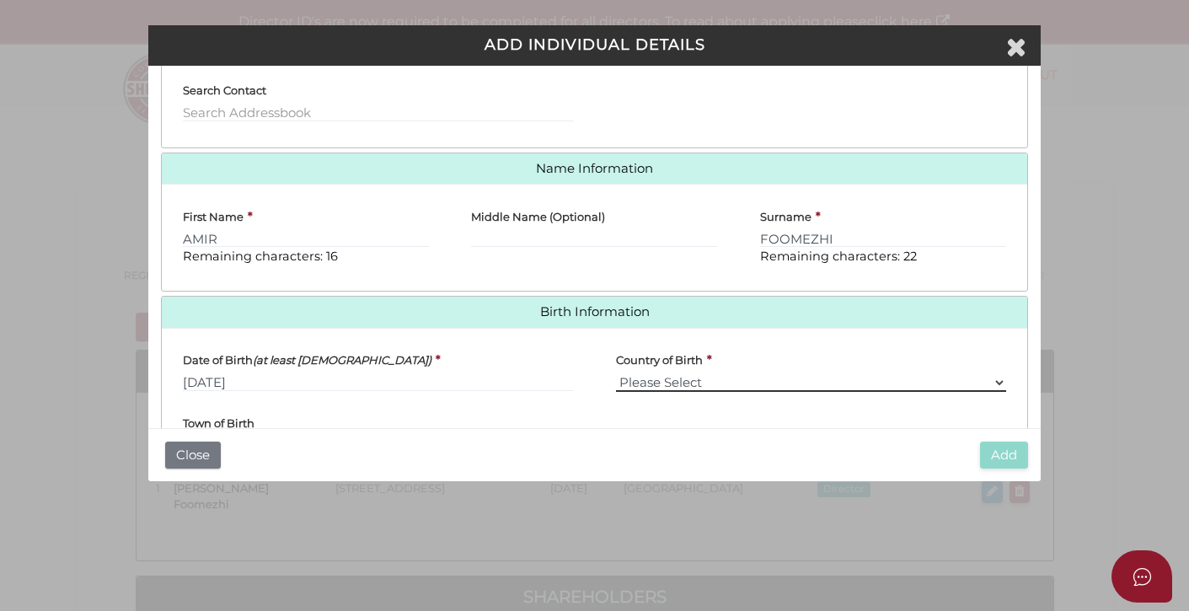
scroll to position [288, 0]
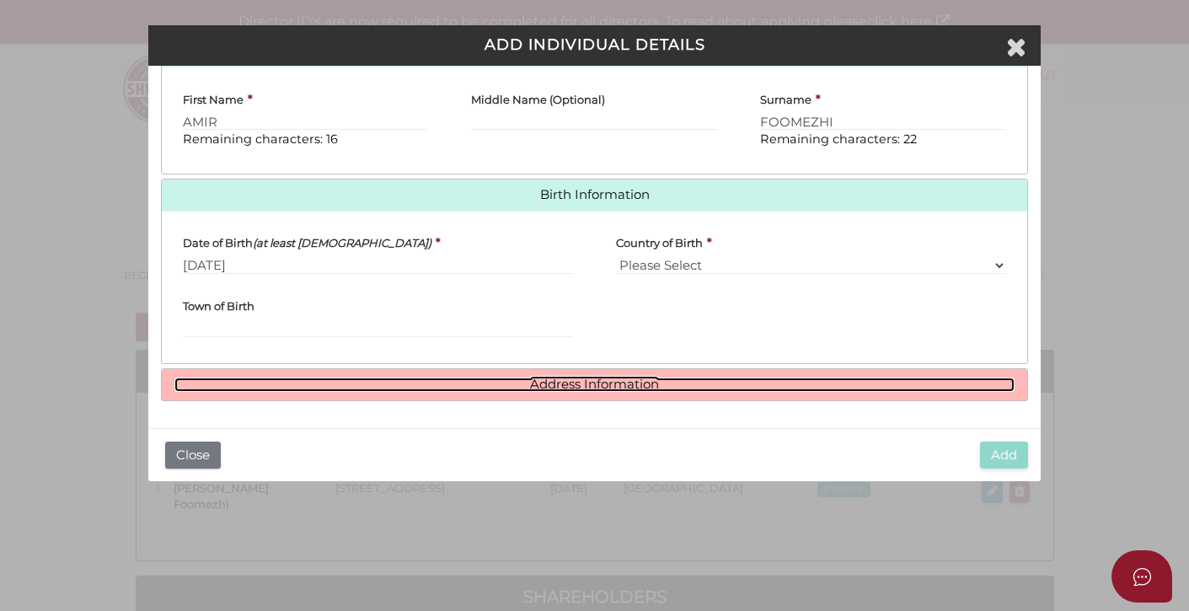
click at [575, 386] on link "Address Information" at bounding box center [594, 385] width 840 height 14
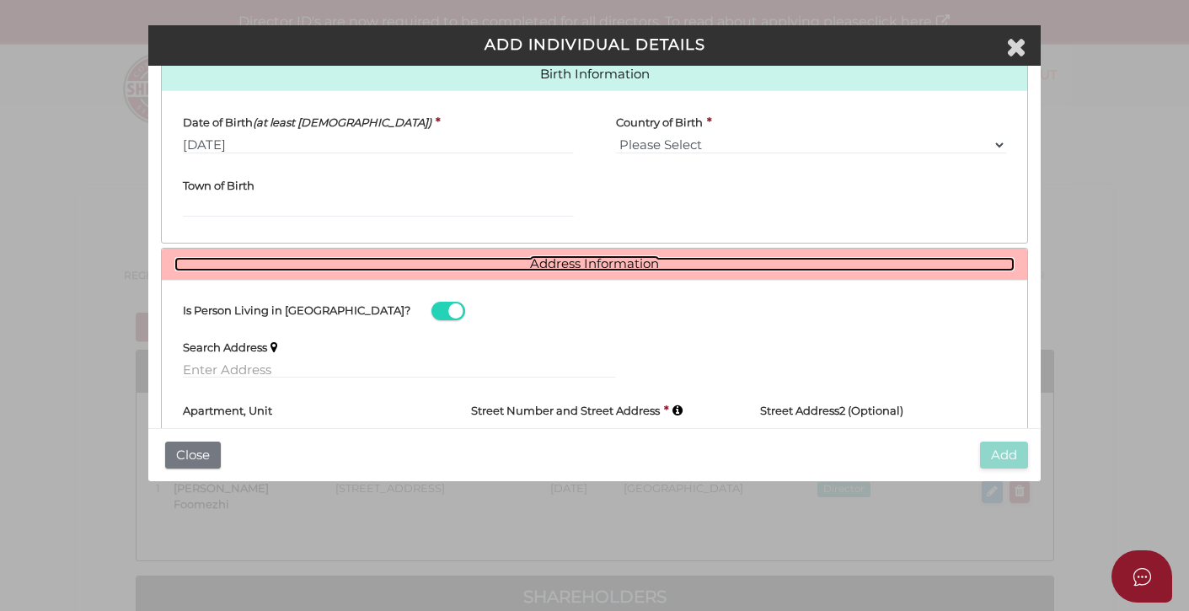
scroll to position [411, 0]
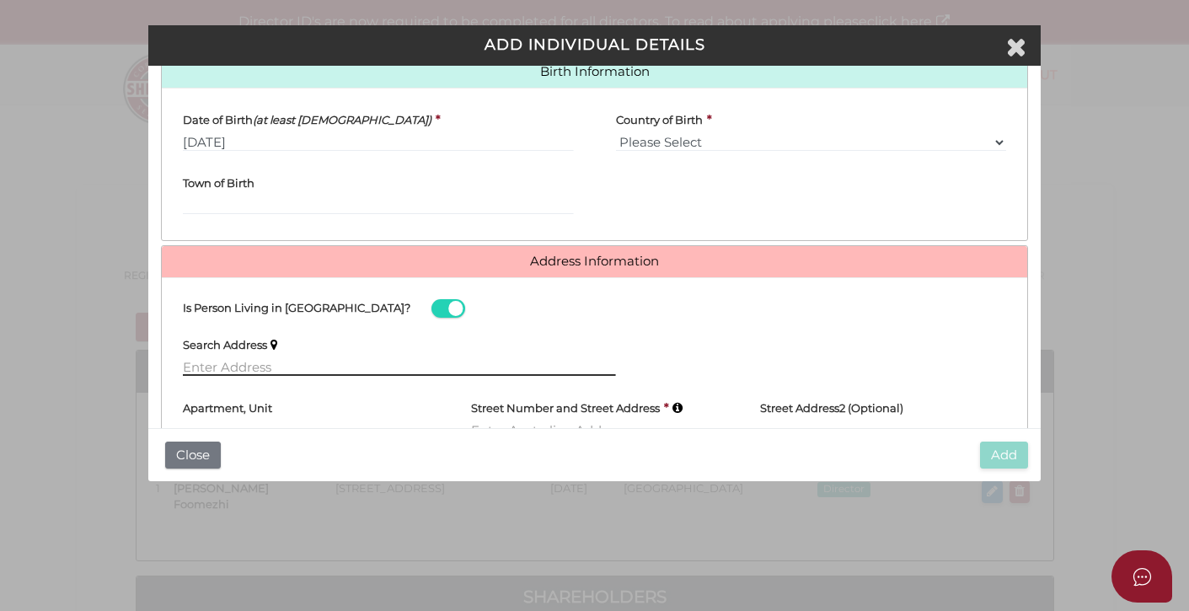
click at [211, 368] on input "text" at bounding box center [399, 366] width 432 height 19
paste input "102 King St Doncaster East 3109"
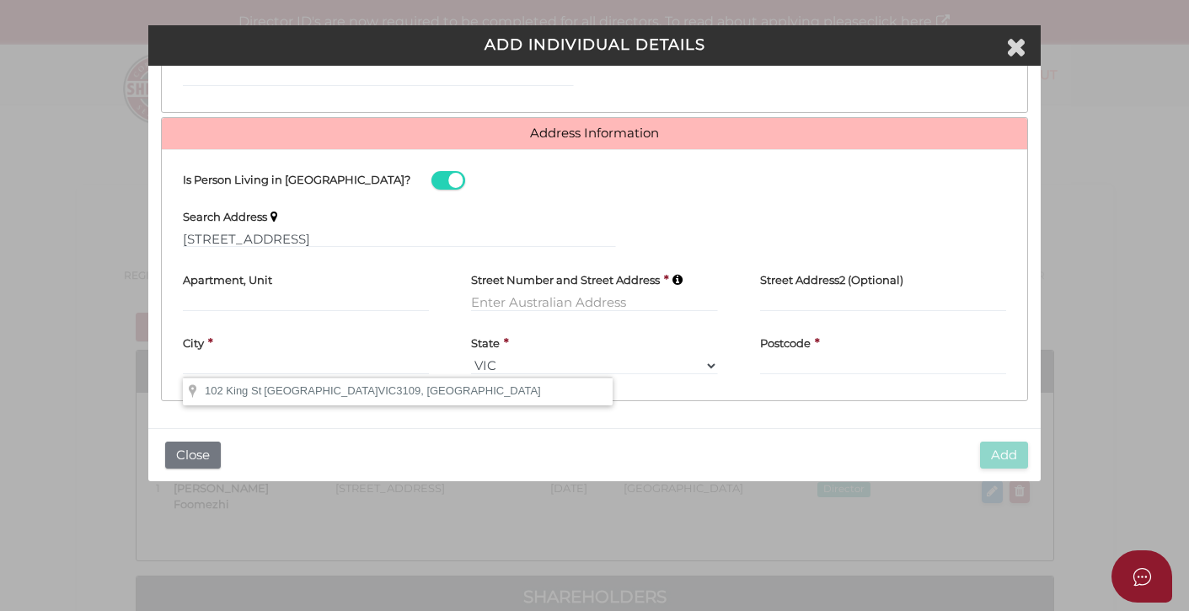
type input "102 King St, Doncaster East VIC 3109, Australia"
type input "102 King Street"
type input "[GEOGRAPHIC_DATA]"
select select "VIC"
type input "3109"
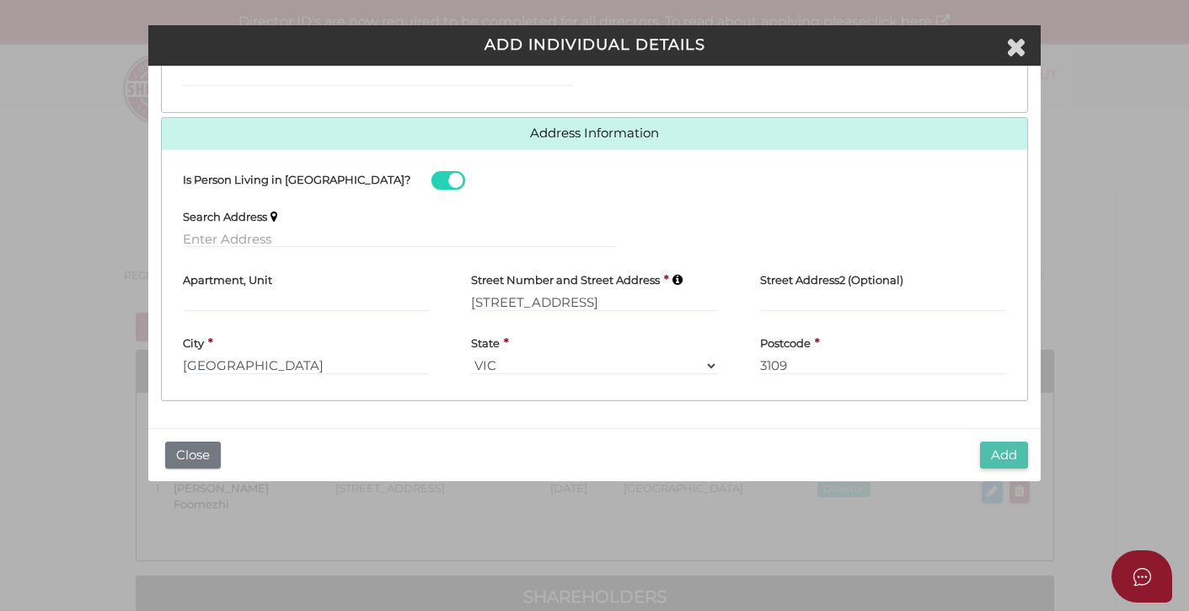
click at [1003, 453] on button "Add" at bounding box center [1004, 456] width 48 height 28
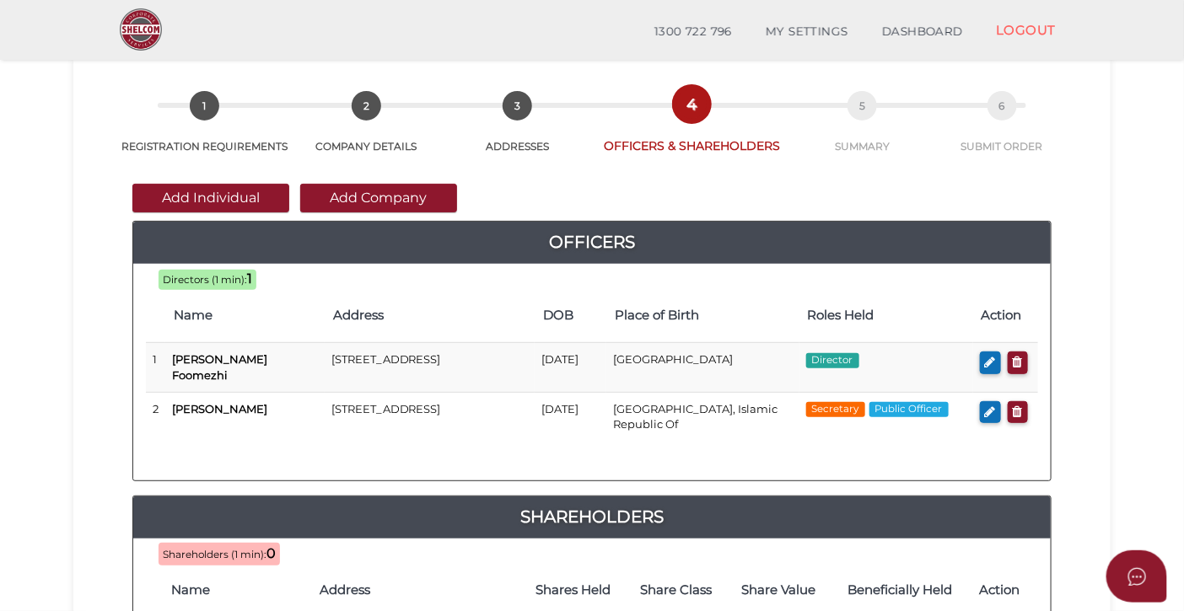
scroll to position [91, 0]
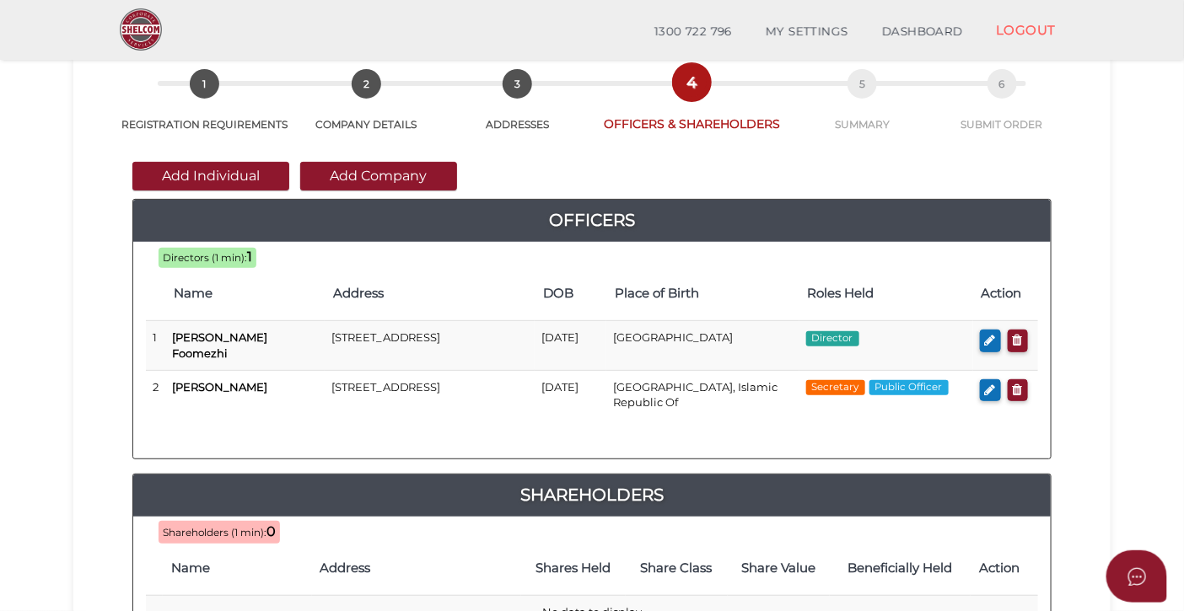
drag, startPoint x: 383, startPoint y: 174, endPoint x: 434, endPoint y: 166, distance: 52.0
click at [383, 174] on button "Add Company" at bounding box center [378, 176] width 157 height 29
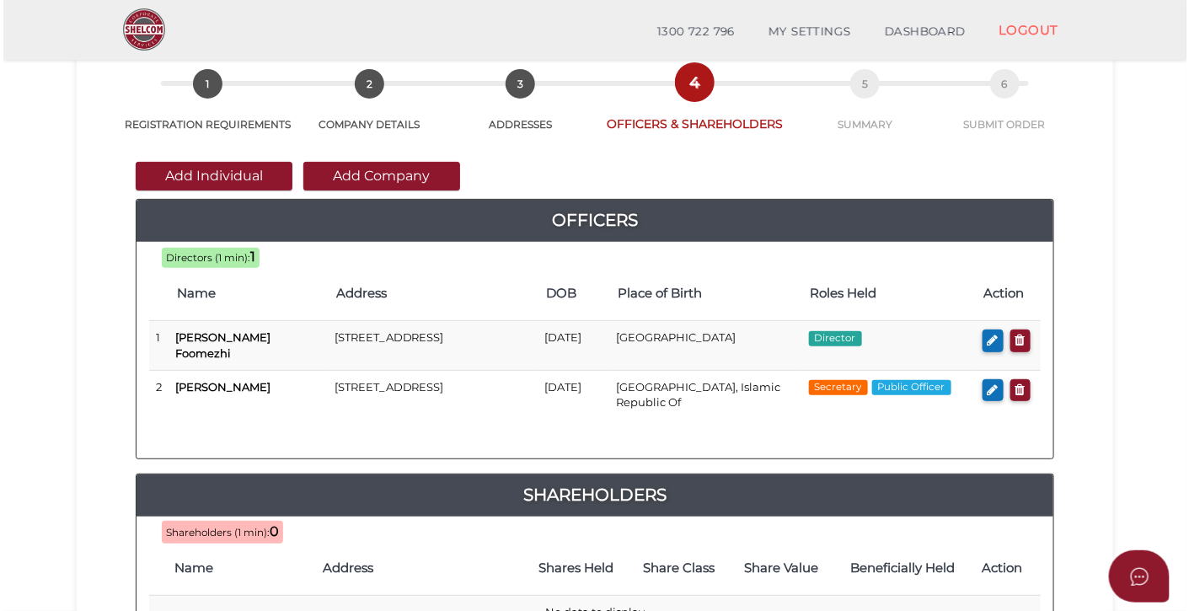
scroll to position [0, 0]
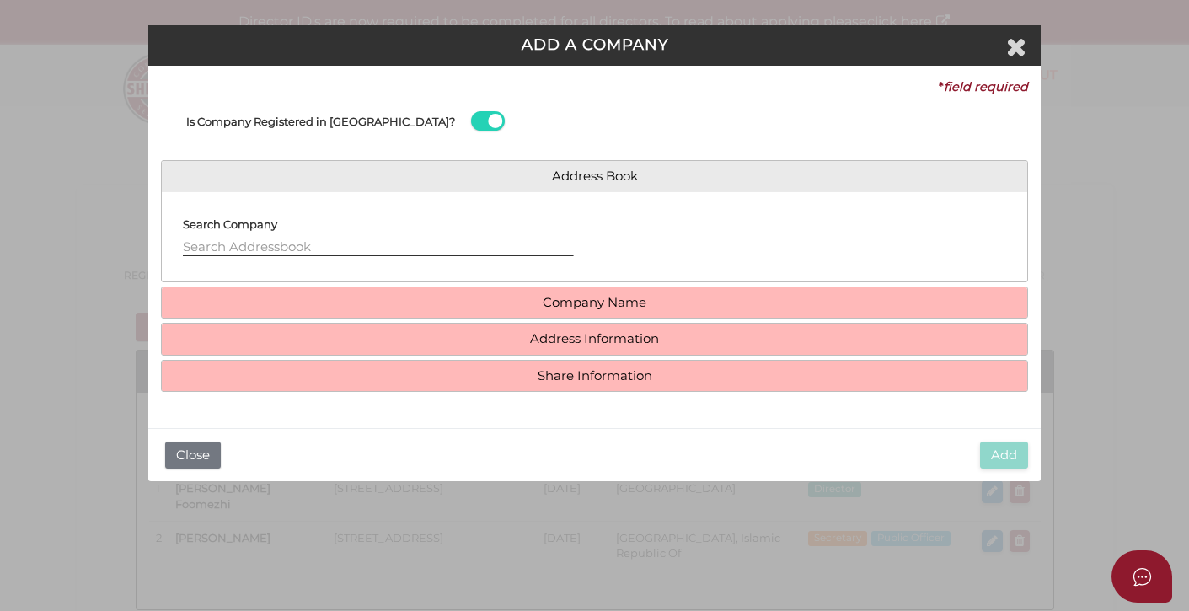
click at [357, 244] on input "text" at bounding box center [378, 247] width 390 height 19
paste input "AF GEM BUSINESS SOLUTIONS PTY LTD"
type input "AF GEM BUSINESS SOLUTIONS PTY LTD"
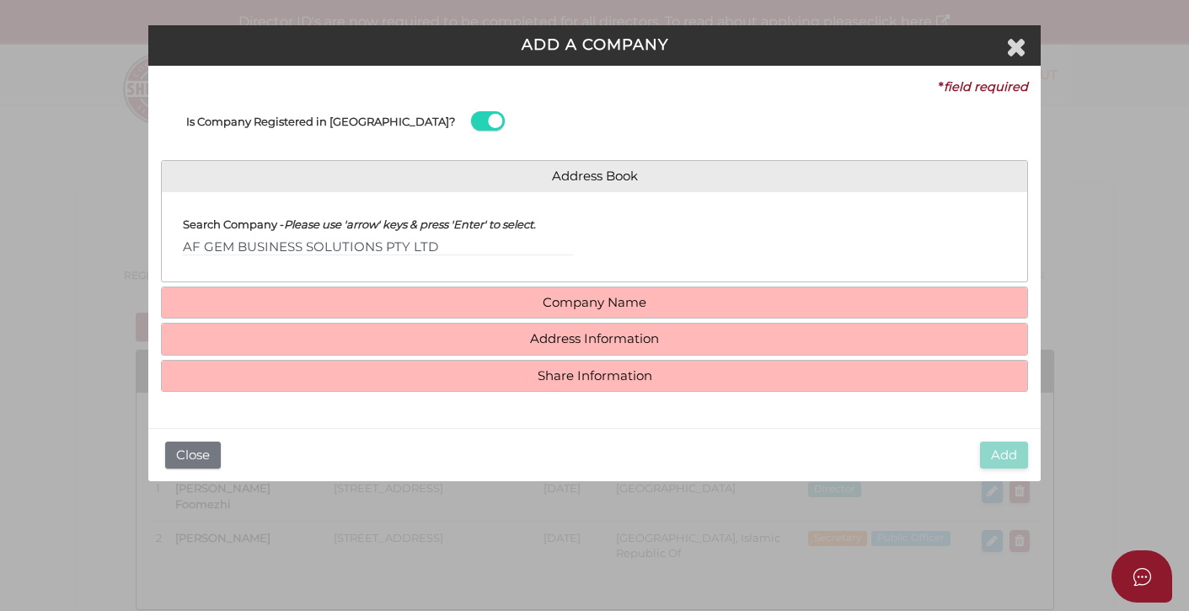
click at [474, 235] on div "Search Company - Please use 'arrow' keys & press 'Enter' to select. AF GEM BUSI…" at bounding box center [378, 230] width 390 height 51
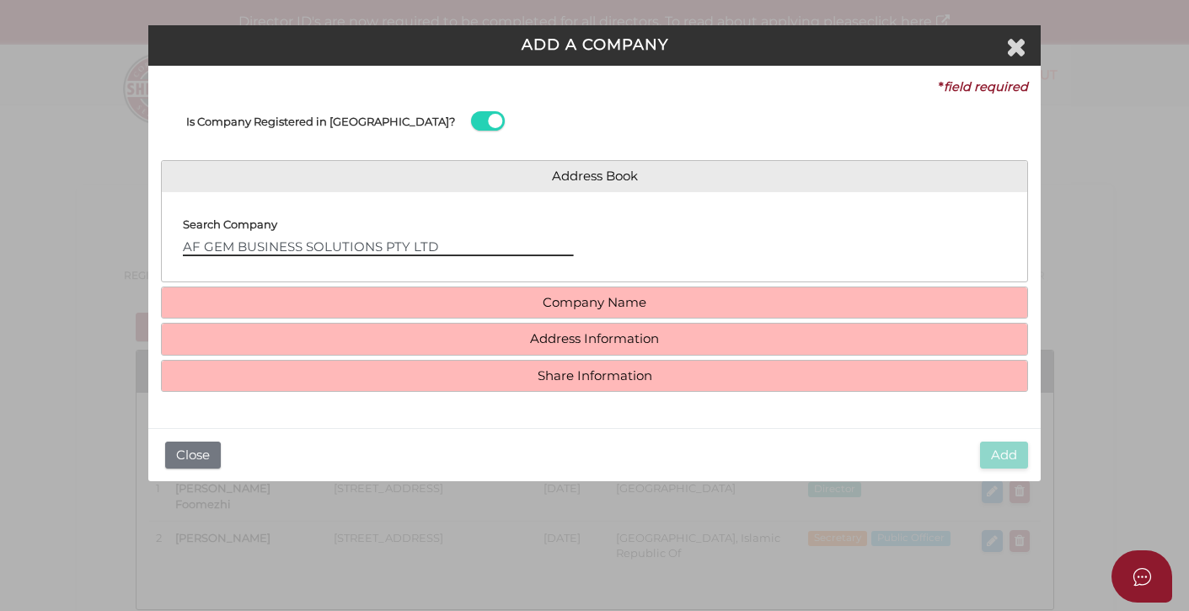
drag, startPoint x: 457, startPoint y: 250, endPoint x: 174, endPoint y: 242, distance: 282.5
click at [174, 241] on div "Search Company AF GEM BUSINESS SOLUTIONS PTY LTD" at bounding box center [378, 236] width 432 height 63
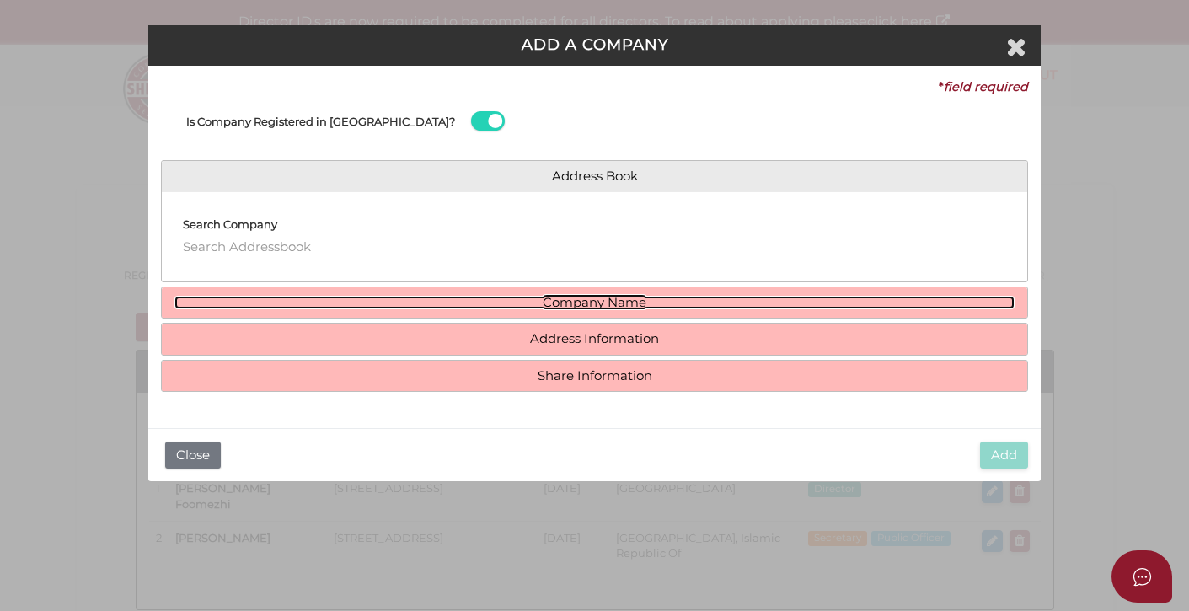
click at [588, 308] on link "Company Name" at bounding box center [594, 303] width 840 height 14
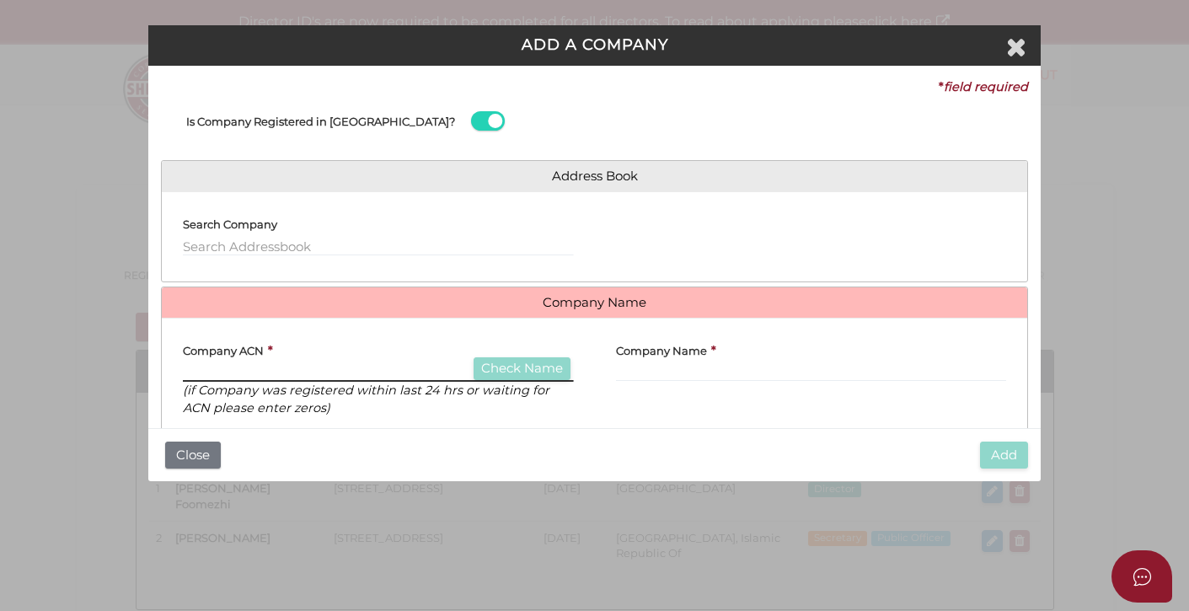
click at [229, 368] on input "text" at bounding box center [378, 372] width 390 height 19
click at [629, 371] on input "text" at bounding box center [811, 372] width 390 height 19
click at [351, 374] on input "text" at bounding box center [378, 372] width 390 height 19
drag, startPoint x: 207, startPoint y: 362, endPoint x: 220, endPoint y: 358, distance: 13.3
click at [207, 362] on label "Company ACN" at bounding box center [223, 347] width 81 height 32
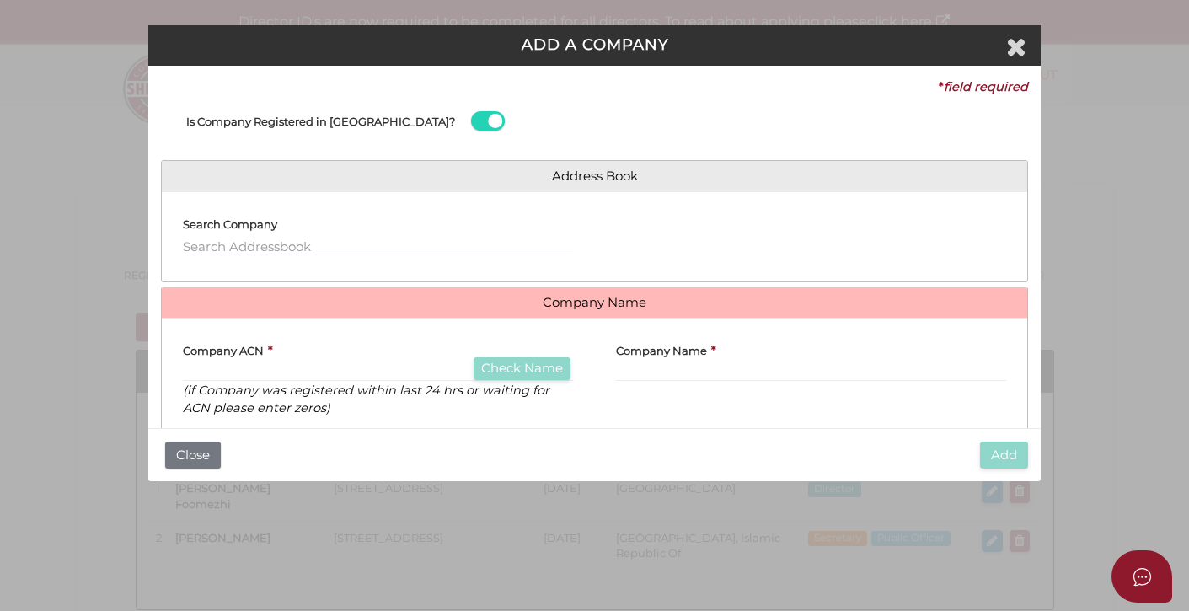
click at [234, 362] on label "Company ACN" at bounding box center [223, 347] width 81 height 32
click at [230, 373] on input "text" at bounding box center [378, 372] width 390 height 19
paste input "684512776"
type input "684512776"
click at [653, 372] on input "text" at bounding box center [811, 372] width 390 height 19
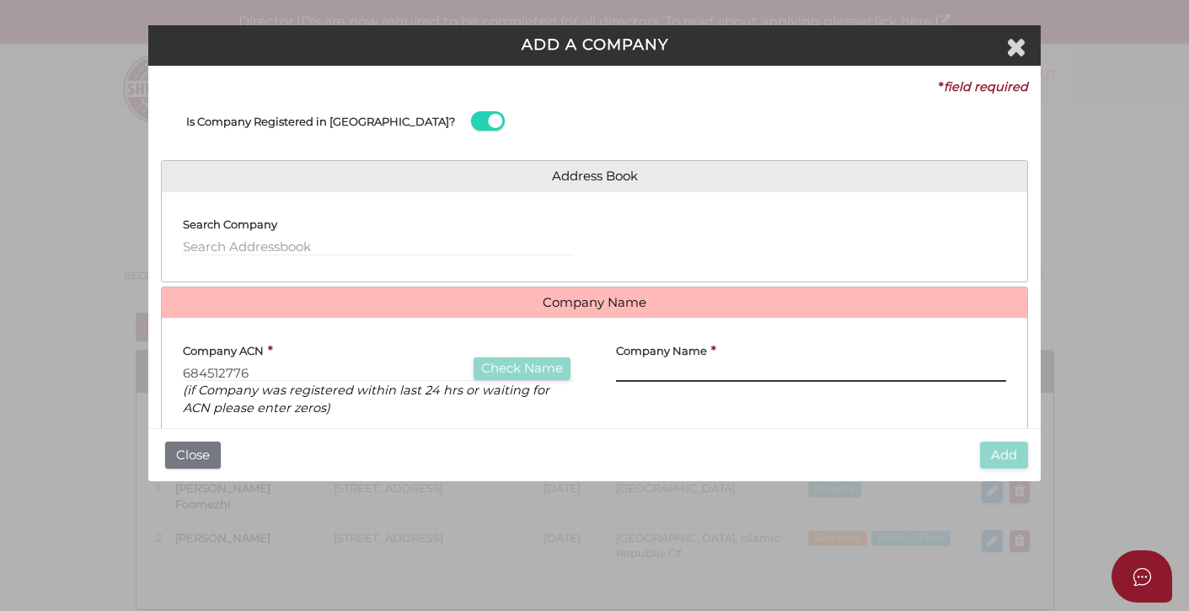
paste input "AF GEM BUSINESS SOLUTIONS PTY LTD"
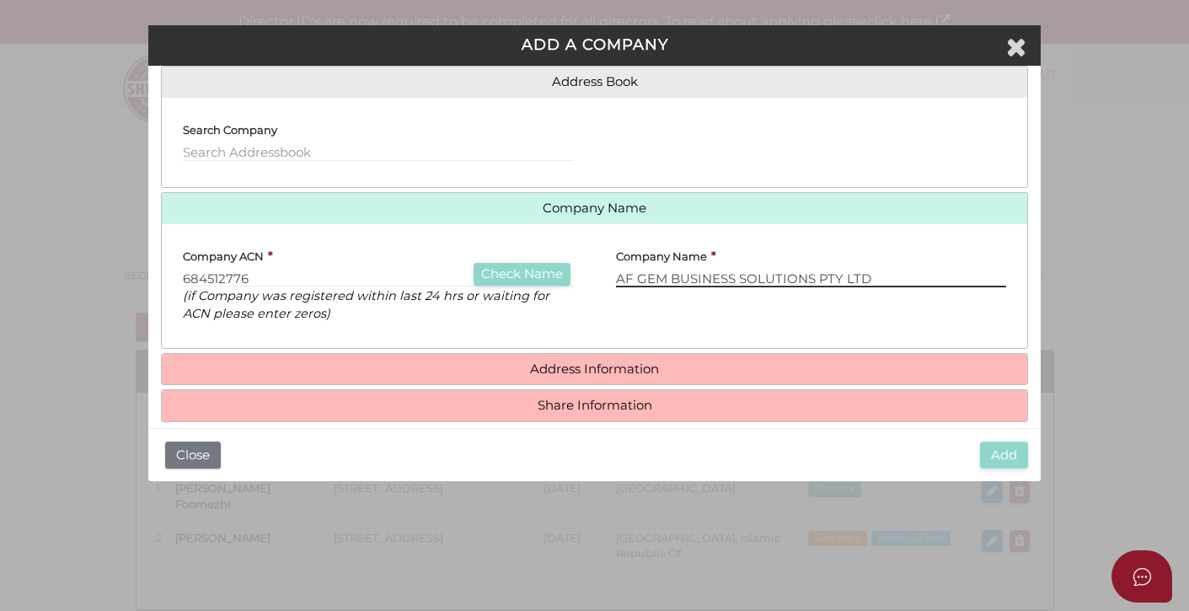
scroll to position [115, 0]
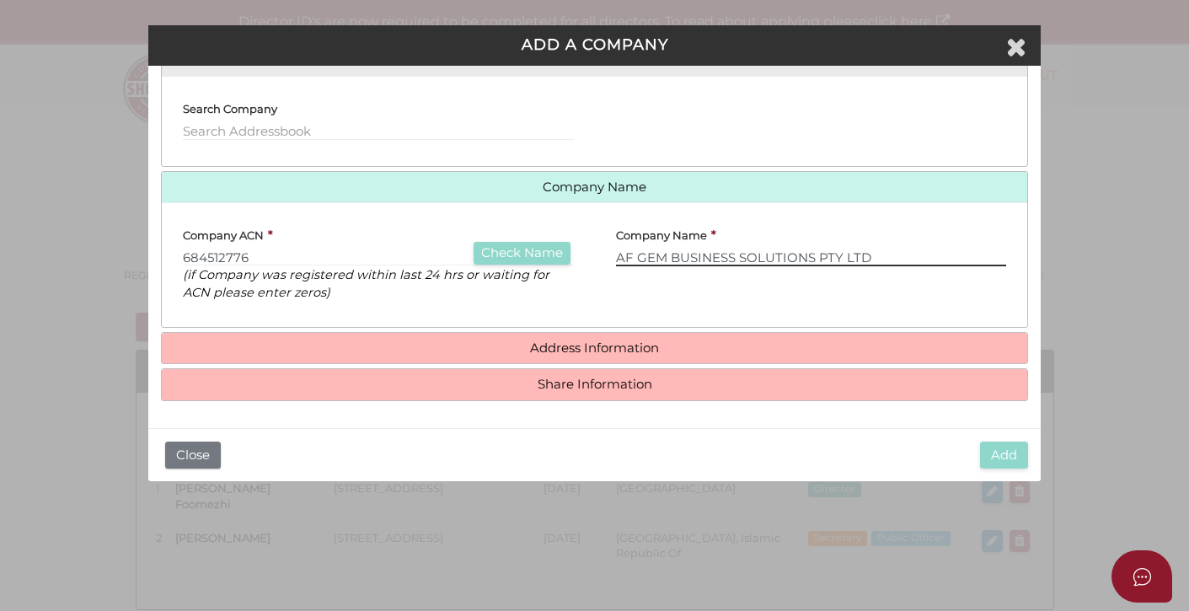
type input "AF GEM BUSINESS SOLUTIONS PTY LTD"
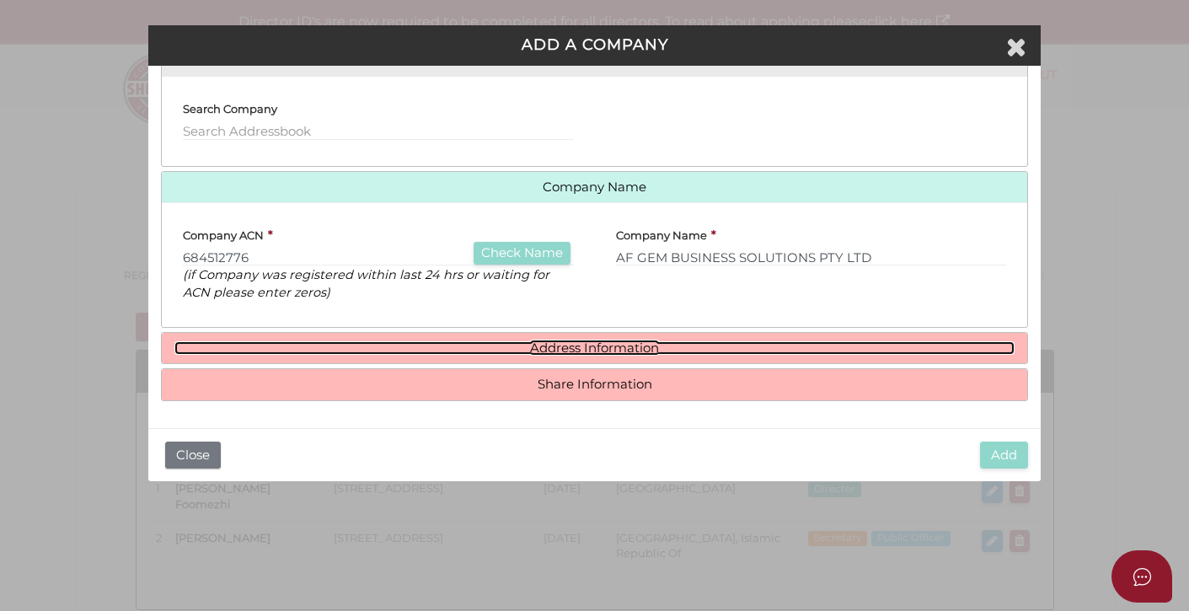
click at [559, 348] on link "Address Information" at bounding box center [594, 348] width 840 height 14
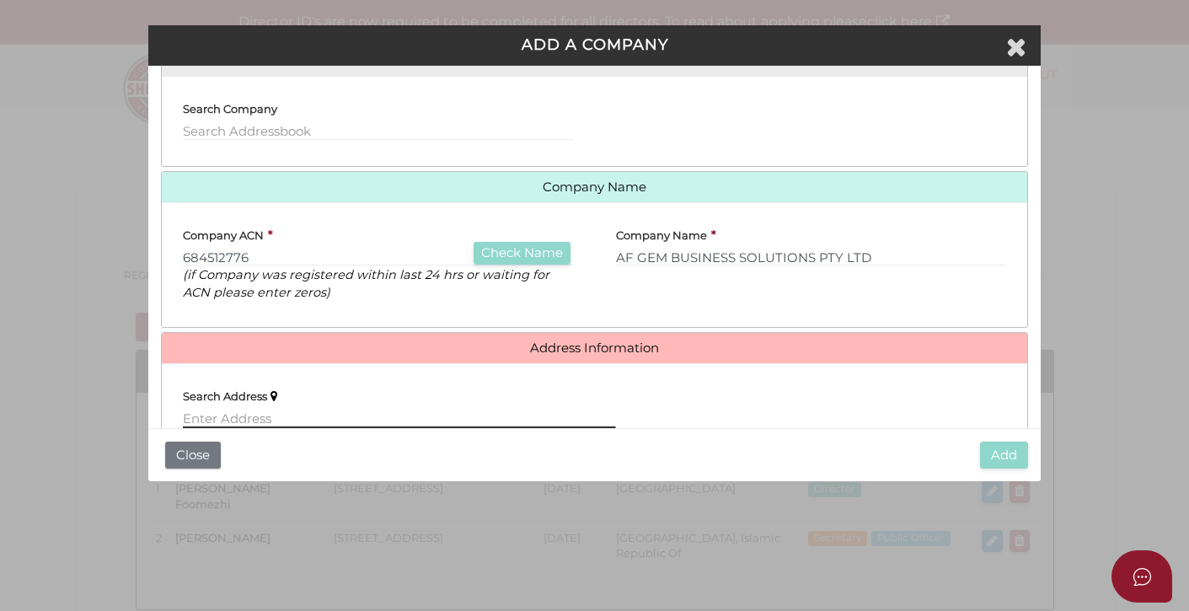
click at [232, 417] on input "text" at bounding box center [399, 419] width 432 height 19
paste input "5 WOORARRA AVE DONCASTER EAST VIC 3109"
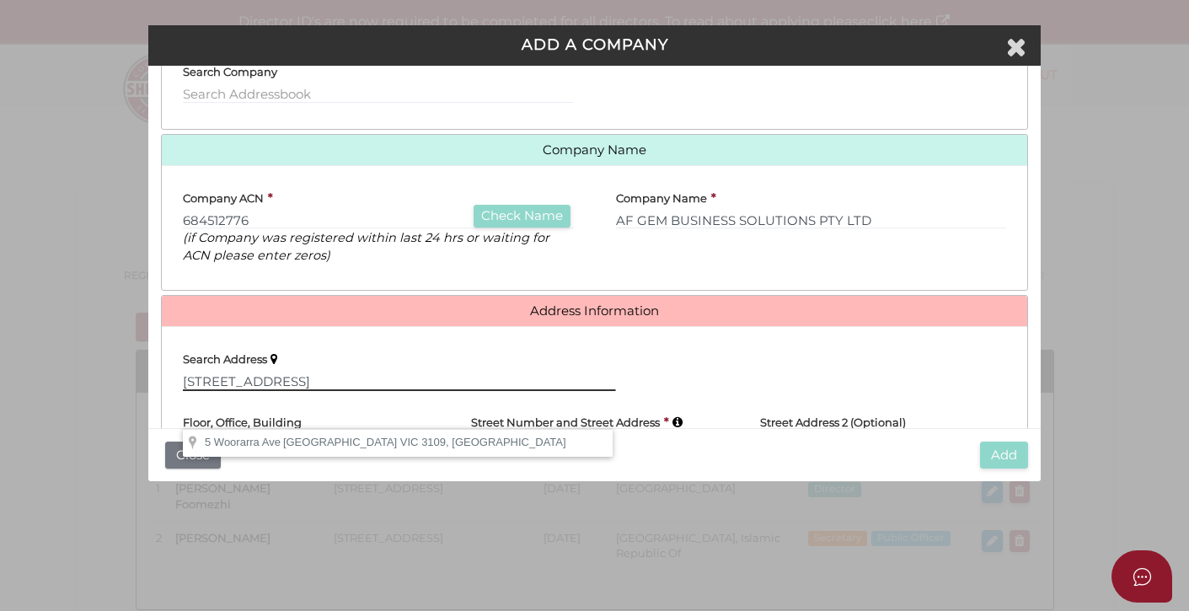
scroll to position [154, 0]
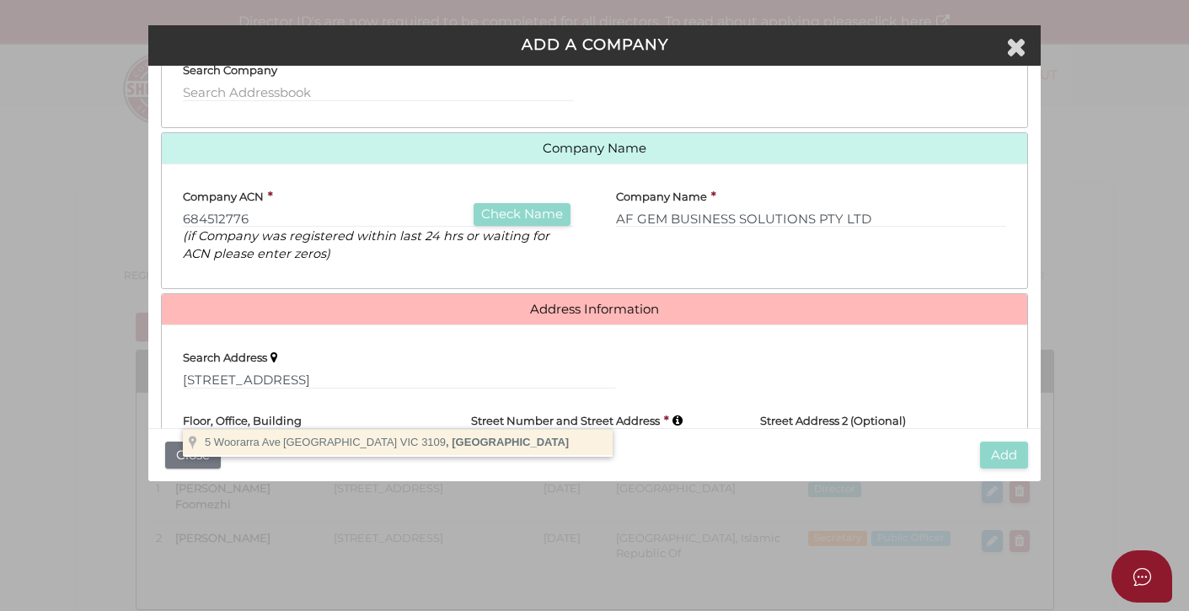
type input "5 Woorarra Ave, Doncaster East VIC 3109, Australia"
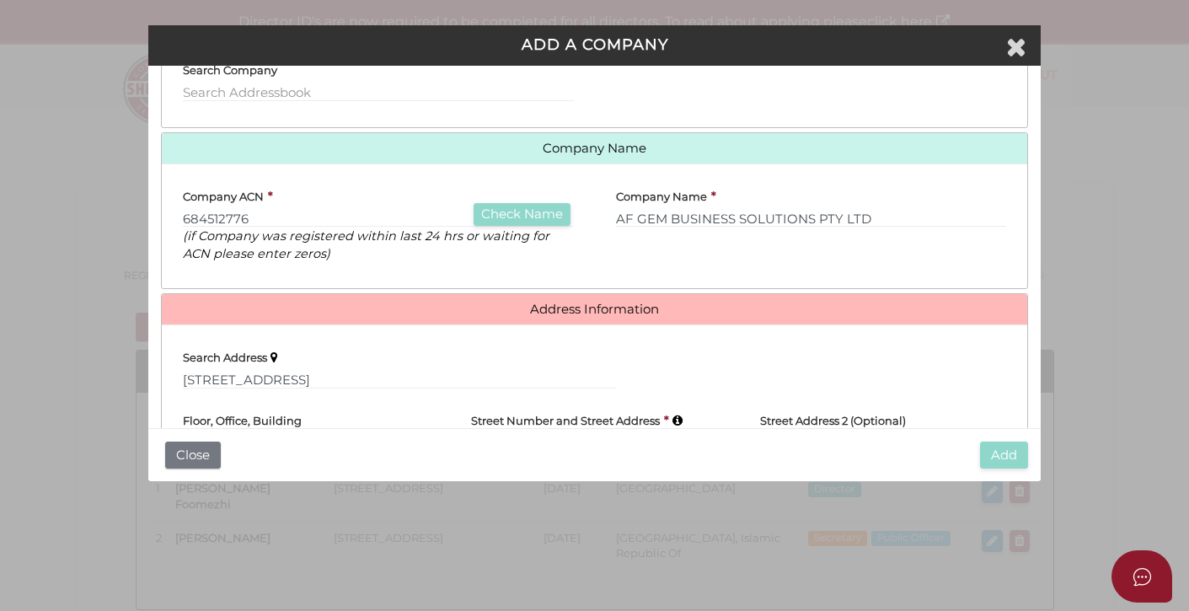
drag, startPoint x: 371, startPoint y: 438, endPoint x: 404, endPoint y: 421, distance: 37.3
type input "5 Woorarra Avenue"
type input "[GEOGRAPHIC_DATA]"
select select "VIC"
type input "3109"
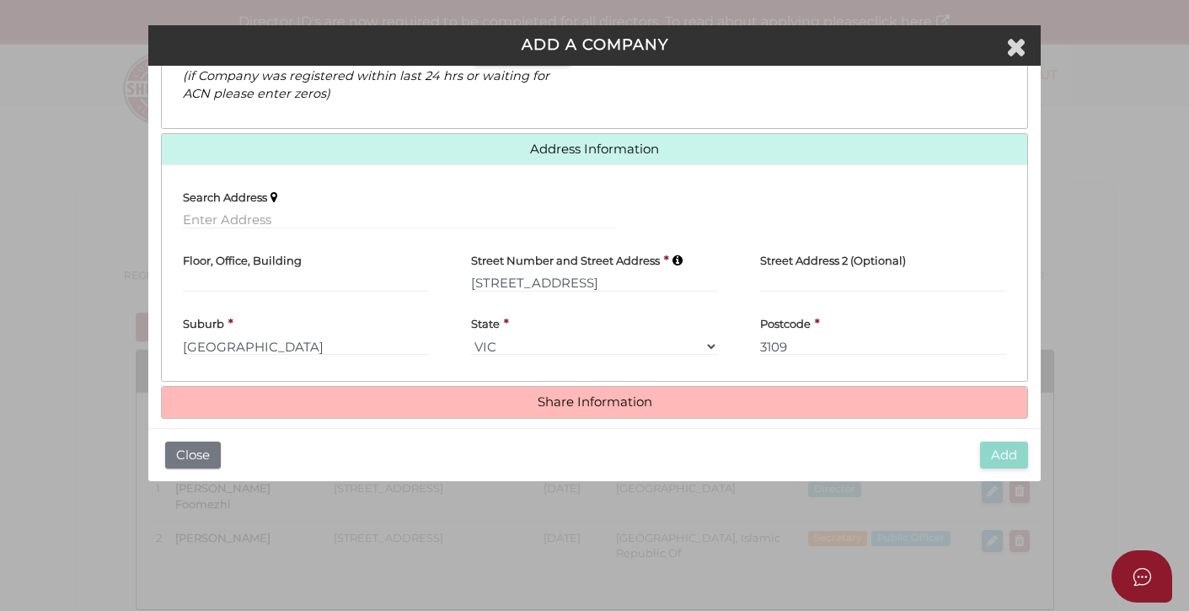
scroll to position [332, 0]
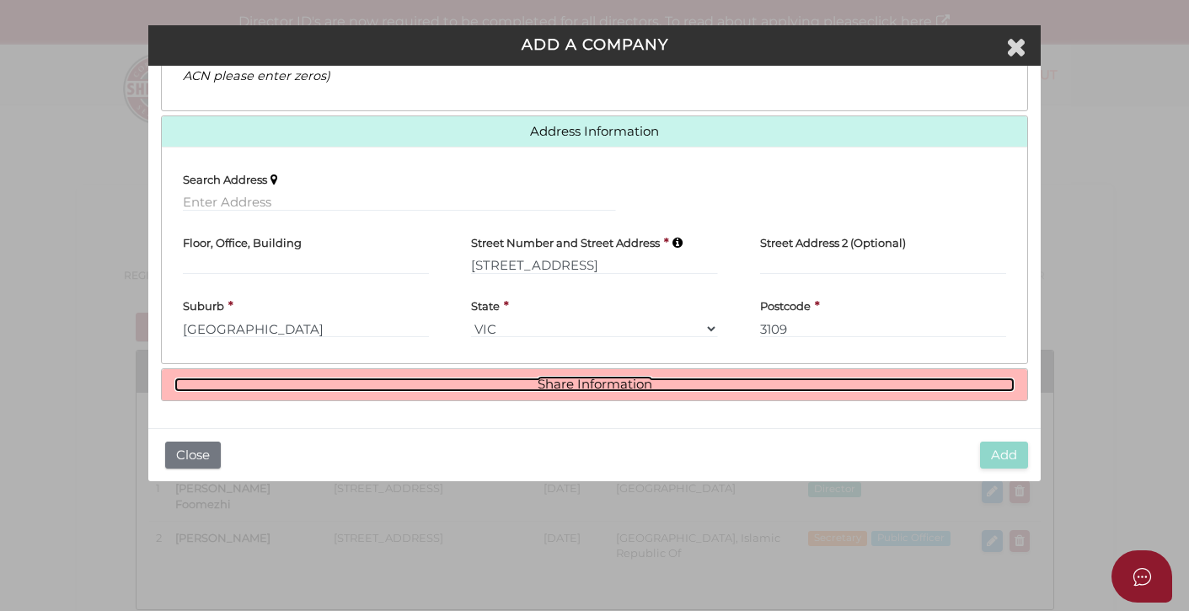
drag, startPoint x: 551, startPoint y: 384, endPoint x: 560, endPoint y: 375, distance: 12.5
click at [550, 384] on link "Share Information" at bounding box center [594, 385] width 840 height 14
click at [604, 385] on link "Share Information" at bounding box center [594, 385] width 840 height 14
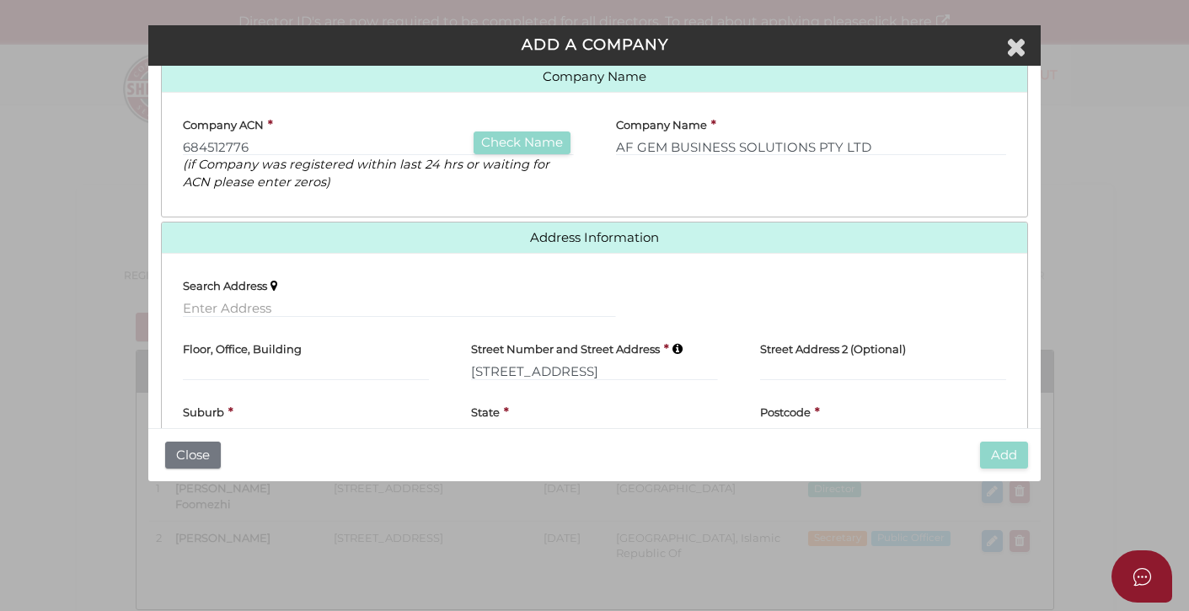
scroll to position [534, 0]
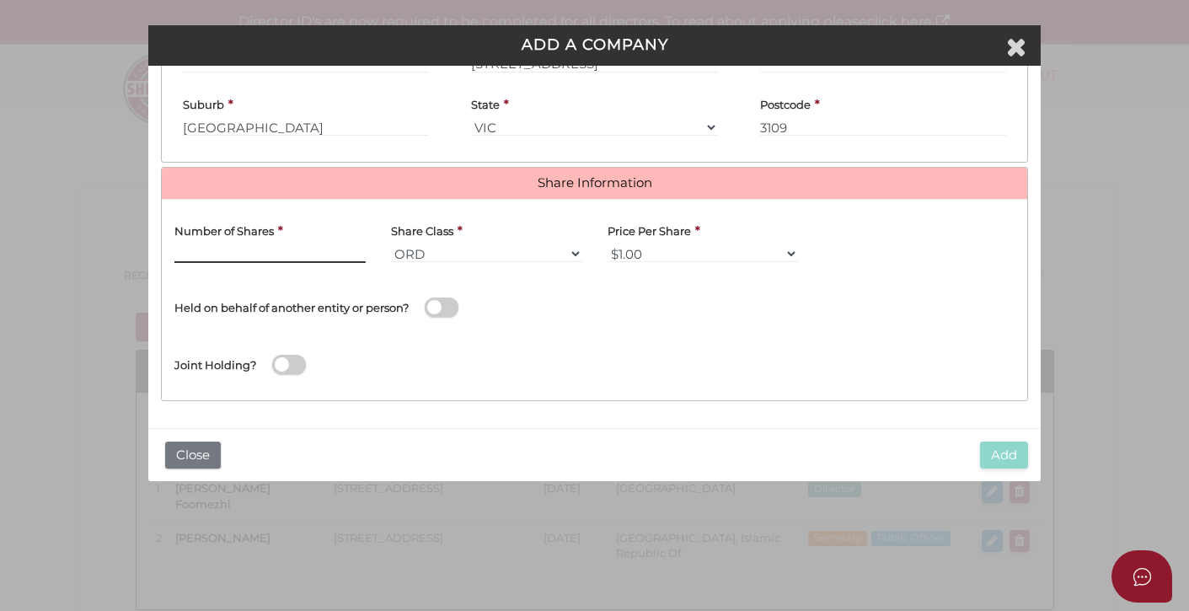
click at [235, 253] on input "text" at bounding box center [269, 253] width 191 height 19
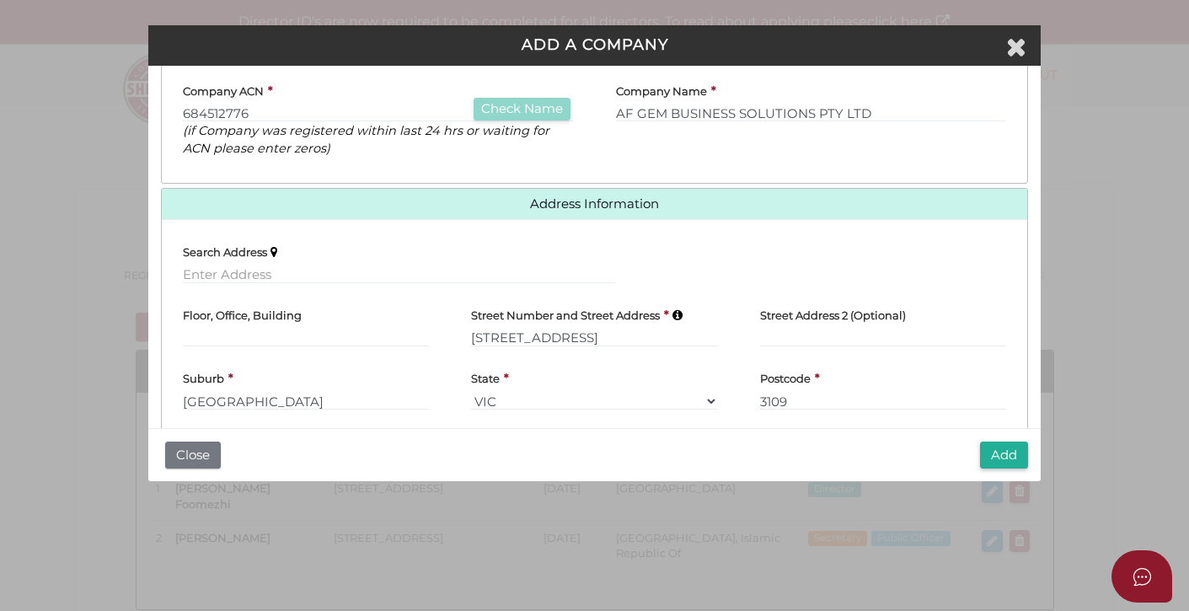
scroll to position [255, 0]
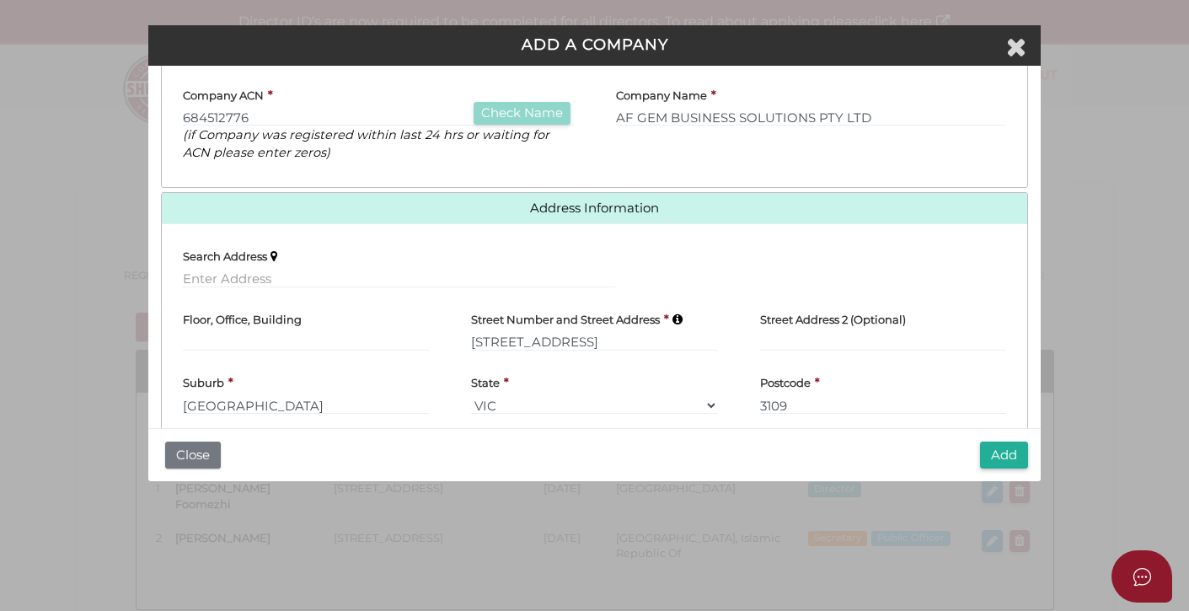
type input "100"
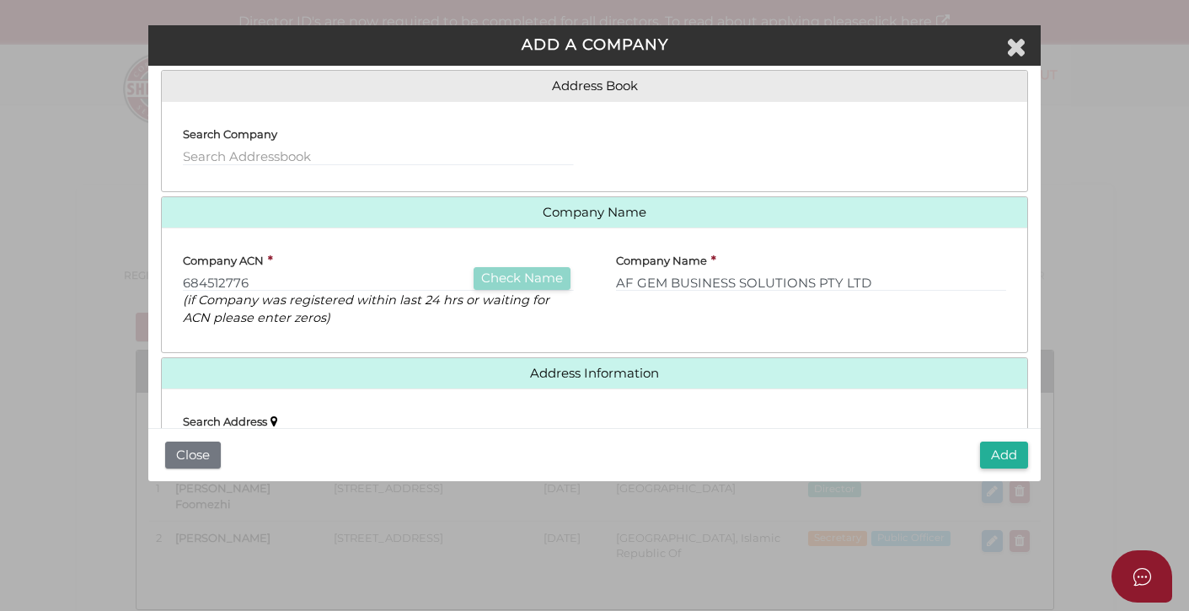
scroll to position [91, 0]
drag, startPoint x: 319, startPoint y: 290, endPoint x: 307, endPoint y: 287, distance: 12.1
click at [319, 290] on input "684512776" at bounding box center [378, 281] width 390 height 19
click at [255, 282] on input "684512776" at bounding box center [378, 281] width 390 height 19
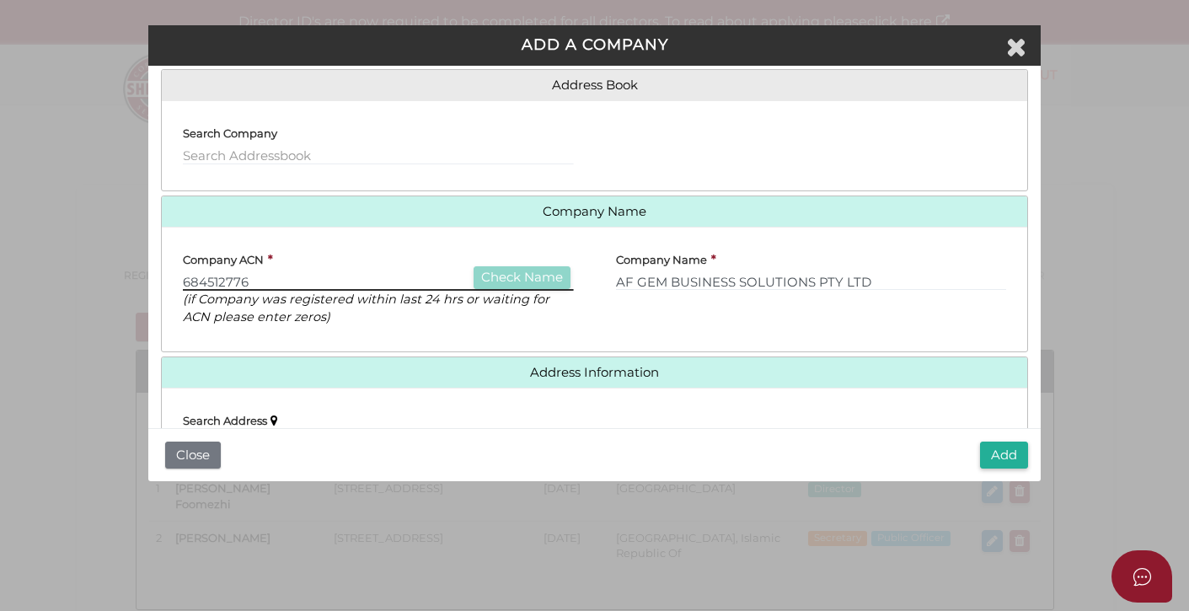
type input "6"
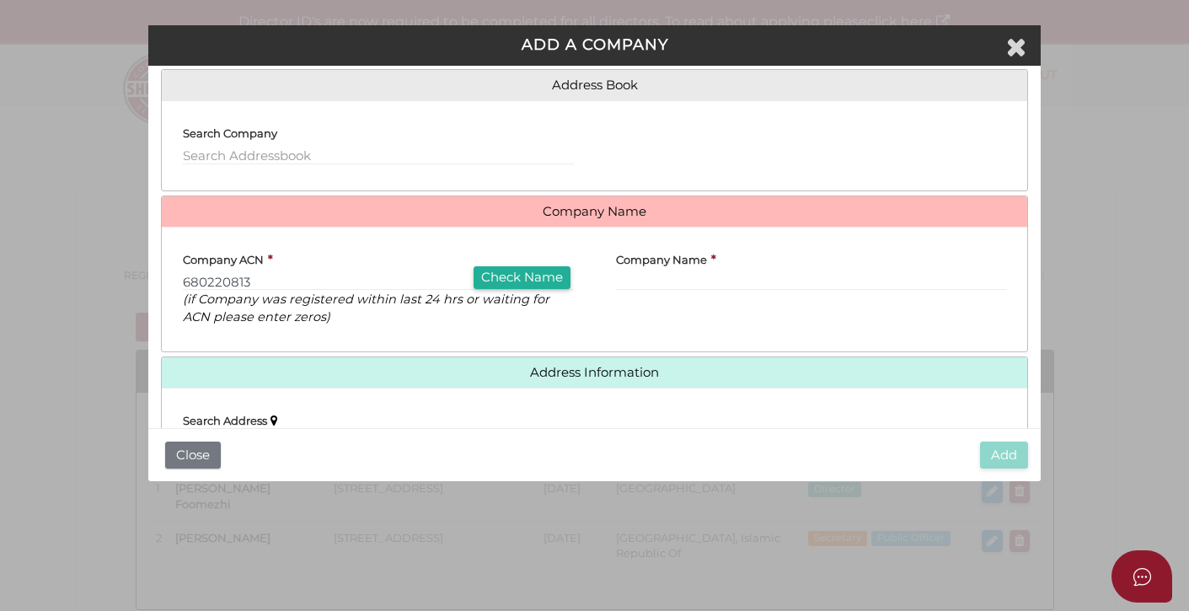
click at [529, 272] on button "Check Name" at bounding box center [522, 277] width 97 height 23
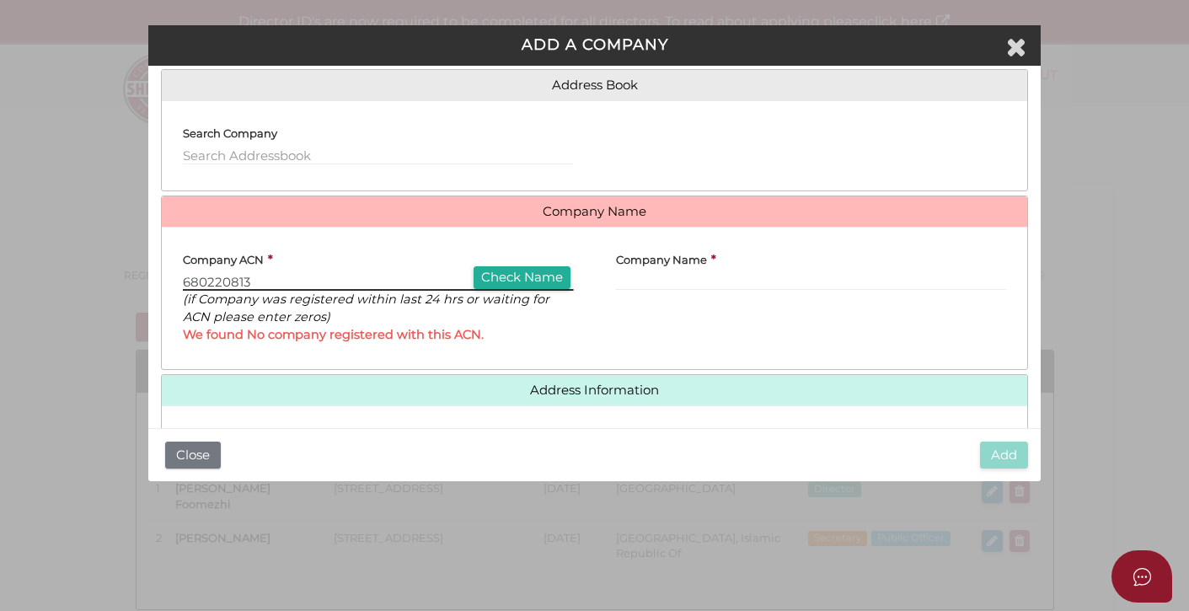
drag, startPoint x: 306, startPoint y: 287, endPoint x: 232, endPoint y: 280, distance: 74.5
click at [303, 287] on input "680220813" at bounding box center [378, 281] width 390 height 19
drag, startPoint x: 250, startPoint y: 278, endPoint x: 193, endPoint y: 280, distance: 57.3
click at [183, 281] on input "680220813" at bounding box center [378, 281] width 390 height 19
paste input "4512776"
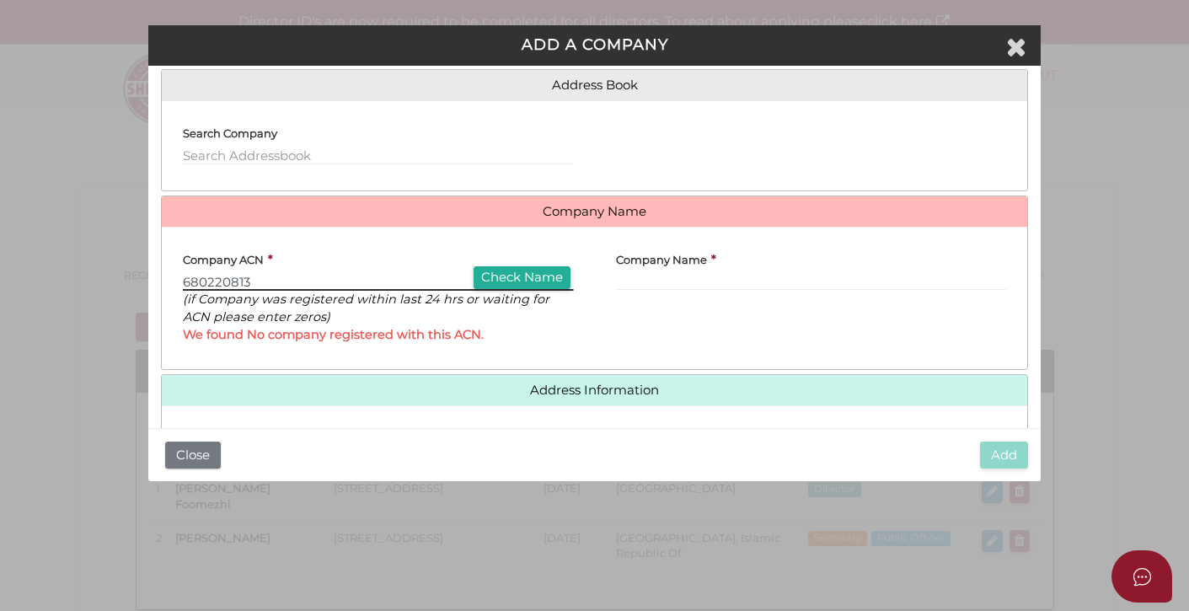
type input "684512776"
click at [508, 272] on button "Check Name" at bounding box center [522, 277] width 97 height 23
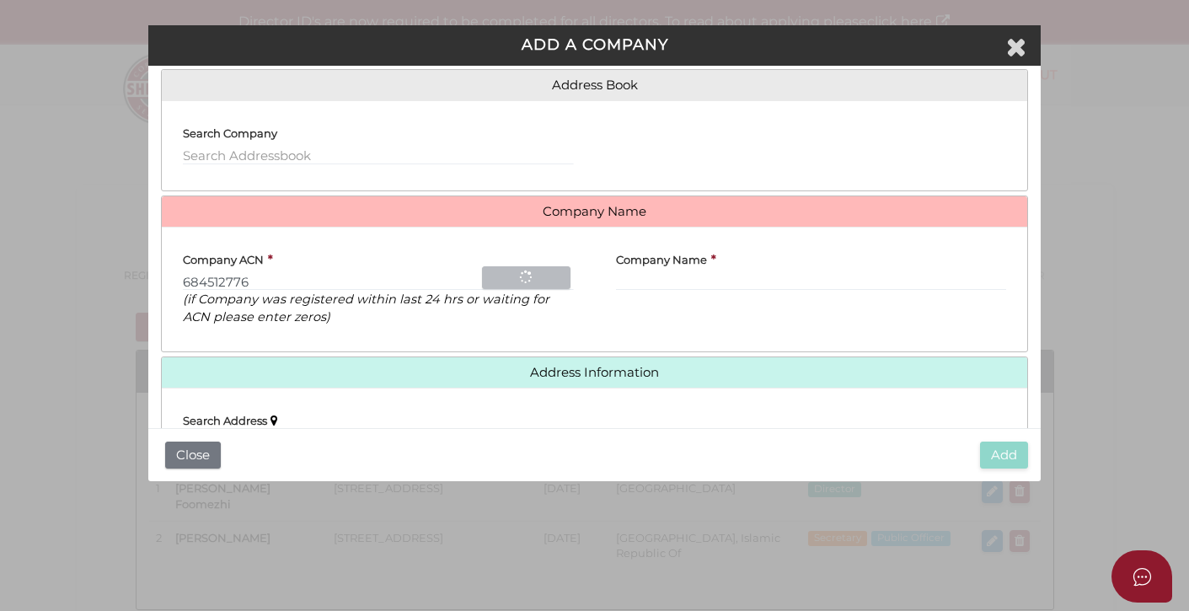
type input "AF GEM BUSINESS SOLUTIONS PTY LTD"
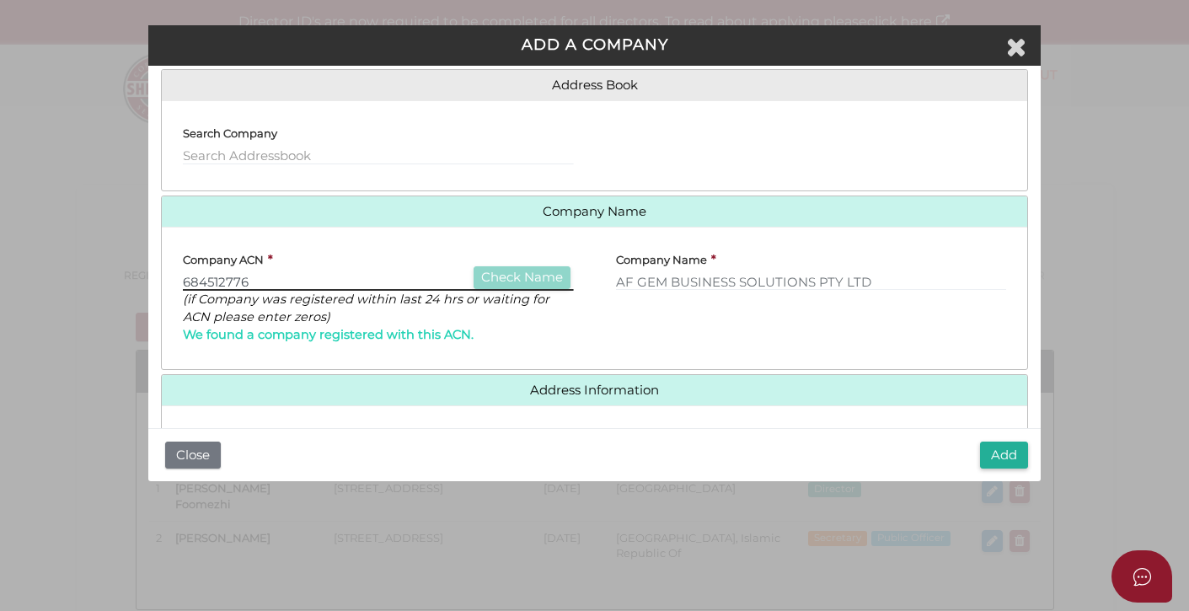
click at [255, 281] on input "684512776" at bounding box center [378, 281] width 390 height 19
drag, startPoint x: 279, startPoint y: 279, endPoint x: 312, endPoint y: 287, distance: 33.9
click at [181, 282] on div "Company ACN * 684512776 Check Name (if Company was registered within last 24 hr…" at bounding box center [378, 298] width 432 height 116
type input "6"
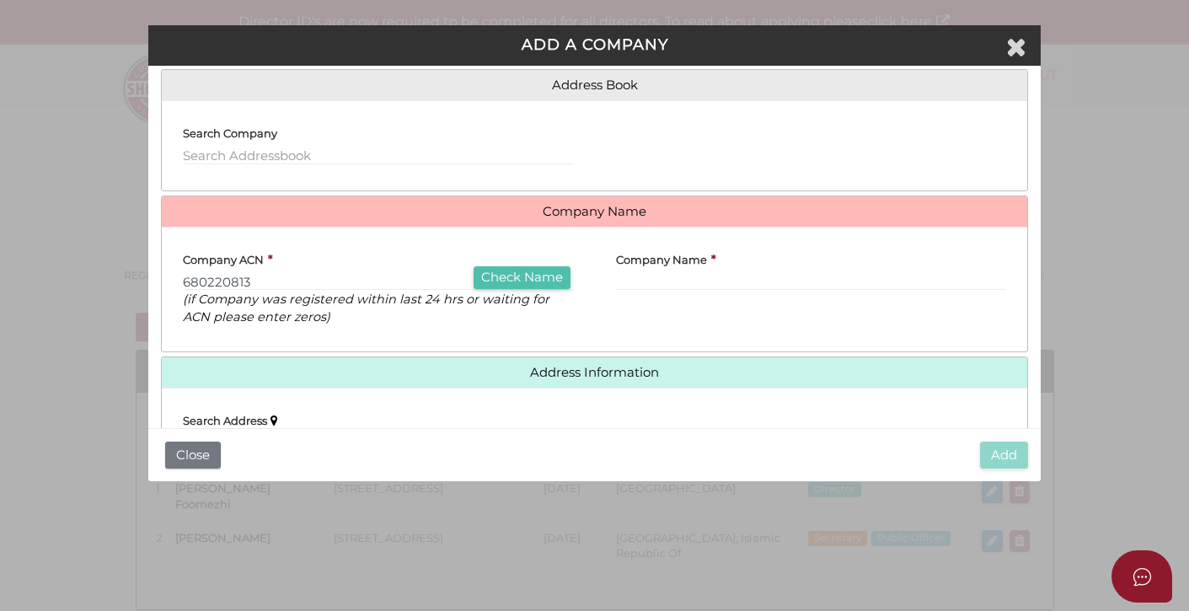
click at [537, 274] on button "Check Name" at bounding box center [522, 277] width 97 height 23
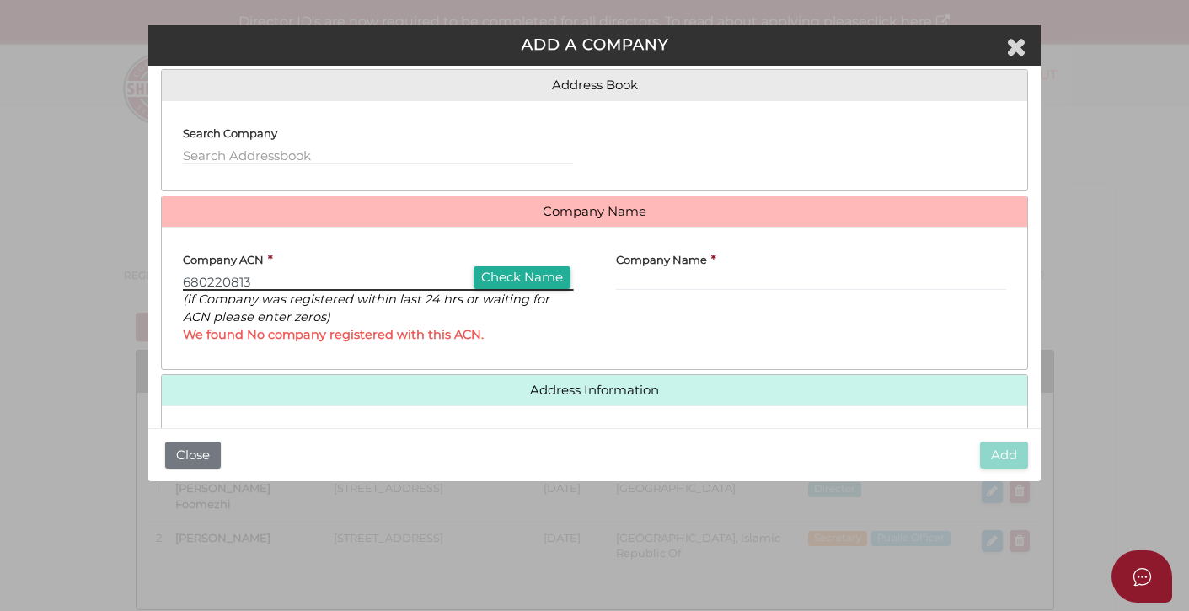
click at [283, 278] on input "680220813" at bounding box center [378, 281] width 390 height 19
drag, startPoint x: 260, startPoint y: 280, endPoint x: 172, endPoint y: 282, distance: 87.7
click at [172, 282] on div "Company ACN * 680220813 Check Name (if Company was registered within last 24 hr…" at bounding box center [378, 298] width 432 height 116
paste input "4512776"
type input "684512776"
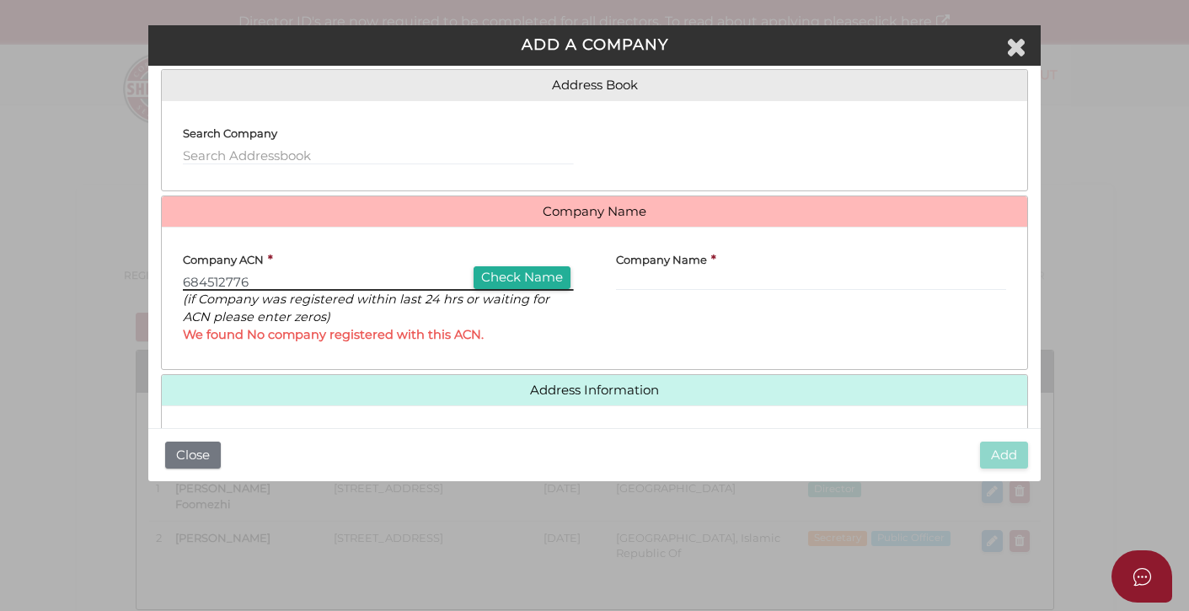
click at [513, 288] on input "684512776" at bounding box center [378, 281] width 390 height 19
click at [511, 273] on button "Check Name" at bounding box center [522, 277] width 97 height 23
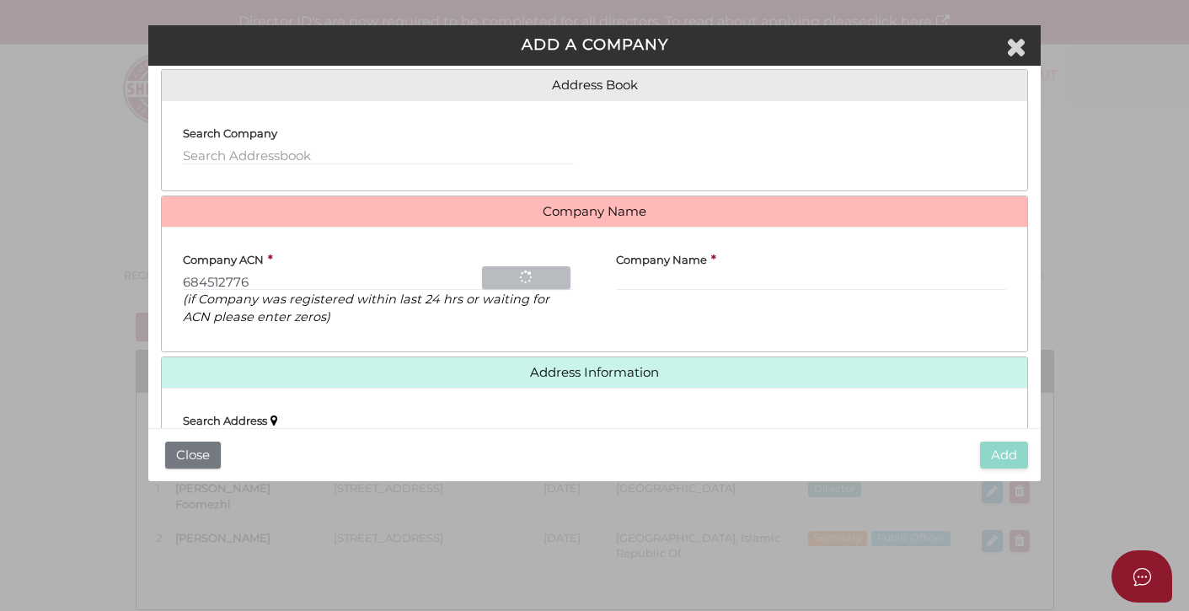
type input "AF GEM BUSINESS SOLUTIONS PTY LTD"
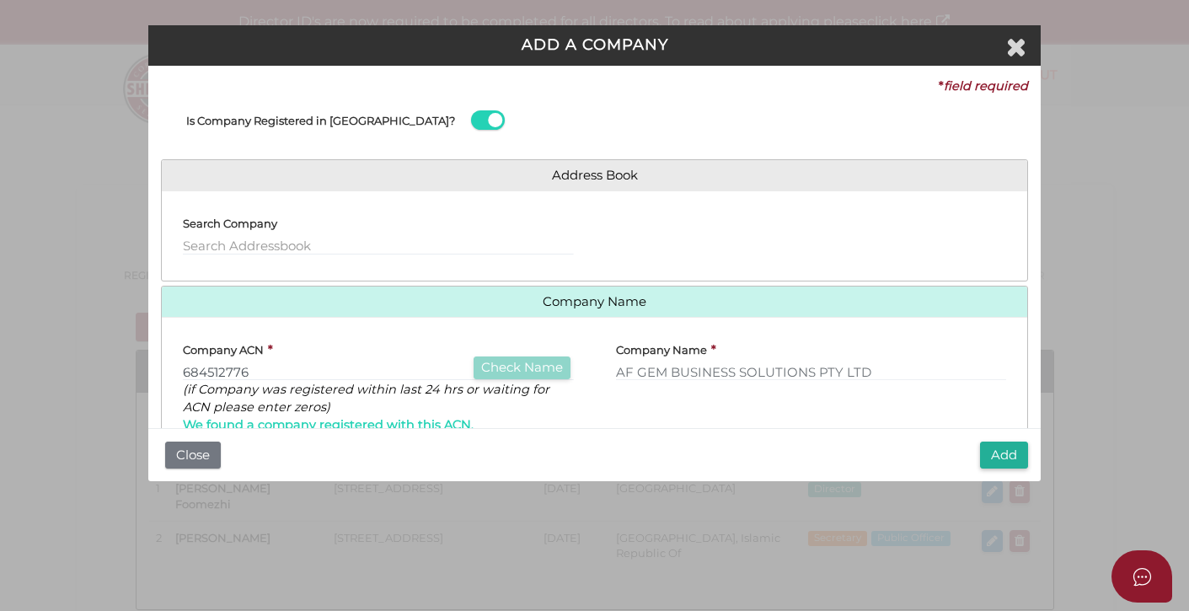
scroll to position [2, 0]
click at [1007, 454] on button "Add" at bounding box center [1004, 456] width 48 height 28
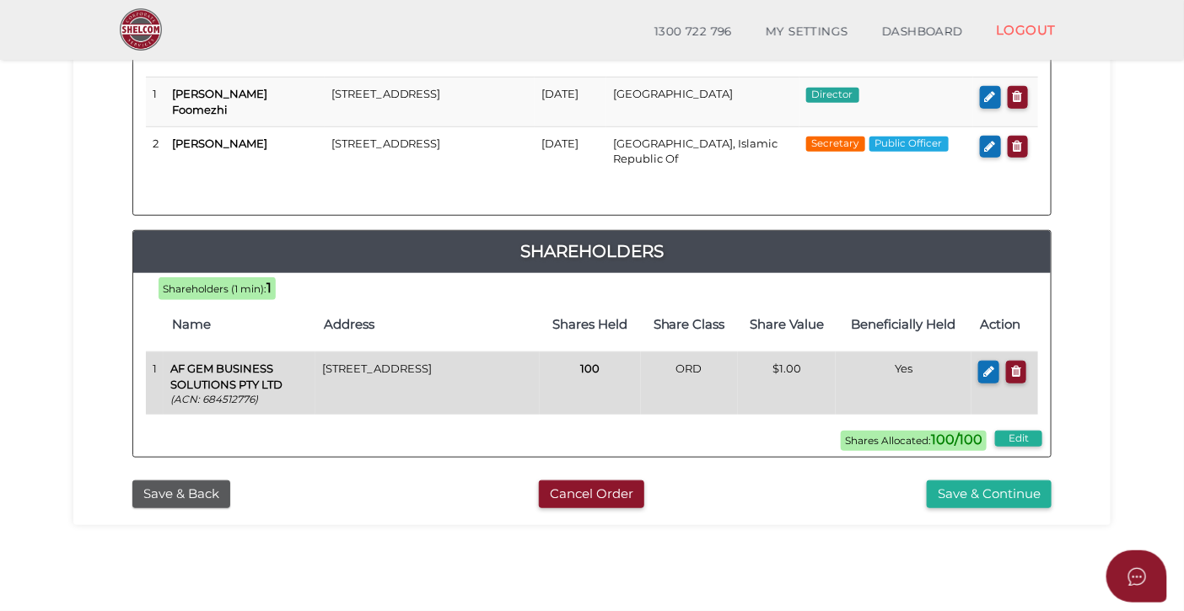
scroll to position [357, 0]
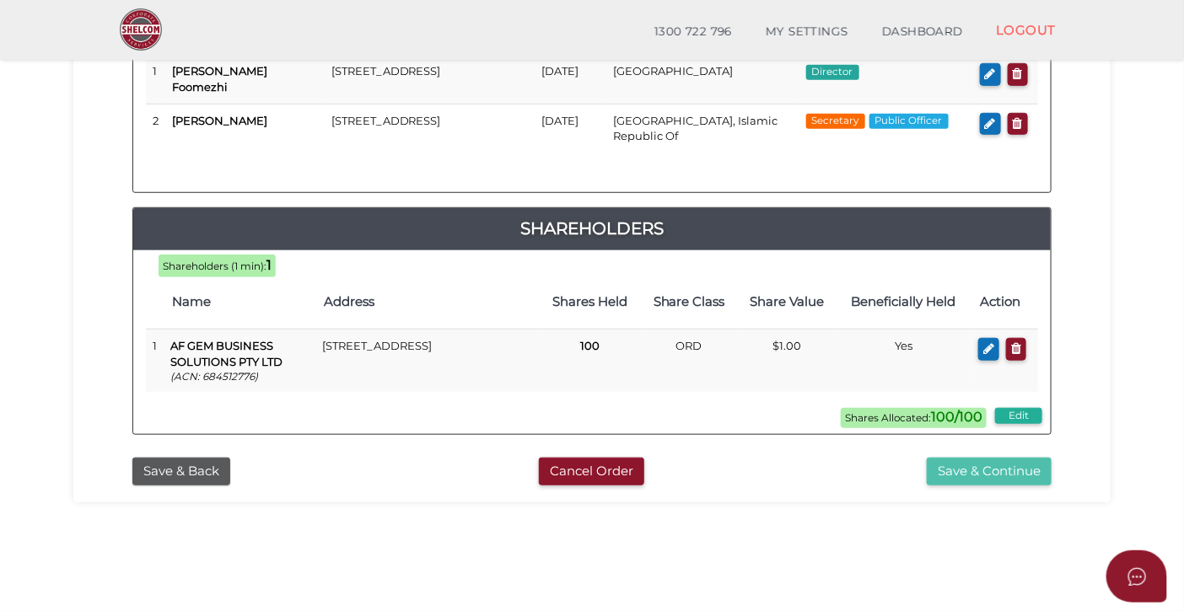
click at [948, 474] on button "Save & Continue" at bounding box center [988, 472] width 125 height 28
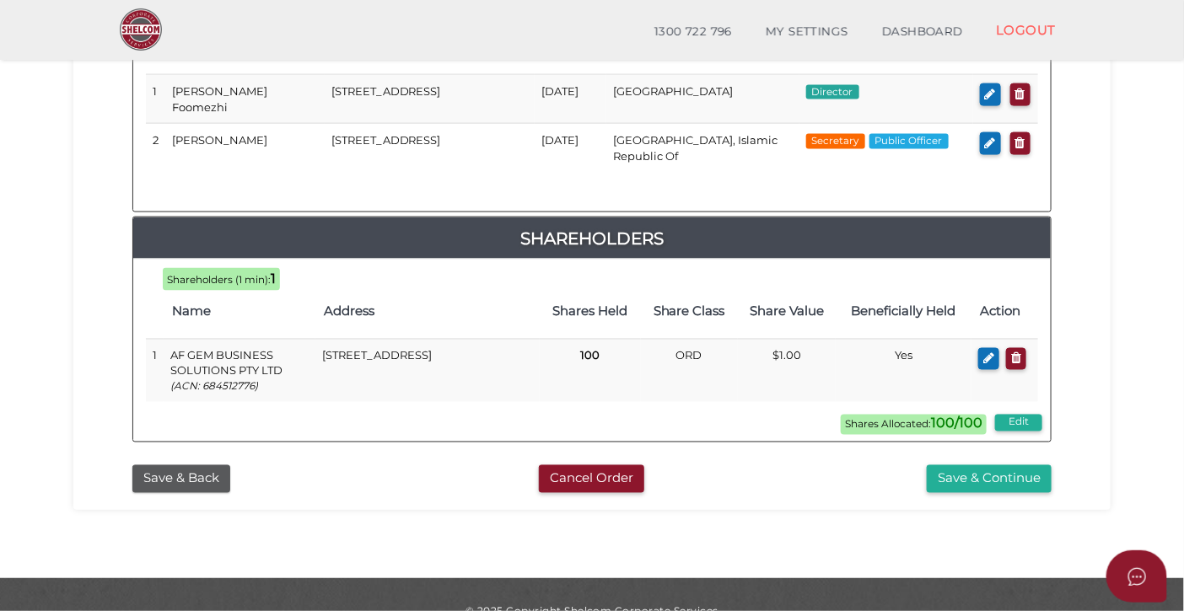
scroll to position [916, 0]
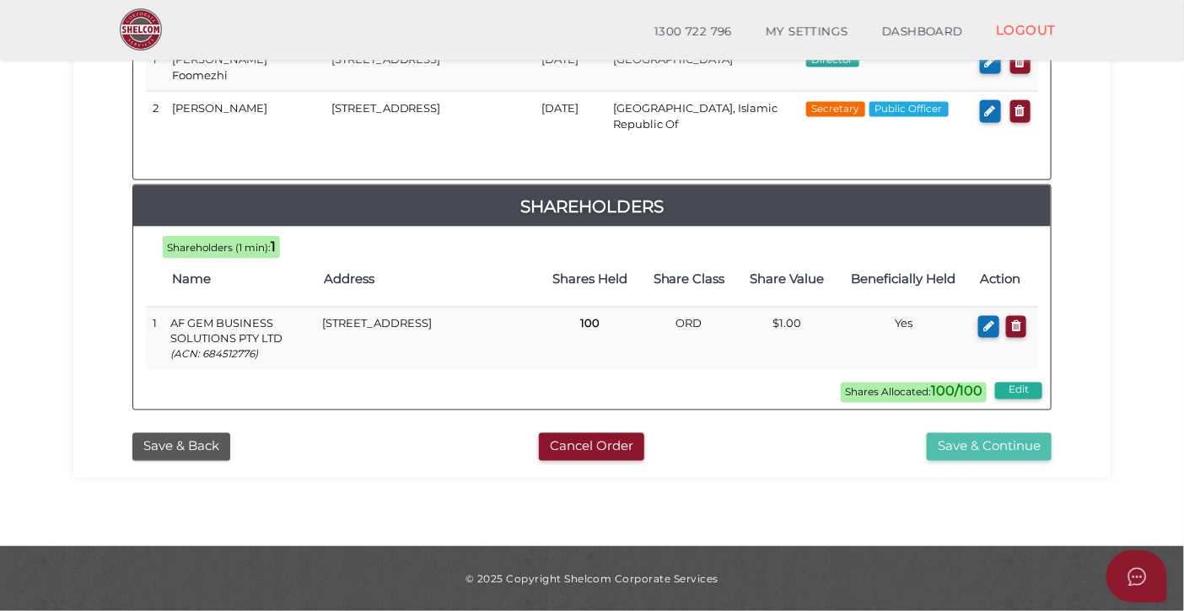
click at [996, 448] on button "Save & Continue" at bounding box center [988, 447] width 125 height 28
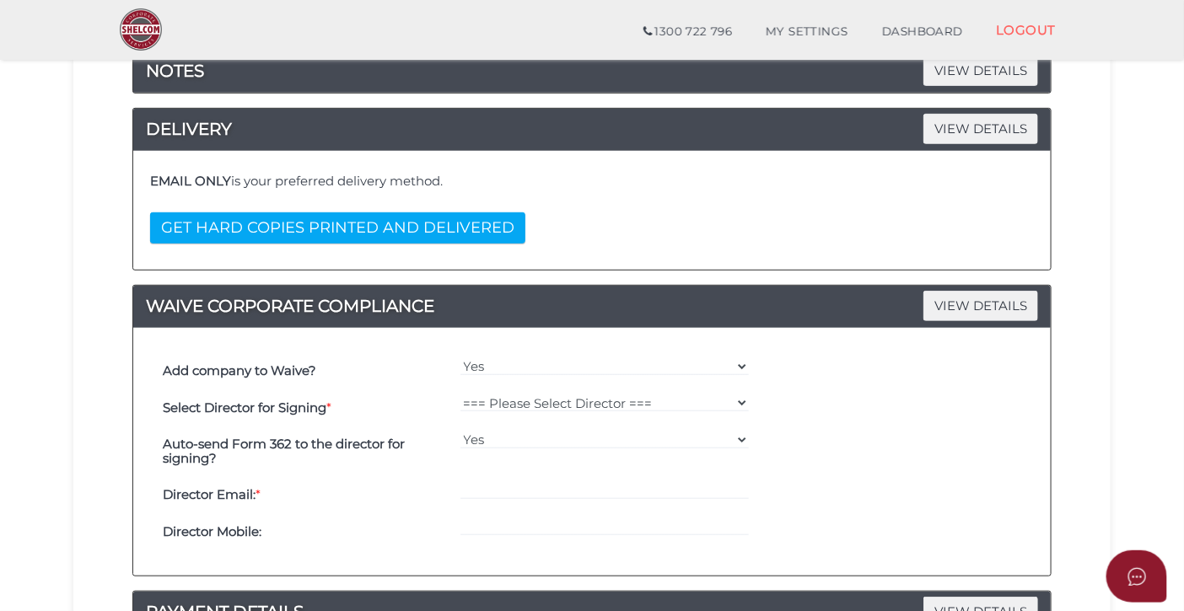
scroll to position [301, 0]
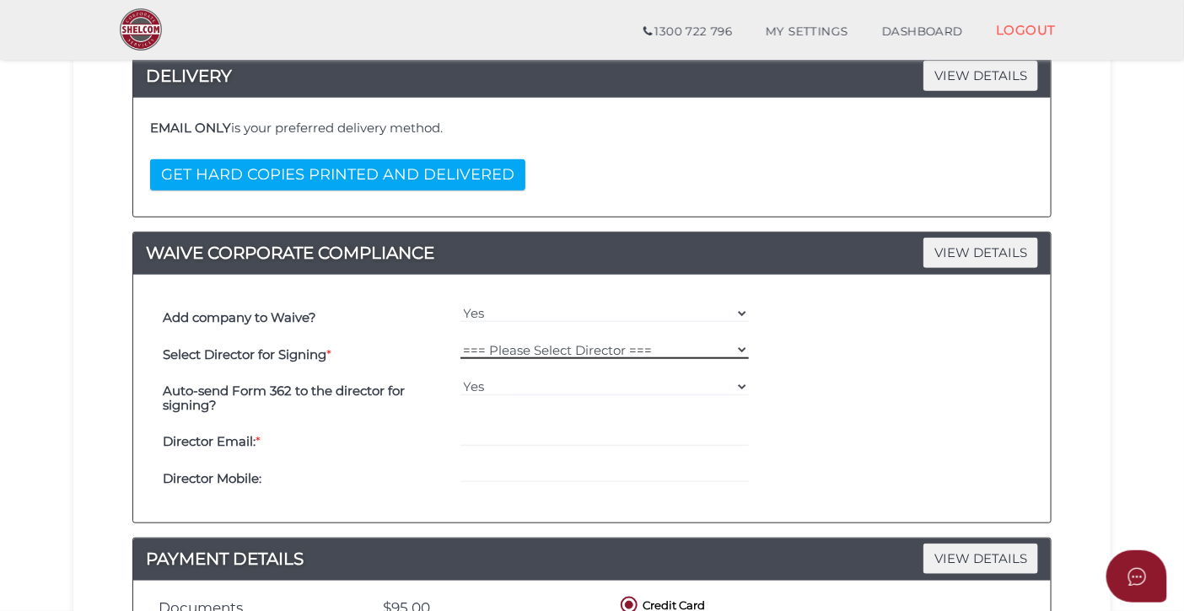
click at [744, 348] on select "=== Please Select Director === [PERSON_NAME] Foomezhi" at bounding box center [604, 350] width 289 height 19
select select "000027221"
click at [460, 341] on select "=== Please Select Director === [PERSON_NAME] Foomezhi" at bounding box center [604, 350] width 289 height 19
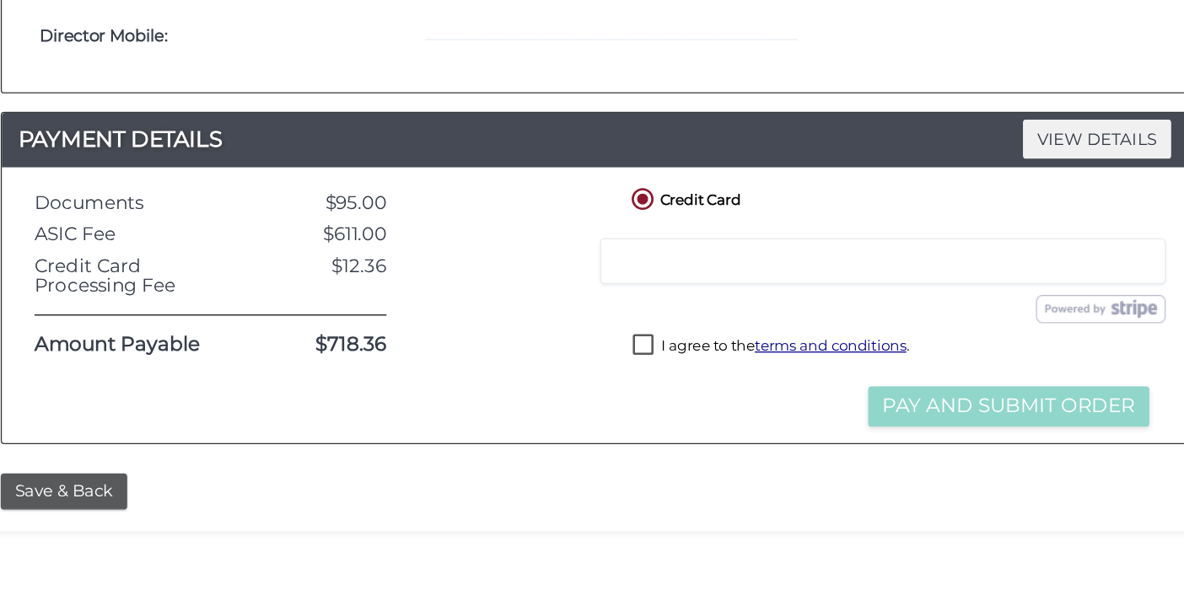
scroll to position [624, 0]
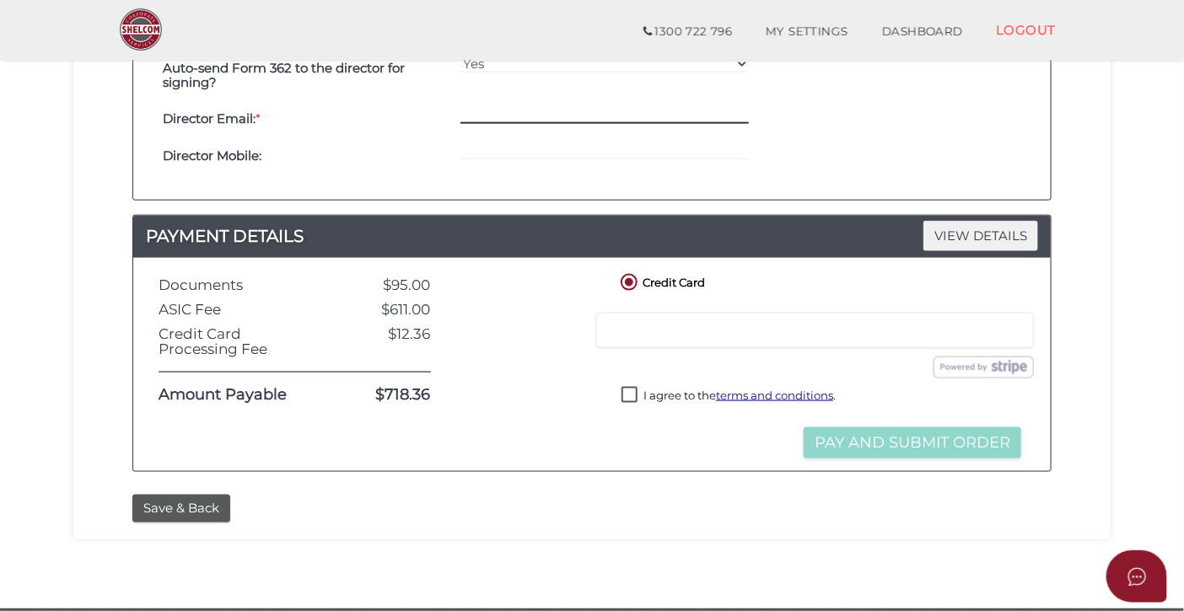
click at [499, 113] on input "email" at bounding box center [604, 114] width 289 height 19
paste input "[EMAIL_ADDRESS][PERSON_NAME][DOMAIN_NAME]"
type input "[EMAIL_ADDRESS][PERSON_NAME][DOMAIN_NAME]"
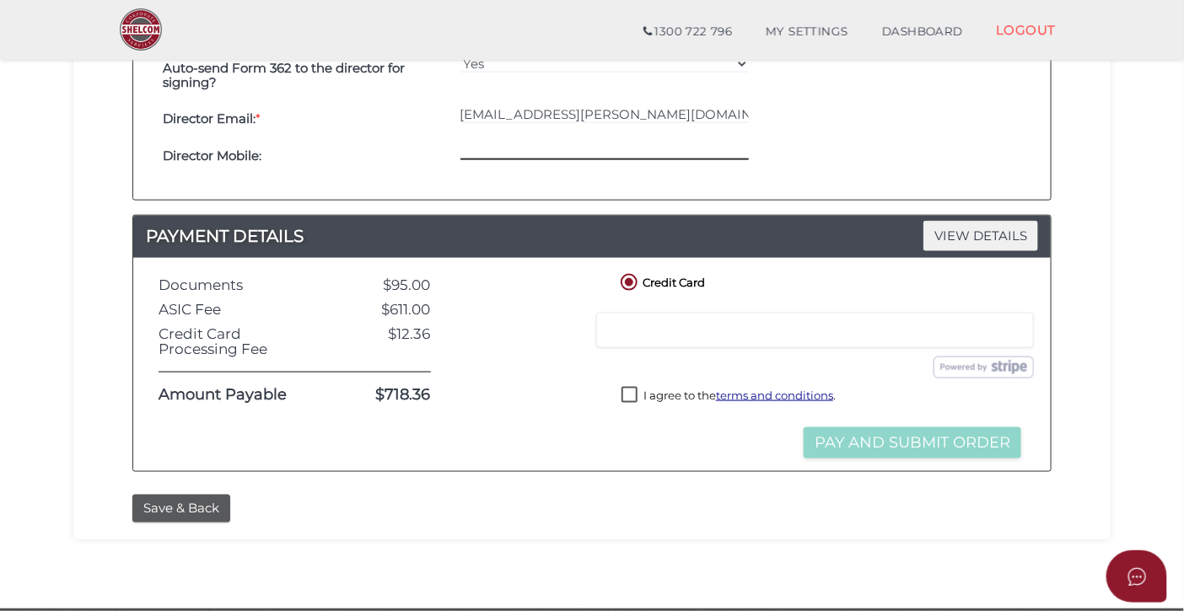
click at [503, 148] on input "tel" at bounding box center [604, 151] width 289 height 19
click at [477, 144] on input "tel" at bounding box center [604, 151] width 289 height 19
paste input "0470397612"
type input "0470397612"
drag, startPoint x: 631, startPoint y: 394, endPoint x: 633, endPoint y: 414, distance: 20.4
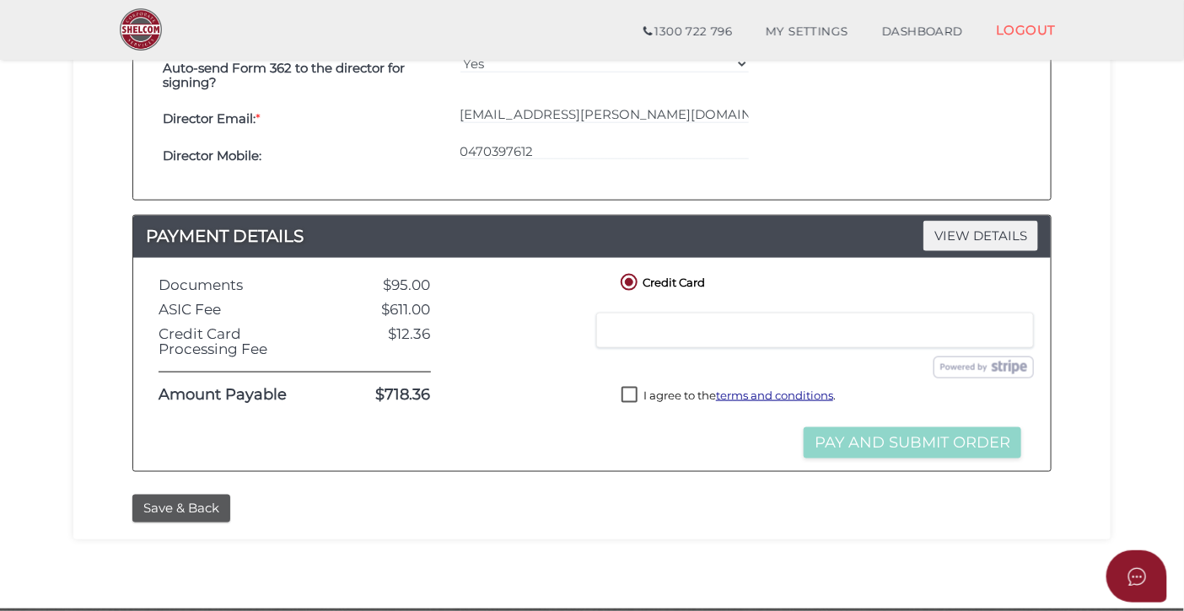
click at [631, 395] on label "I agree to the terms and conditions ." at bounding box center [728, 397] width 214 height 21
checkbox input "true"
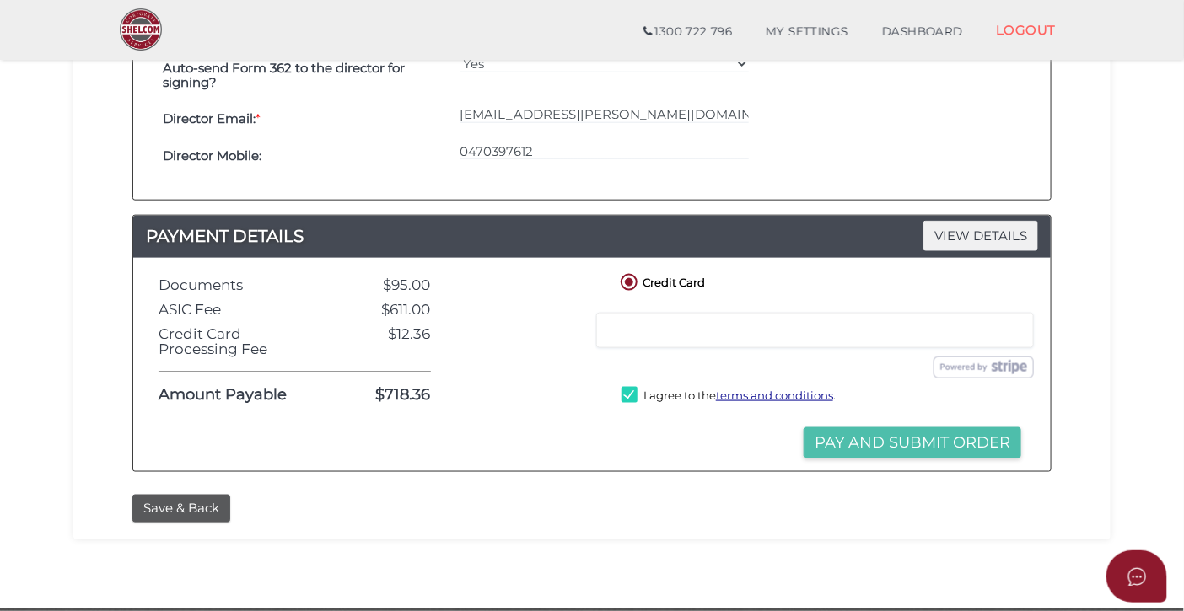
click at [854, 443] on button "Pay and Submit Order" at bounding box center [911, 442] width 217 height 31
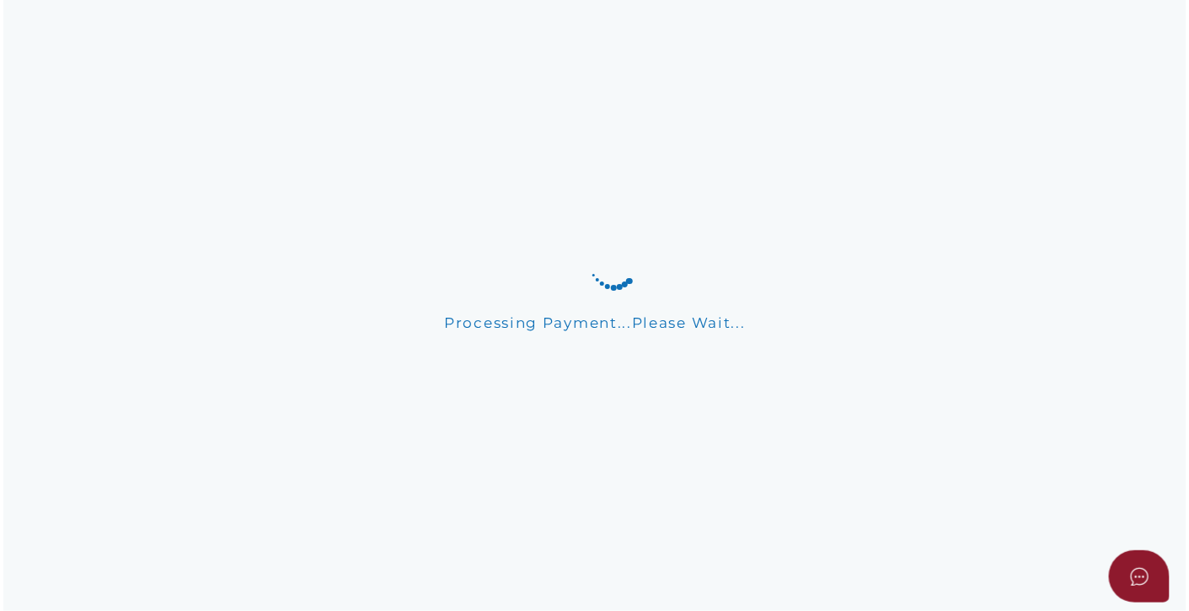
scroll to position [0, 0]
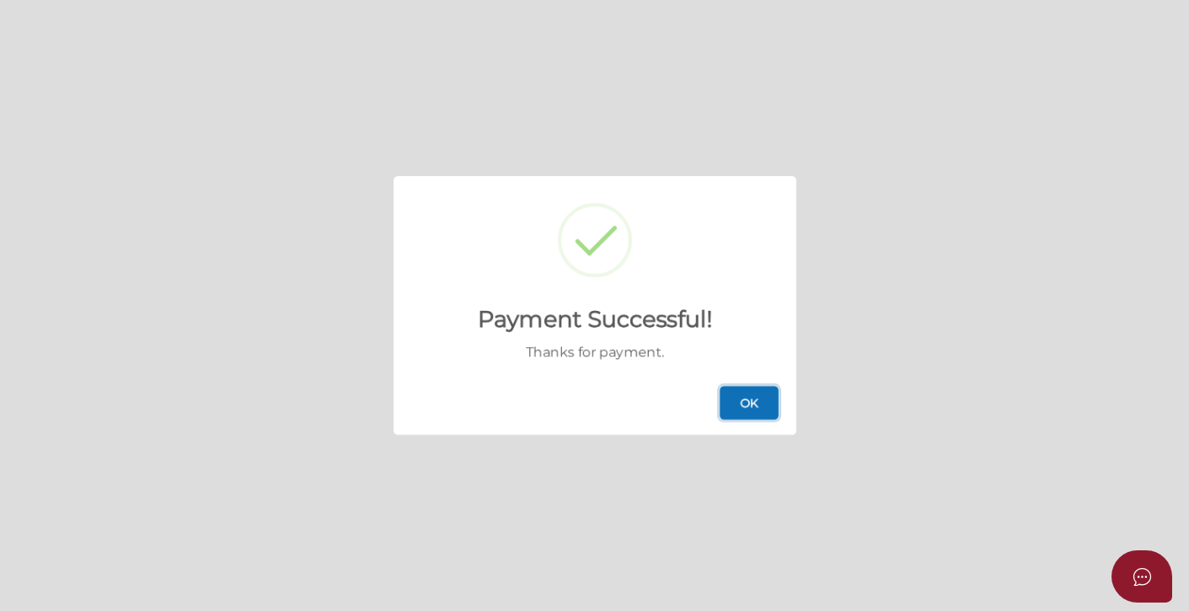
drag, startPoint x: 744, startPoint y: 398, endPoint x: 787, endPoint y: 408, distance: 44.2
click at [744, 398] on button "OK" at bounding box center [749, 403] width 59 height 34
